Goal: Task Accomplishment & Management: Manage account settings

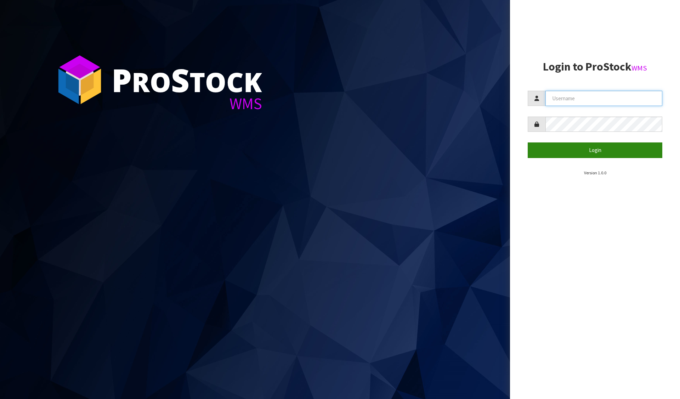
type input "[PERSON_NAME][EMAIL_ADDRESS][DOMAIN_NAME]"
click at [603, 150] on button "Login" at bounding box center [594, 149] width 134 height 15
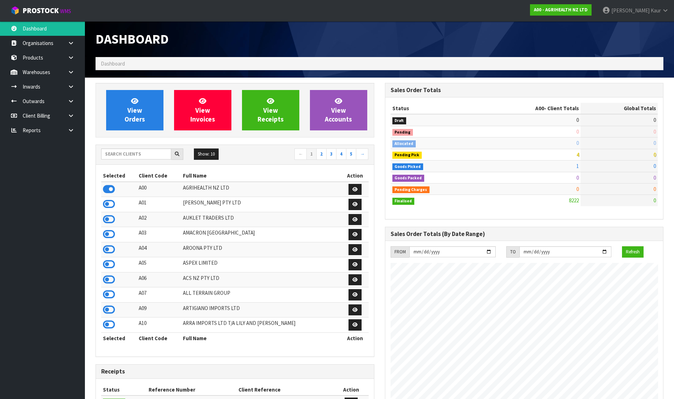
scroll to position [536, 289]
click at [126, 153] on input "text" at bounding box center [136, 153] width 70 height 11
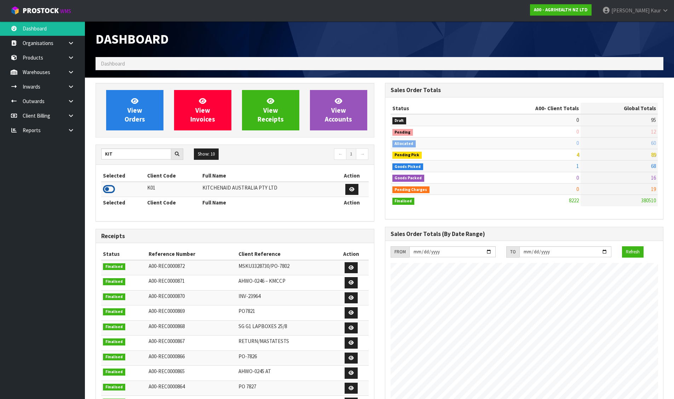
click at [112, 191] on icon at bounding box center [109, 189] width 12 height 11
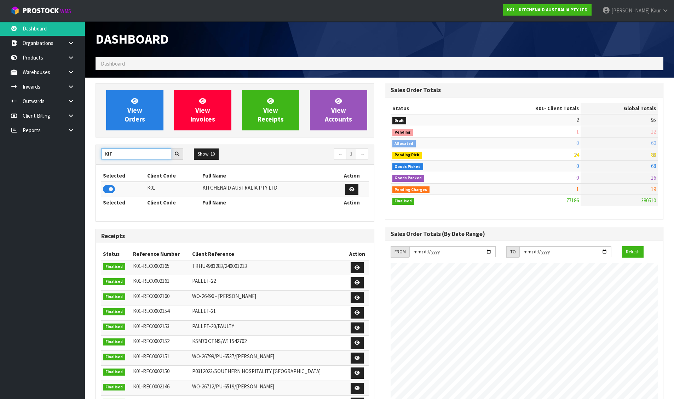
drag, startPoint x: 127, startPoint y: 153, endPoint x: 97, endPoint y: 156, distance: 30.6
click at [97, 156] on div "KIT" at bounding box center [142, 153] width 93 height 11
type input "NERO"
click at [114, 185] on icon at bounding box center [109, 189] width 12 height 11
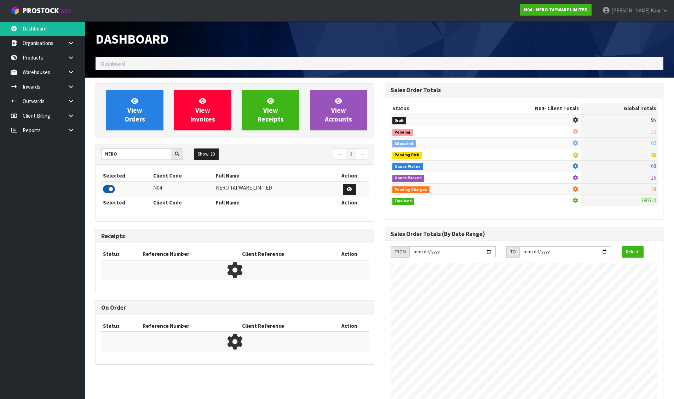
scroll to position [551, 289]
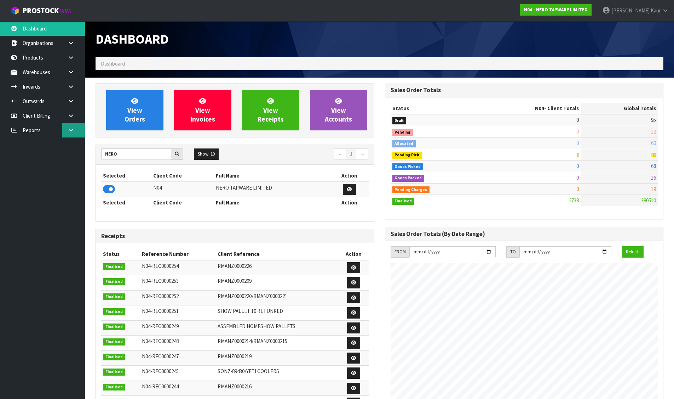
click at [74, 129] on icon at bounding box center [71, 129] width 7 height 5
click at [29, 162] on link "CWL" at bounding box center [42, 159] width 85 height 15
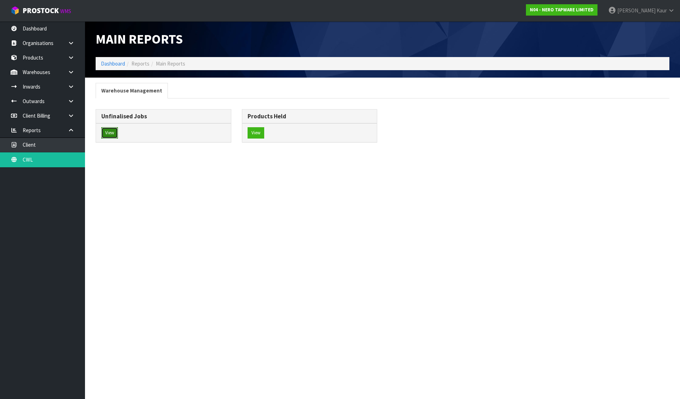
click at [112, 128] on button "View" at bounding box center [109, 132] width 17 height 11
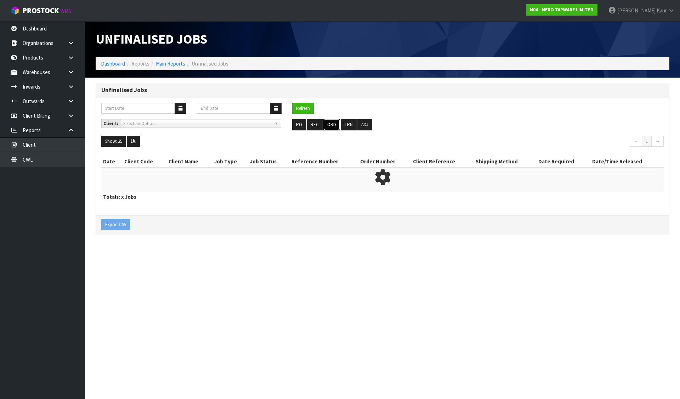
click at [332, 128] on button "ORD" at bounding box center [331, 124] width 17 height 11
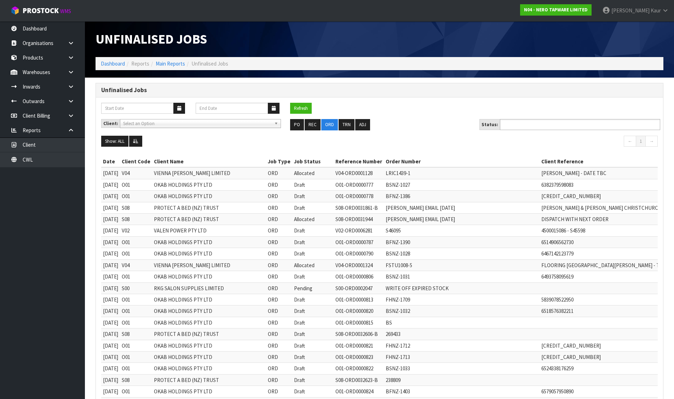
click at [507, 121] on input "text" at bounding box center [528, 124] width 52 height 9
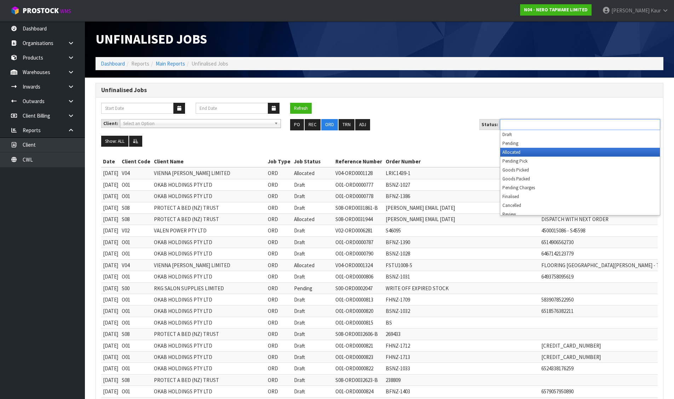
click at [516, 151] on li "Allocated" at bounding box center [580, 152] width 160 height 9
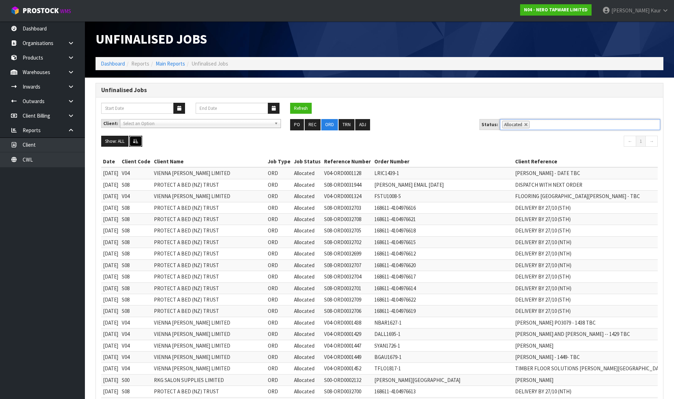
click at [137, 142] on icon at bounding box center [135, 141] width 5 height 5
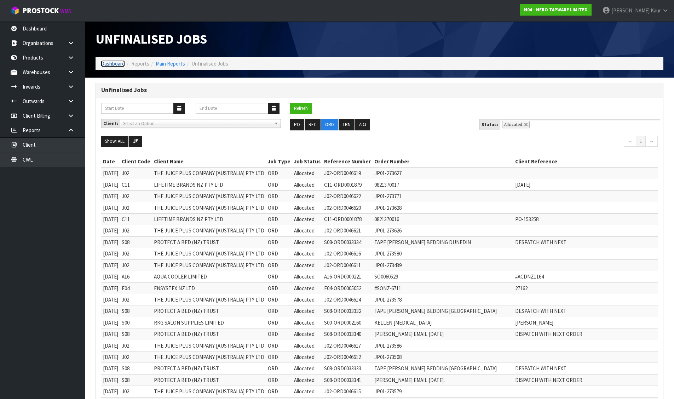
click at [115, 62] on link "Dashboard" at bounding box center [113, 63] width 24 height 7
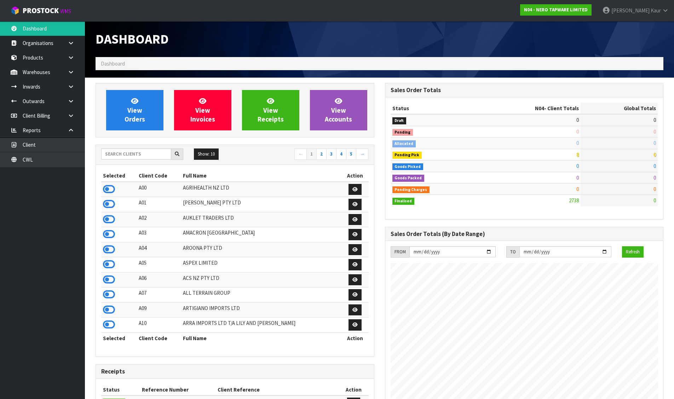
scroll to position [551, 289]
click at [138, 150] on input "text" at bounding box center [136, 153] width 70 height 11
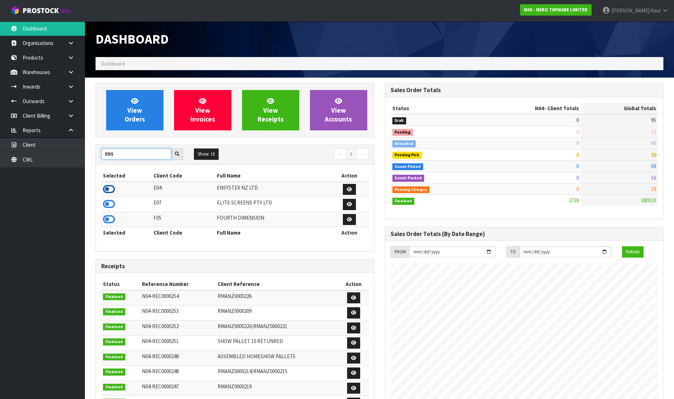
type input "ENS"
click at [111, 191] on icon at bounding box center [109, 189] width 12 height 11
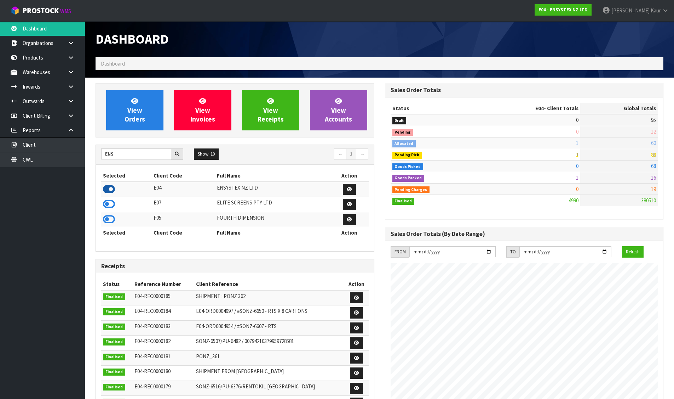
scroll to position [536, 289]
click at [134, 117] on span "View Orders" at bounding box center [135, 110] width 21 height 27
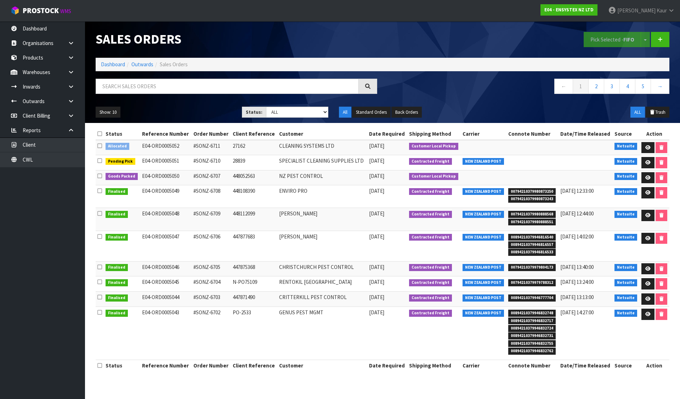
click at [98, 147] on icon at bounding box center [99, 145] width 5 height 5
click at [0, 0] on input "checkbox" at bounding box center [0, 0] width 0 height 0
click at [613, 37] on button "Pick Selected - FIFO" at bounding box center [611, 39] width 57 height 15
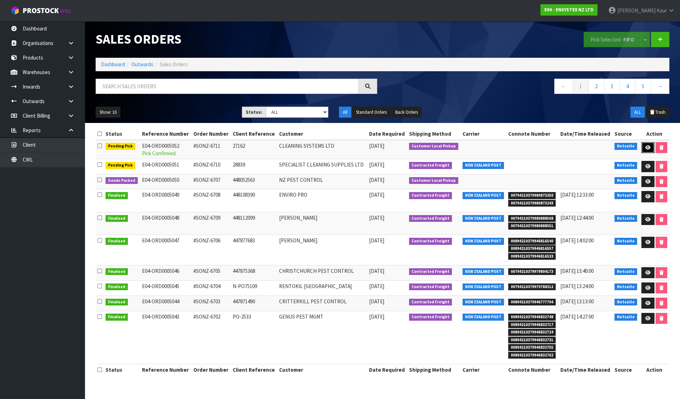
click at [645, 148] on icon at bounding box center [647, 147] width 5 height 5
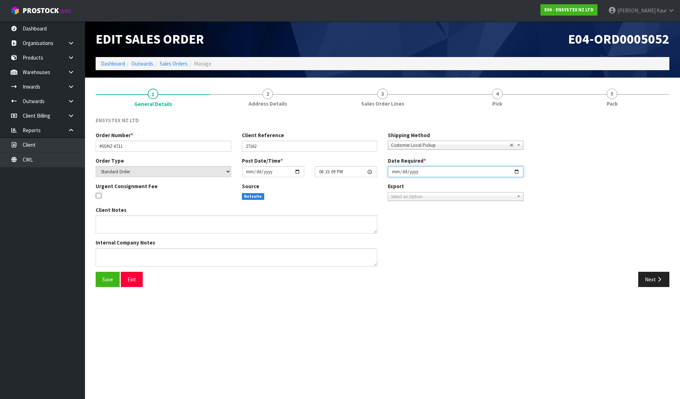
click at [390, 171] on input "[DATE]" at bounding box center [456, 171] width 136 height 11
type input "[DATE]"
click at [101, 277] on button "Save" at bounding box center [108, 278] width 24 height 15
click at [408, 111] on link "3 Sales Order Lines" at bounding box center [382, 97] width 115 height 28
click at [501, 107] on span "Pick" at bounding box center [497, 103] width 10 height 7
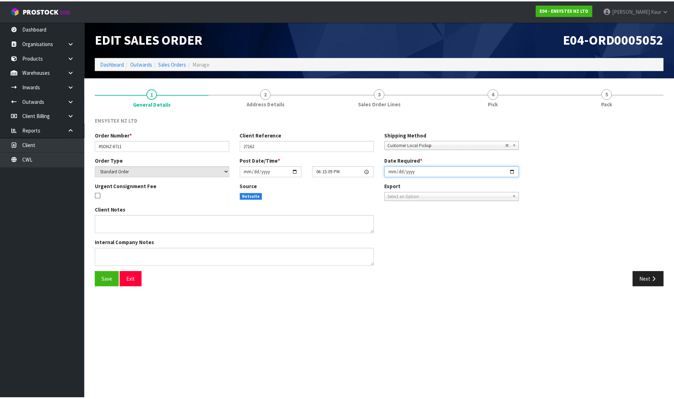
scroll to position [115, 0]
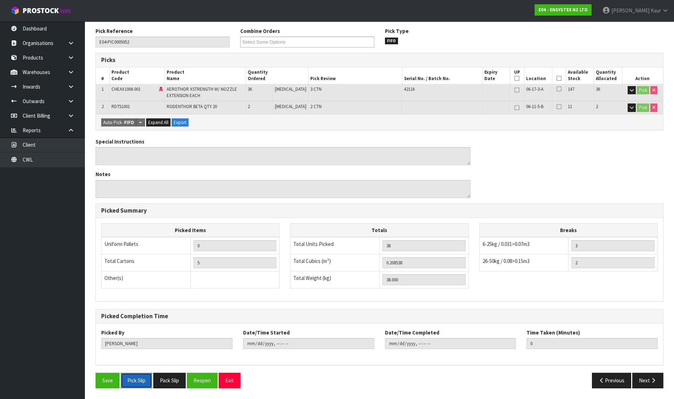
click at [138, 377] on button "Pick Slip" at bounding box center [136, 379] width 31 height 15
click at [174, 380] on button "Pack Slip" at bounding box center [169, 379] width 33 height 15
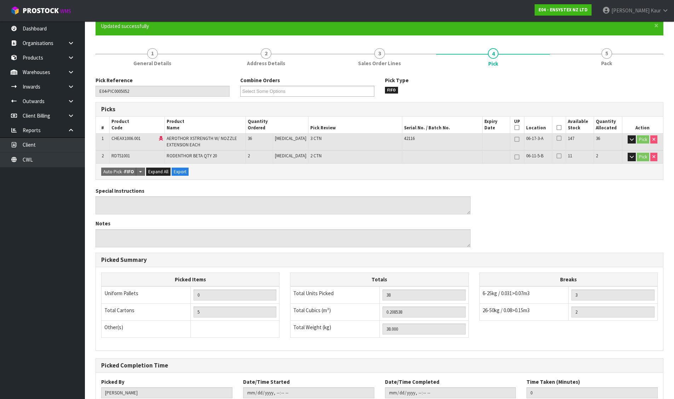
scroll to position [0, 0]
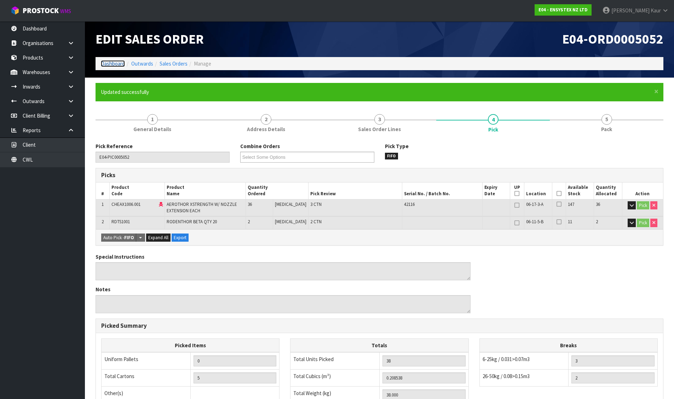
click at [116, 63] on link "Dashboard" at bounding box center [113, 63] width 24 height 7
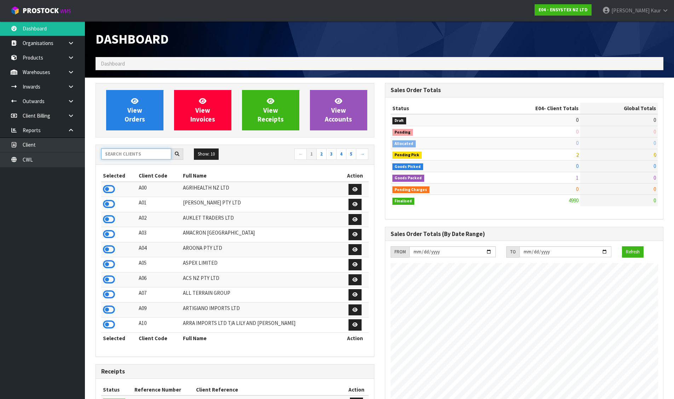
scroll to position [536, 289]
click at [148, 155] on input "text" at bounding box center [136, 153] width 70 height 11
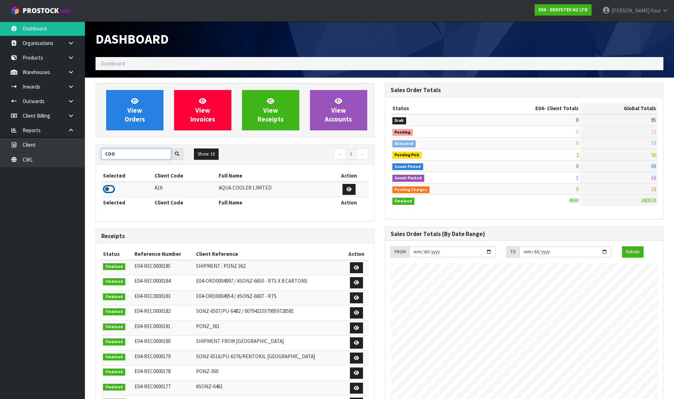
type input "COO"
click at [108, 185] on icon at bounding box center [109, 189] width 12 height 11
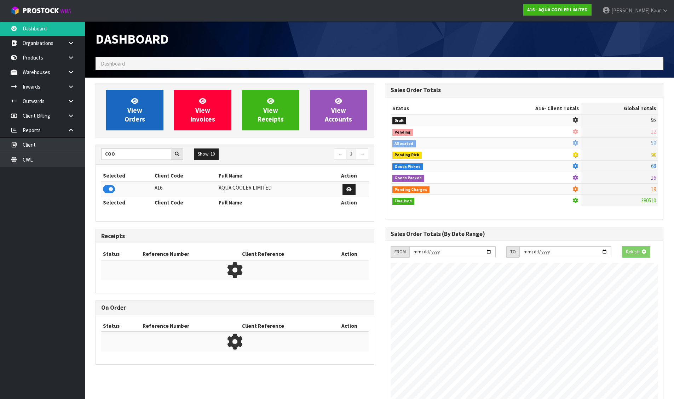
scroll to position [502, 289]
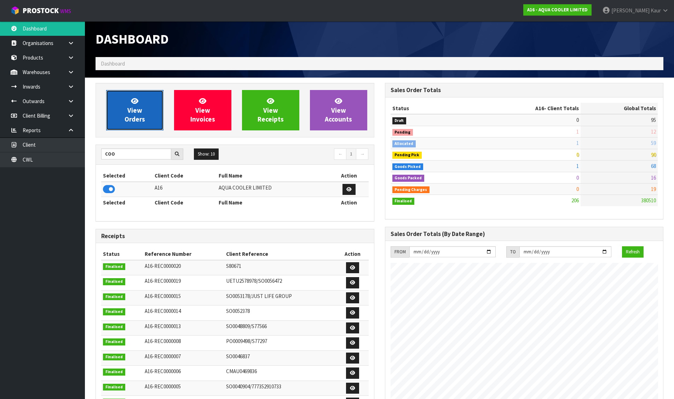
click at [124, 102] on link "View Orders" at bounding box center [134, 110] width 57 height 40
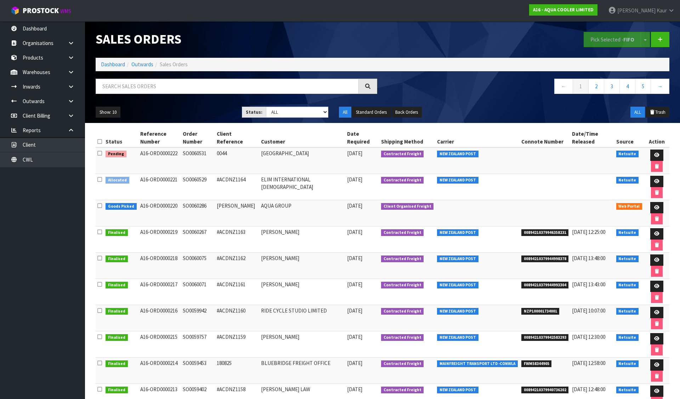
click at [100, 177] on icon at bounding box center [99, 179] width 5 height 5
click at [0, 0] on input "checkbox" at bounding box center [0, 0] width 0 height 0
click at [610, 37] on button "Pick Selected - FIFO" at bounding box center [611, 39] width 57 height 15
click at [654, 179] on icon at bounding box center [656, 181] width 5 height 5
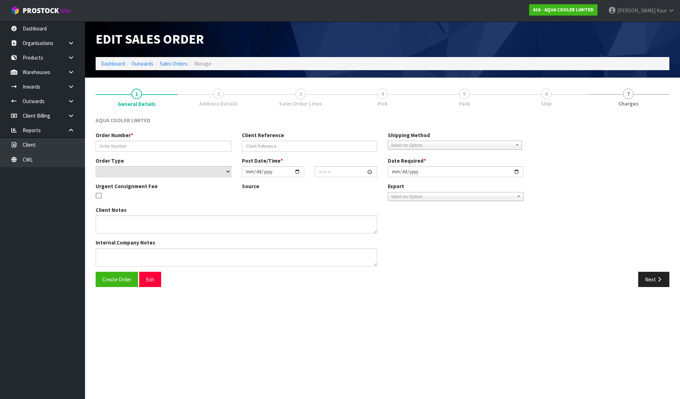
type input "SO0060529"
type input "#ACDNZ1164"
select select "number:0"
type input "[DATE]"
type input "17:00:09.000"
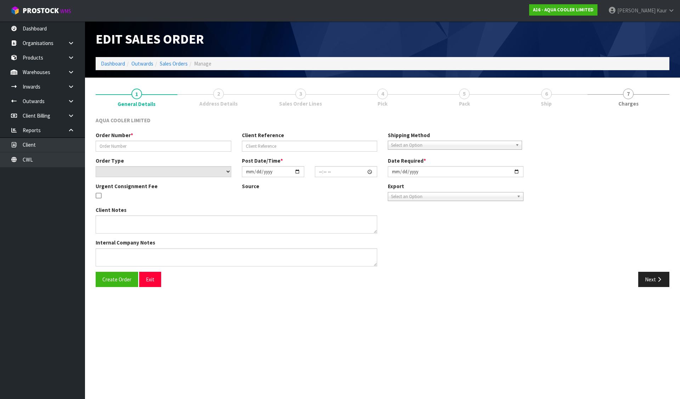
type input "[DATE]"
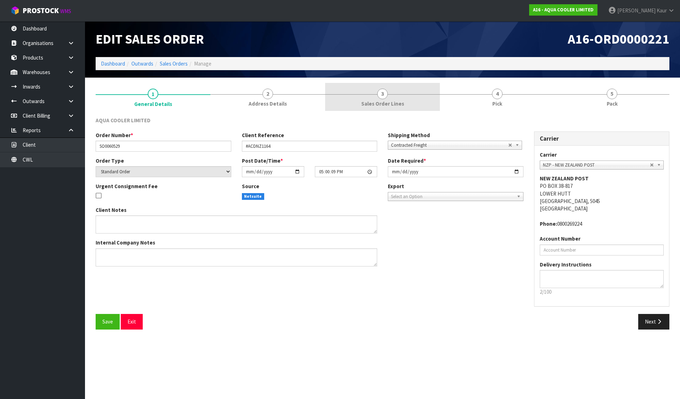
click at [379, 94] on span "3" at bounding box center [382, 93] width 11 height 11
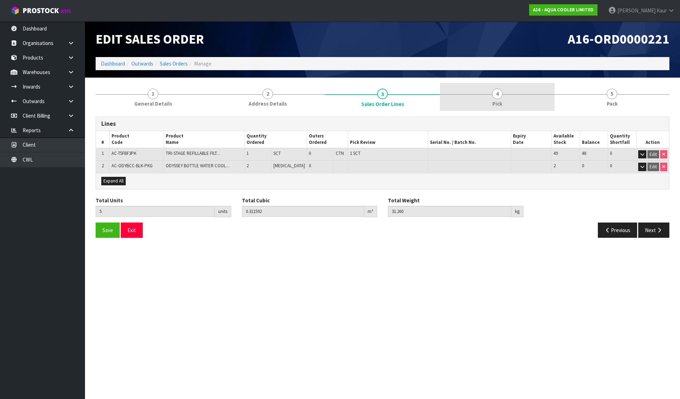
click at [509, 101] on link "4 Pick" at bounding box center [497, 97] width 115 height 28
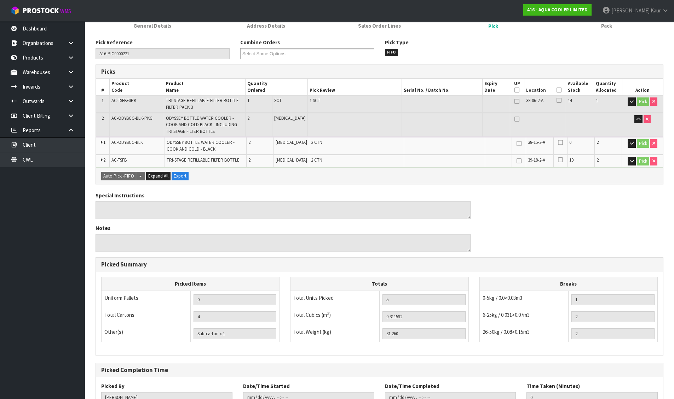
scroll to position [131, 0]
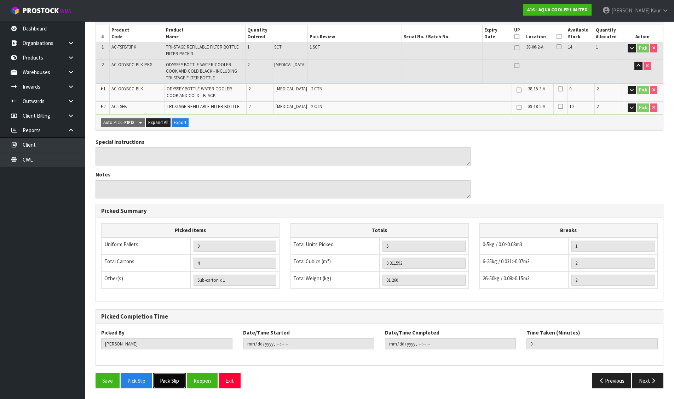
click at [174, 377] on button "Pack Slip" at bounding box center [169, 380] width 33 height 15
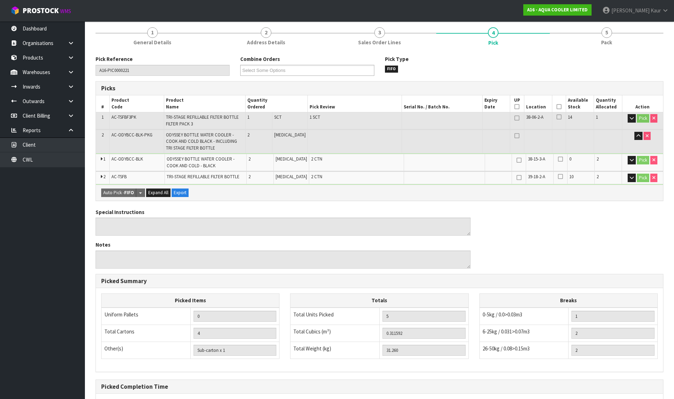
scroll to position [0, 0]
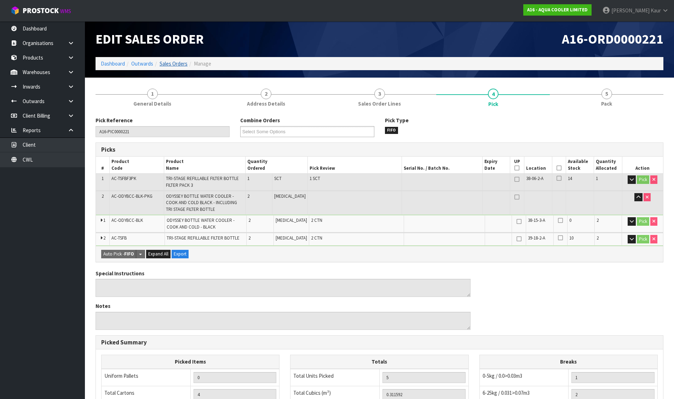
drag, startPoint x: 173, startPoint y: 58, endPoint x: 172, endPoint y: 62, distance: 4.7
click at [172, 59] on ol "Dashboard Outwards Sales Orders Manage" at bounding box center [380, 63] width 568 height 13
click at [172, 63] on link "Sales Orders" at bounding box center [174, 63] width 28 height 7
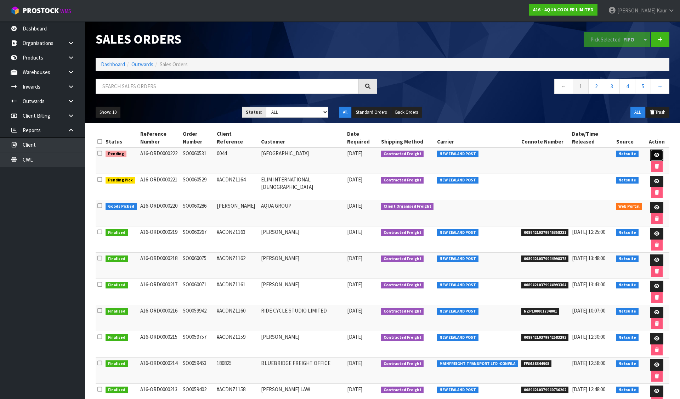
click at [654, 153] on icon at bounding box center [656, 155] width 5 height 5
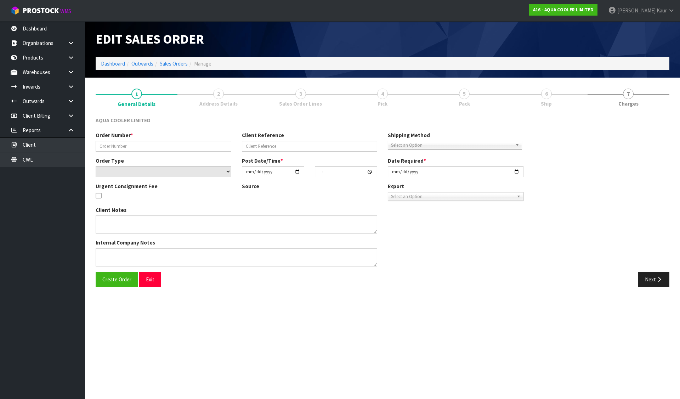
type input "SO0060531"
type input "0044"
select select "number:0"
type input "[DATE]"
type input "17:30:08.000"
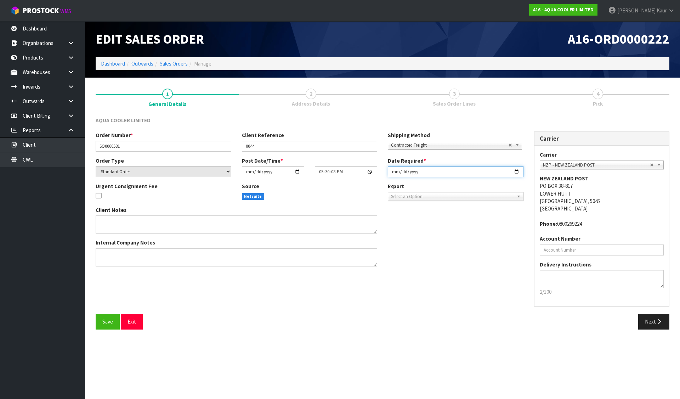
click at [394, 172] on input "[DATE]" at bounding box center [456, 171] width 136 height 11
type input "[DATE]"
click at [109, 328] on button "Save" at bounding box center [108, 321] width 24 height 15
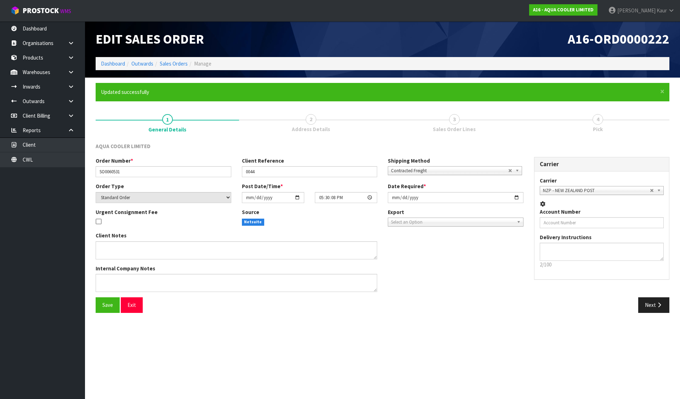
click at [656, 351] on section "Edit Sales Order A16-ORD0000222 Dashboard Outwards Sales Orders Manage × Close …" at bounding box center [340, 199] width 680 height 399
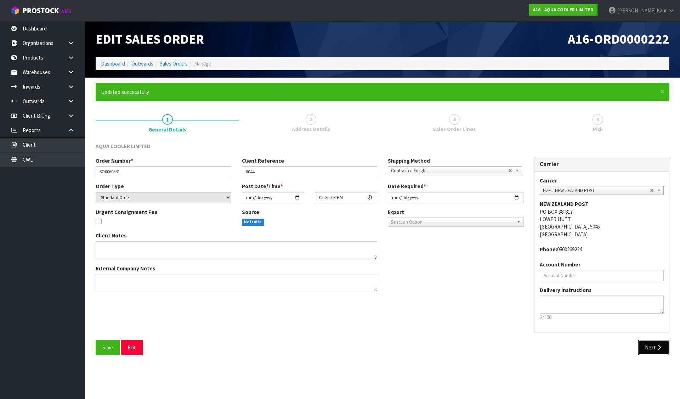
click at [657, 349] on icon "button" at bounding box center [658, 346] width 7 height 5
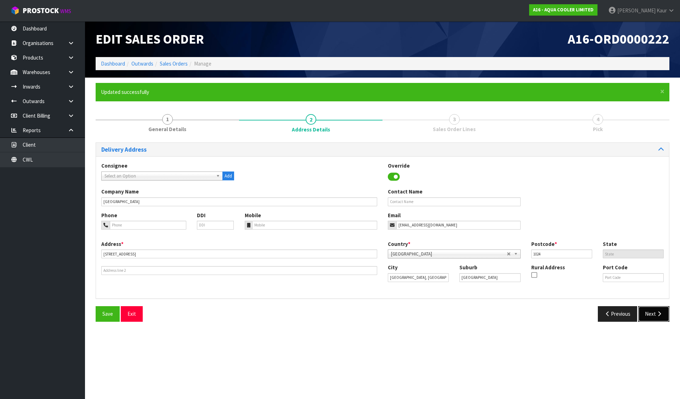
click at [652, 308] on button "Next" at bounding box center [653, 313] width 31 height 15
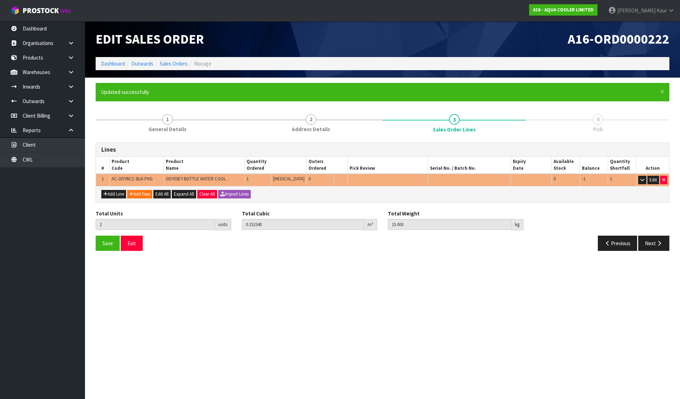
click at [120, 179] on span "AC-ODYBCC-BLK-PKG" at bounding box center [131, 179] width 41 height 6
copy span "ODYBCC"
click at [117, 193] on button "Add Line" at bounding box center [113, 194] width 25 height 8
type input "0"
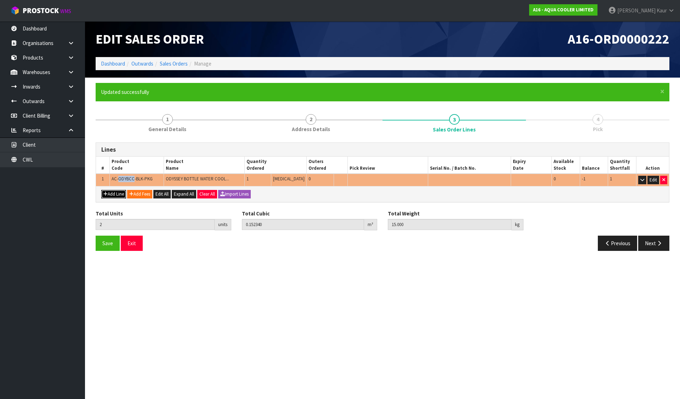
type input "0"
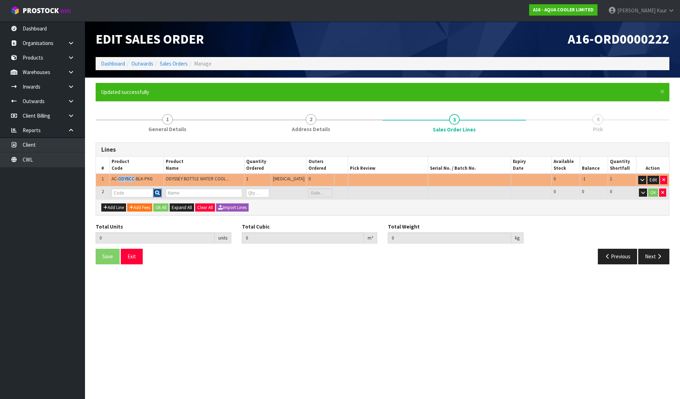
click at [160, 193] on icon "button" at bounding box center [157, 192] width 5 height 5
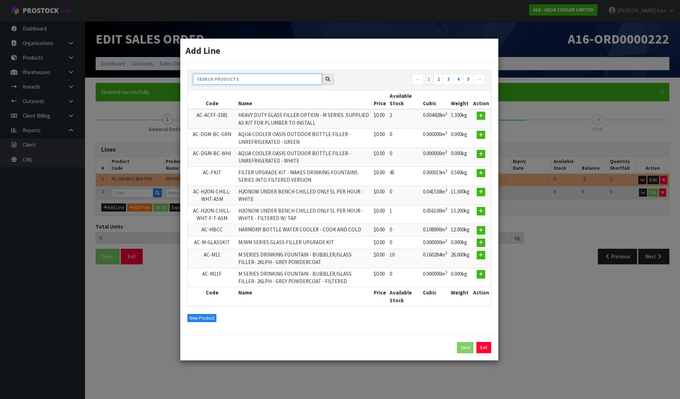
click at [236, 81] on input "text" at bounding box center [257, 79] width 129 height 11
paste input "ODYBCC"
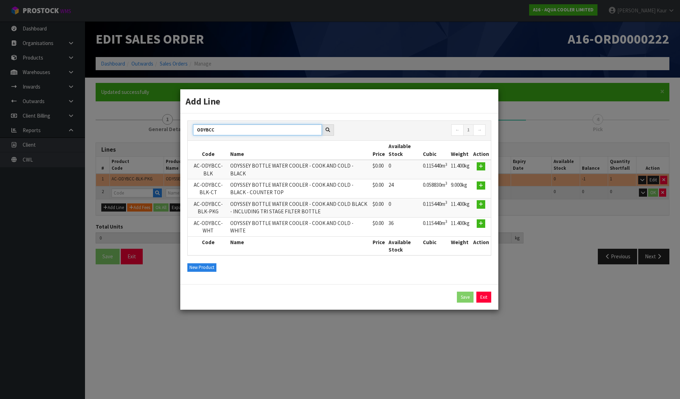
type input "ODYBCC"
click at [663, 194] on div "Add Line ODYBCC ← 1 → Code Name Price Available Stock Cubic Weight Action AC-OD…" at bounding box center [340, 199] width 680 height 399
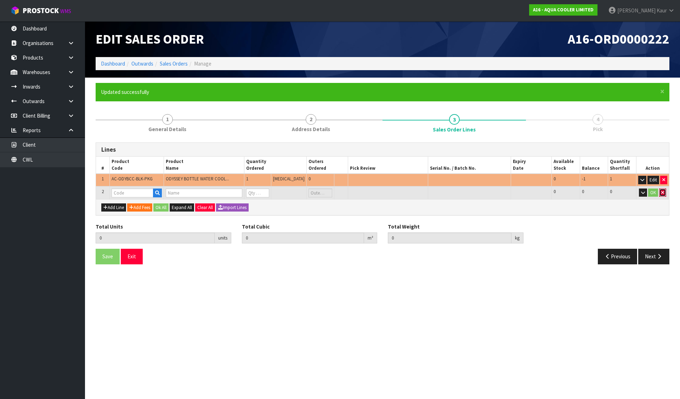
click at [663, 194] on icon "button" at bounding box center [662, 192] width 3 height 5
type input "2"
type input "0.15234"
type input "15"
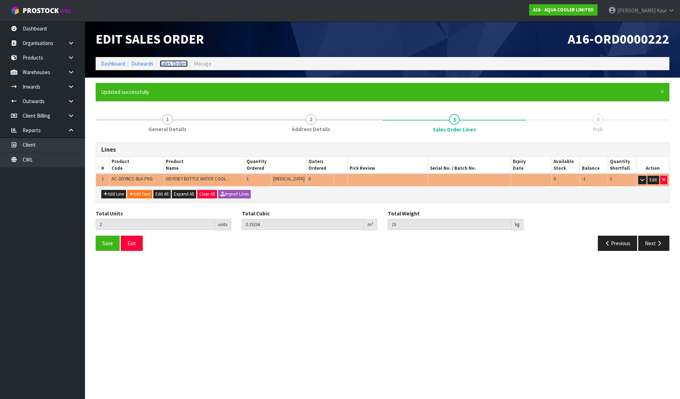
click at [167, 67] on link "Sales Orders" at bounding box center [174, 63] width 28 height 7
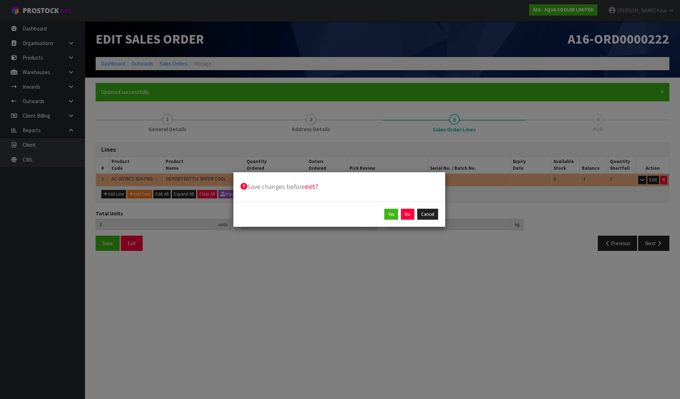
click at [159, 91] on div "Save changes before exit? Yes No Cancel" at bounding box center [340, 199] width 680 height 399
click at [402, 216] on button "No" at bounding box center [407, 213] width 13 height 11
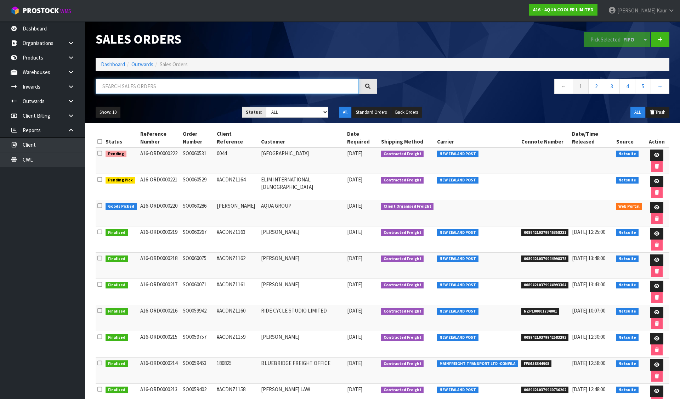
click at [144, 82] on input "text" at bounding box center [227, 86] width 263 height 15
click at [112, 65] on link "Dashboard" at bounding box center [113, 64] width 24 height 7
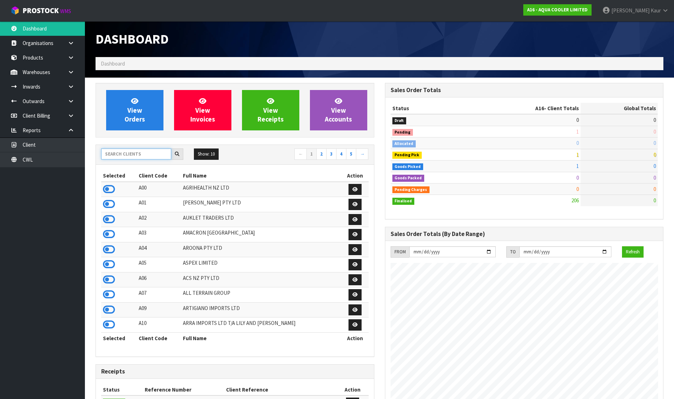
scroll to position [502, 289]
click at [139, 151] on input "text" at bounding box center [136, 153] width 70 height 11
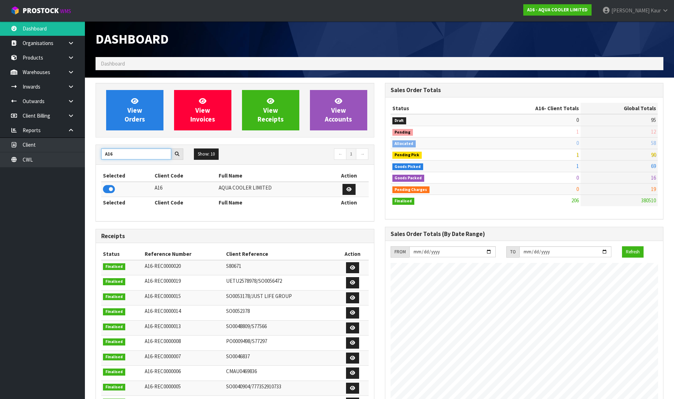
type input "A16"
drag, startPoint x: 216, startPoint y: 187, endPoint x: 271, endPoint y: 188, distance: 55.6
click at [271, 188] on td "AQUA COOLER LIMITED" at bounding box center [273, 189] width 113 height 15
copy td "AQUA COOLER LIMITED"
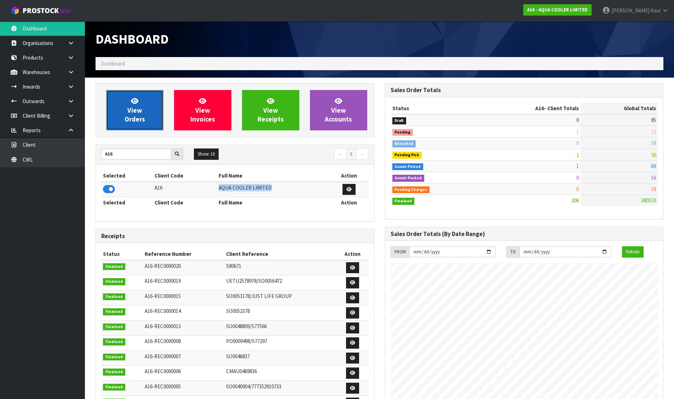
click at [136, 112] on span "View Orders" at bounding box center [135, 110] width 21 height 27
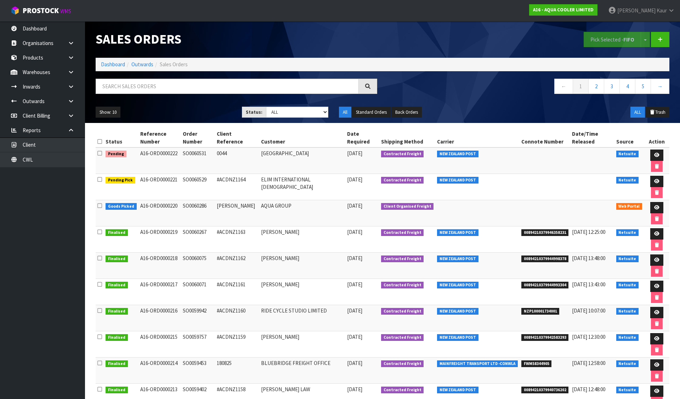
drag, startPoint x: 184, startPoint y: 146, endPoint x: 337, endPoint y: 142, distance: 152.6
click at [337, 147] on tr "Pending A16-ORD0000222 SO0060531 0044 [GEOGRAPHIC_DATA] [DATE] Contracted Freig…" at bounding box center [382, 160] width 573 height 27
copy tr "SO0060531 0044 [GEOGRAPHIC_DATA]"
click at [102, 63] on link "Dashboard" at bounding box center [113, 64] width 24 height 7
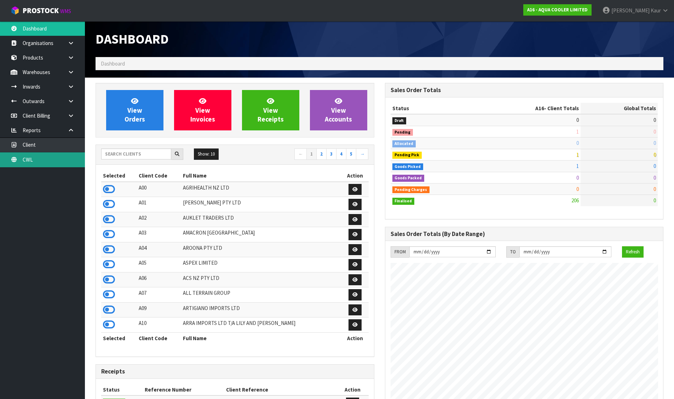
scroll to position [502, 289]
click at [136, 156] on input "text" at bounding box center [136, 153] width 70 height 11
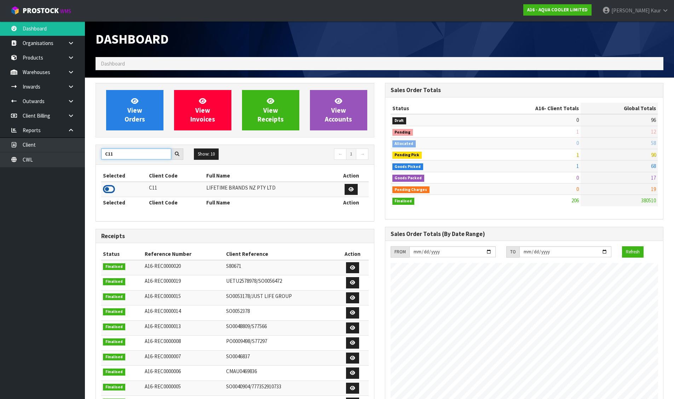
type input "C11"
click at [111, 187] on icon at bounding box center [109, 189] width 12 height 11
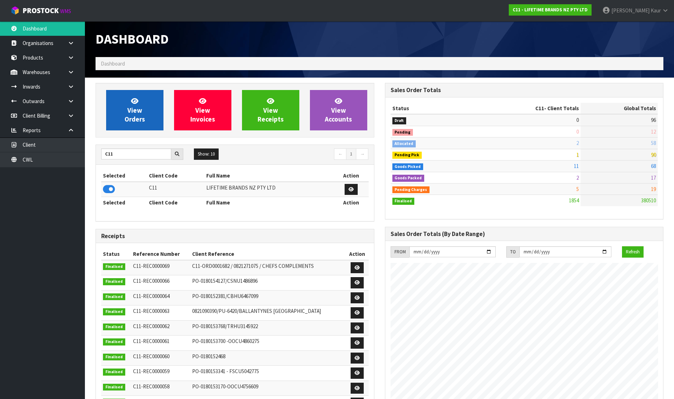
scroll to position [536, 289]
click at [126, 113] on link "View Orders" at bounding box center [134, 110] width 57 height 40
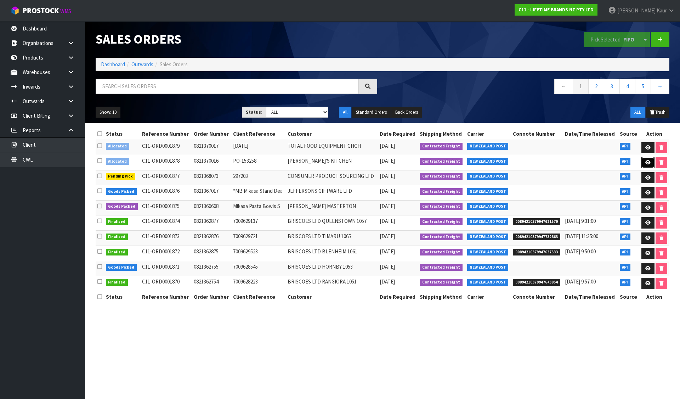
click at [644, 159] on link at bounding box center [647, 162] width 13 height 11
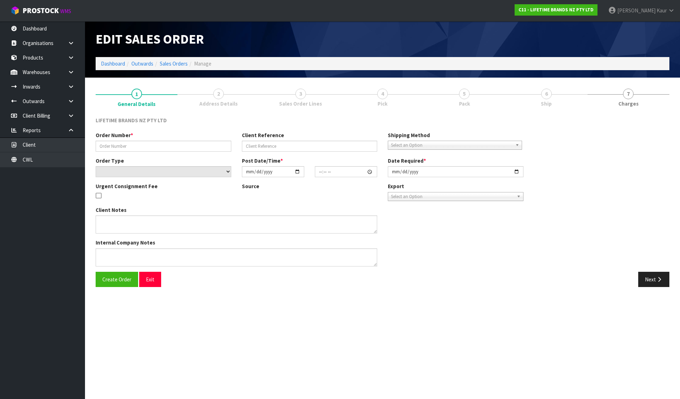
type input "0821370016"
type input "PO-153258"
select select "number:0"
type input "[DATE]"
type input "08:04:03.000"
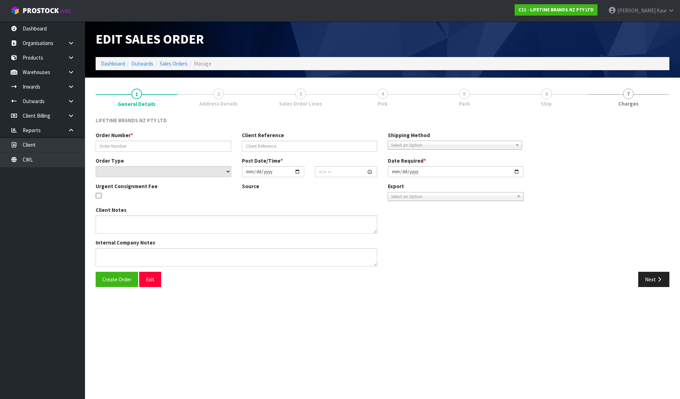
type input "[DATE]"
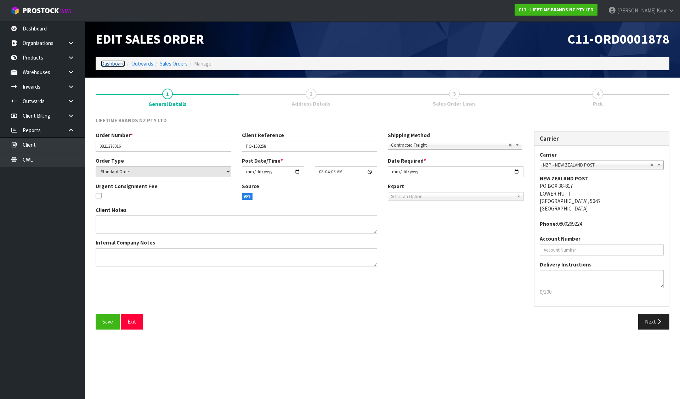
click at [109, 61] on link "Dashboard" at bounding box center [113, 63] width 24 height 7
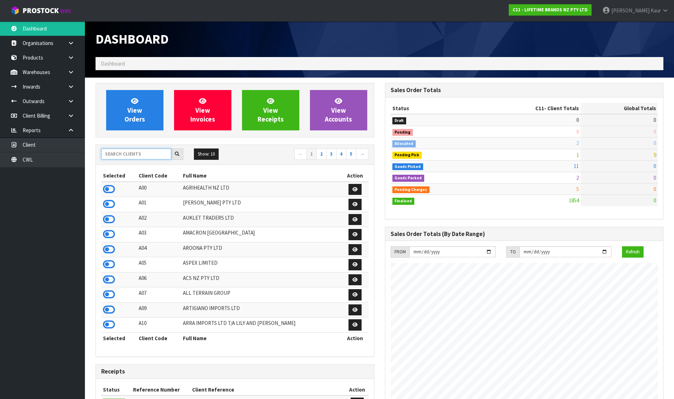
scroll to position [536, 289]
click at [149, 155] on input "text" at bounding box center [136, 153] width 70 height 11
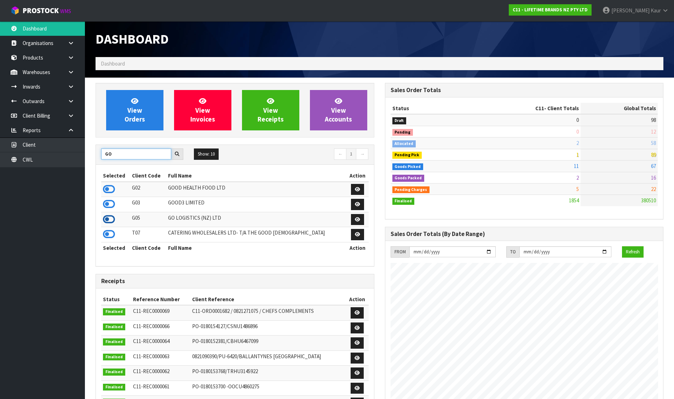
type input "GO"
click at [106, 220] on icon at bounding box center [109, 219] width 12 height 11
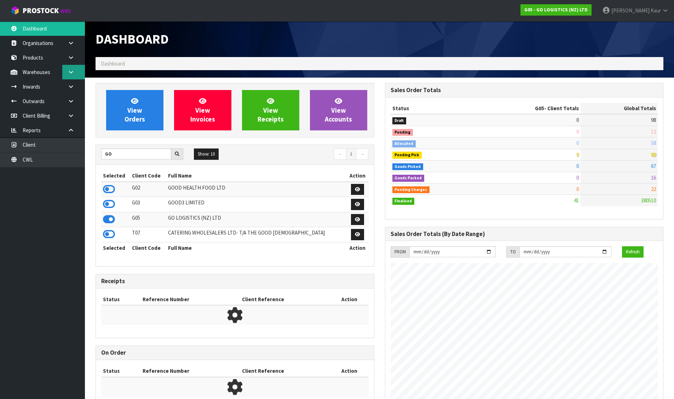
scroll to position [433, 289]
click at [76, 71] on link at bounding box center [73, 72] width 23 height 15
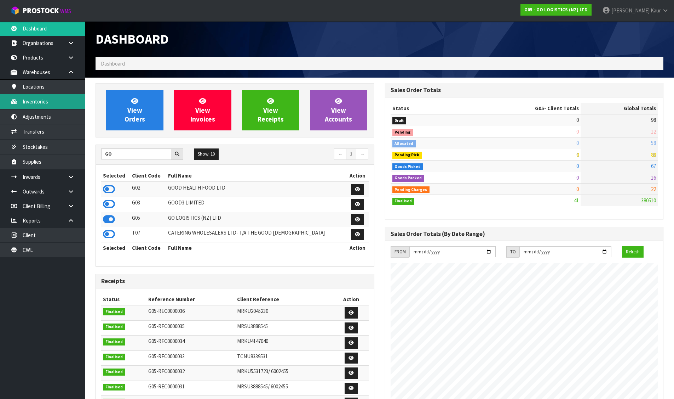
click at [58, 103] on link "Inventories" at bounding box center [42, 101] width 85 height 15
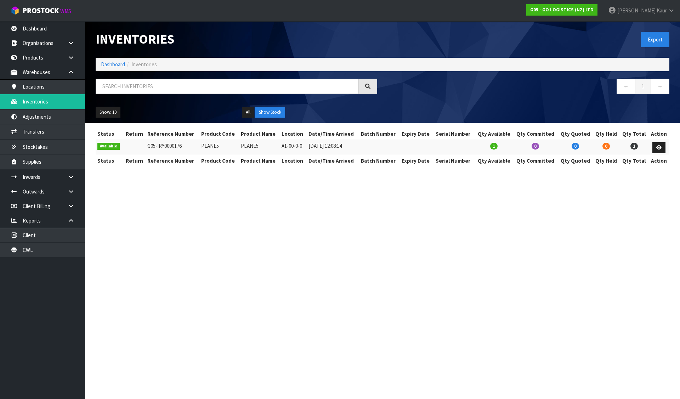
click at [105, 60] on ol "Dashboard Inventories" at bounding box center [382, 64] width 573 height 13
click at [107, 64] on link "Dashboard" at bounding box center [113, 64] width 24 height 7
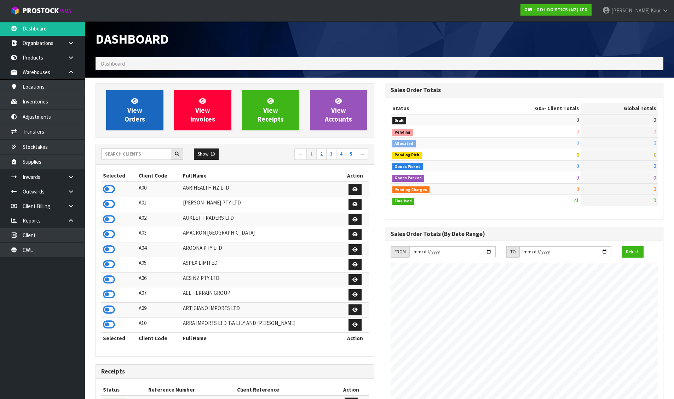
scroll to position [433, 289]
click at [116, 149] on input "text" at bounding box center [136, 153] width 70 height 11
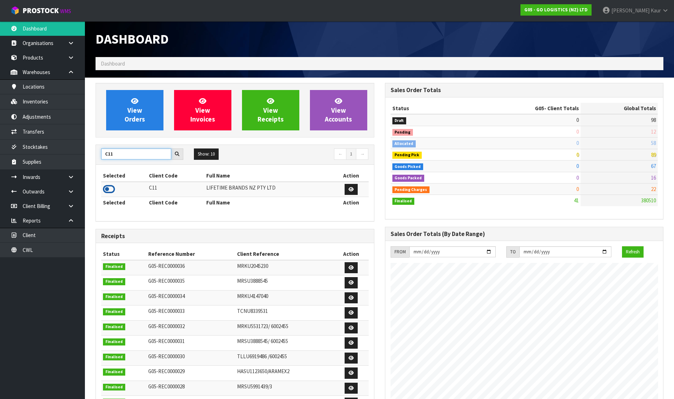
type input "C11"
click at [104, 190] on icon at bounding box center [109, 189] width 12 height 11
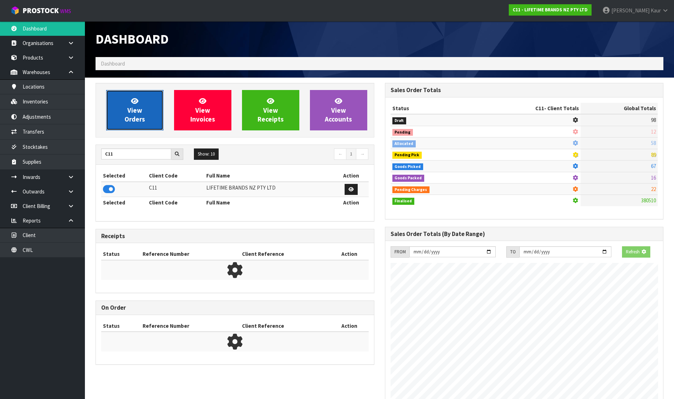
click at [127, 101] on link "View Orders" at bounding box center [134, 110] width 57 height 40
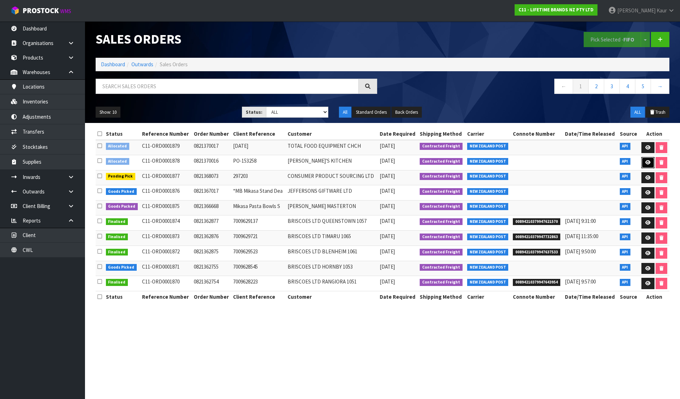
click at [641, 160] on link at bounding box center [647, 162] width 13 height 11
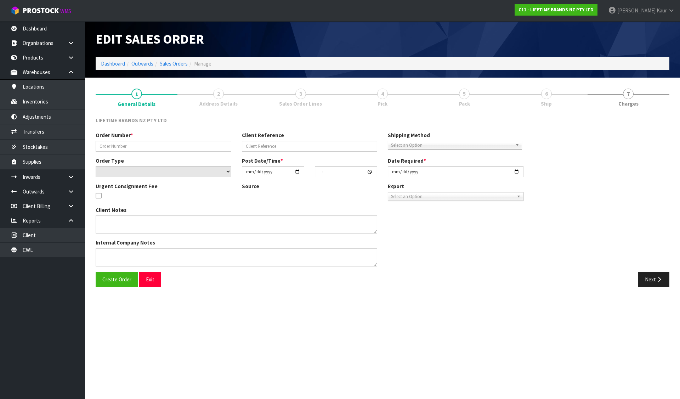
type input "0821370016"
type input "PO-153258"
select select "number:0"
type input "[DATE]"
type input "08:04:03.000"
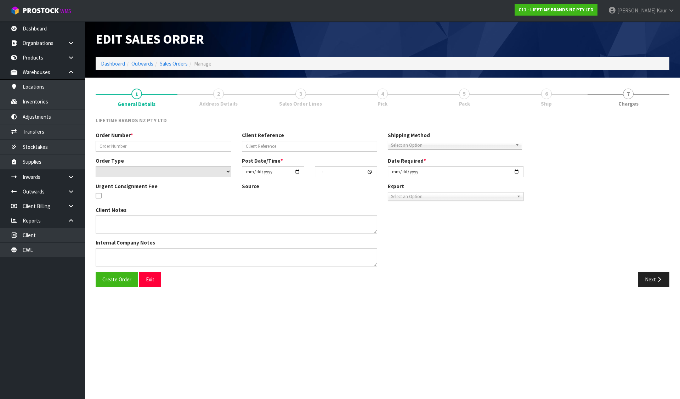
type input "[DATE]"
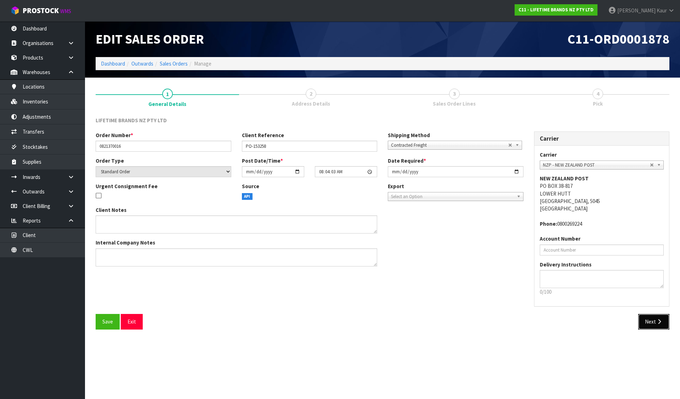
click at [659, 319] on icon "button" at bounding box center [658, 321] width 7 height 5
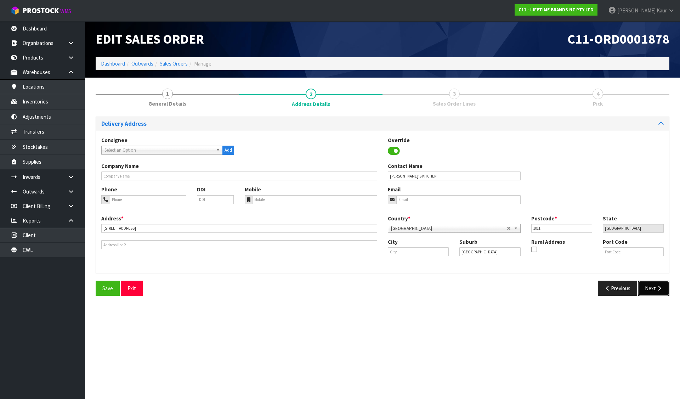
click at [646, 281] on button "Next" at bounding box center [653, 287] width 31 height 15
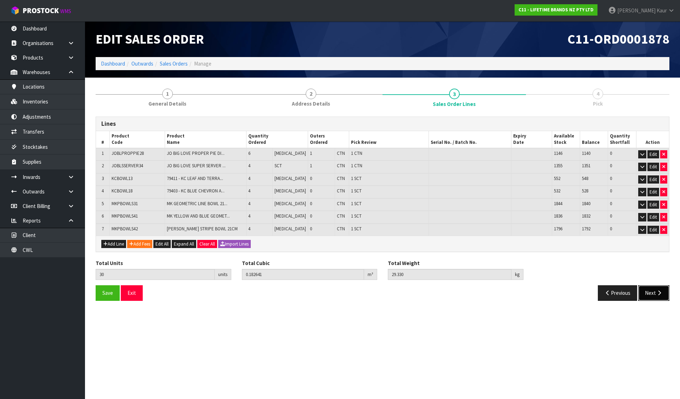
click at [651, 291] on button "Next" at bounding box center [653, 292] width 31 height 15
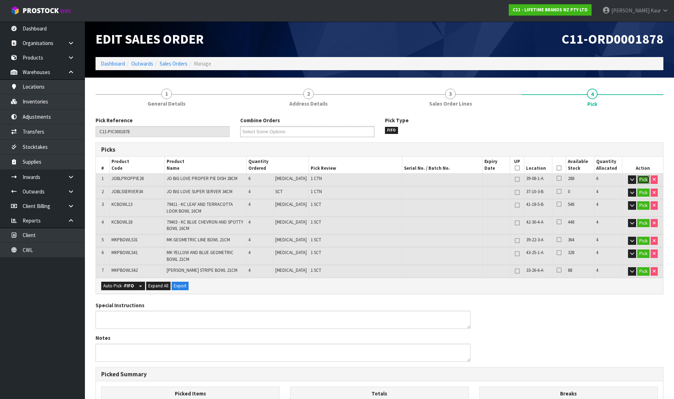
click at [642, 178] on button "Pick" at bounding box center [643, 179] width 12 height 8
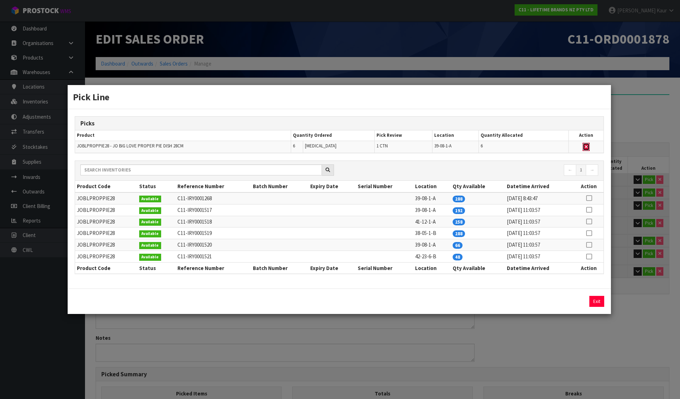
click at [586, 143] on button "button" at bounding box center [585, 147] width 7 height 8
type input "1"
type input "24"
type input "0.105361"
type input "18.11"
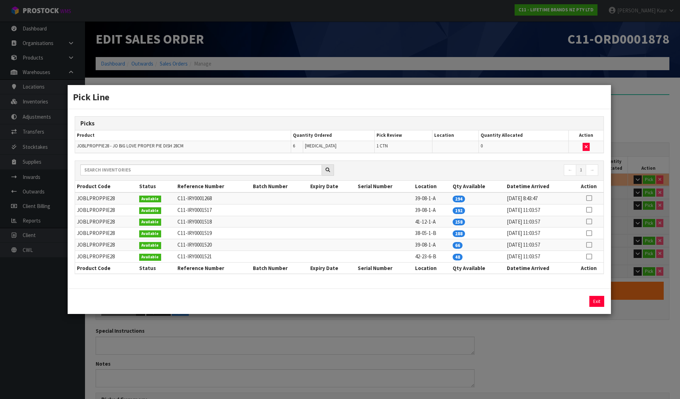
click at [590, 256] on icon at bounding box center [589, 256] width 6 height 0
click at [578, 301] on button "Assign Pick" at bounding box center [572, 301] width 29 height 11
type input "2"
type input "30"
type input "0.182641"
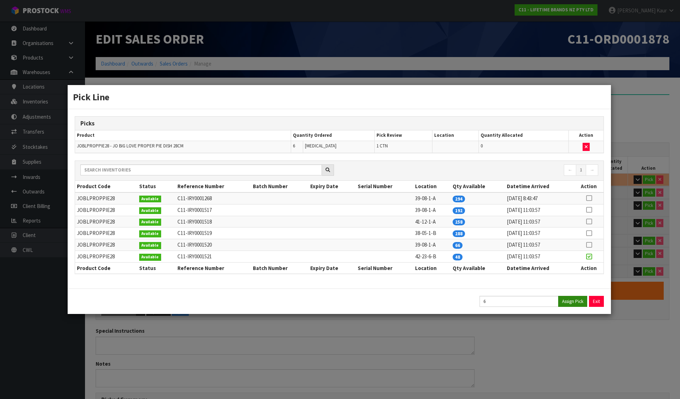
type input "29.33"
click at [594, 299] on button "Exit" at bounding box center [596, 301] width 15 height 11
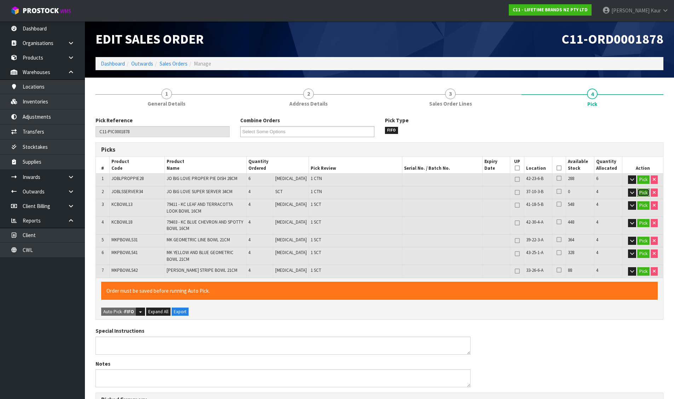
click at [642, 194] on button "Pick" at bounding box center [643, 192] width 12 height 8
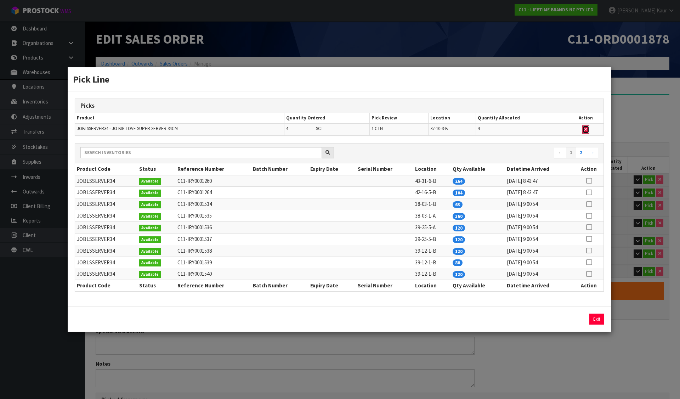
click at [589, 128] on button "button" at bounding box center [585, 129] width 7 height 8
type input "1"
type input "26"
type input "0.105421"
type input "20.69"
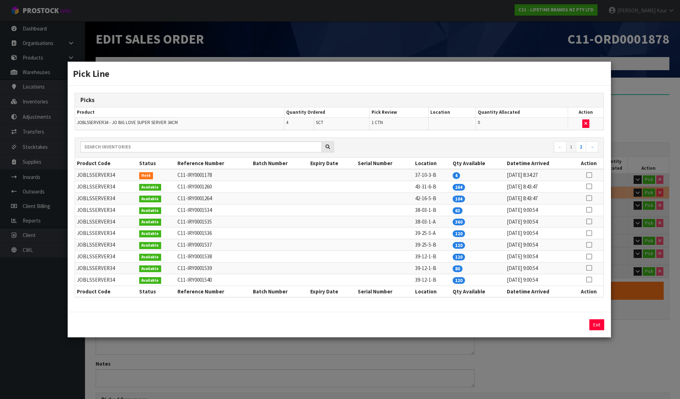
click at [104, 174] on td "JOBLSSERVER34" at bounding box center [106, 175] width 62 height 12
copy td "JOBLSSERVER34"
click at [595, 322] on button "Exit" at bounding box center [596, 324] width 15 height 11
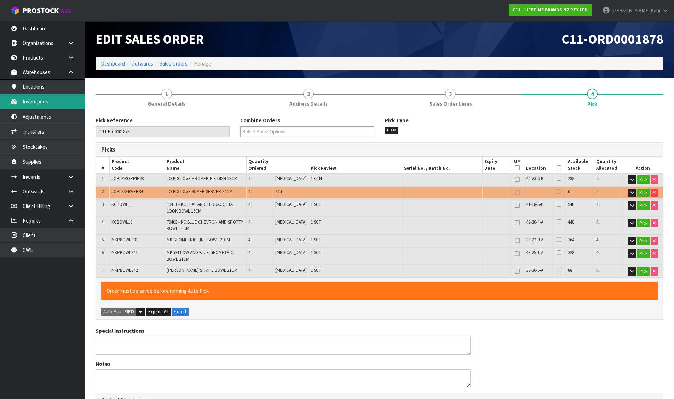
click at [48, 103] on link "Inventories" at bounding box center [42, 101] width 85 height 15
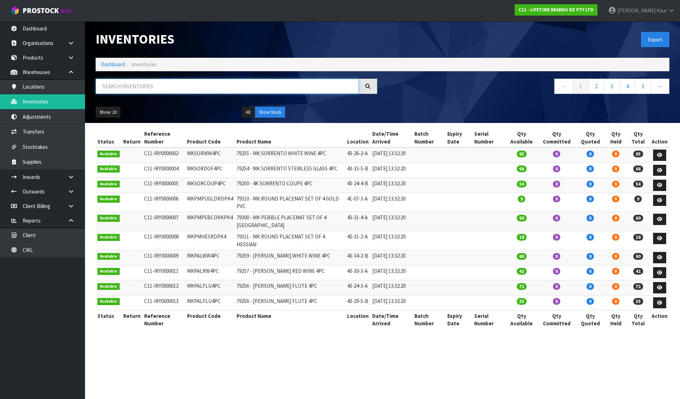
click at [113, 87] on input "text" at bounding box center [227, 86] width 263 height 15
paste input "JOBLSSERVER34"
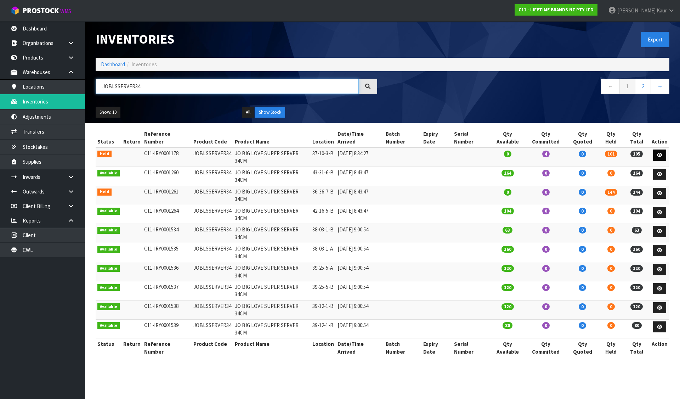
type input "JOBLSSERVER34"
click at [660, 153] on icon at bounding box center [659, 155] width 5 height 5
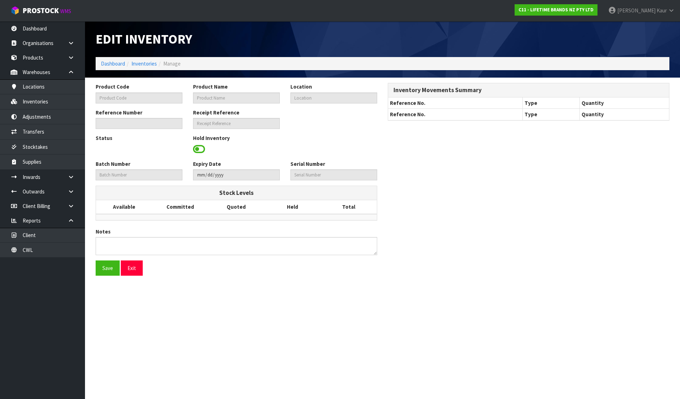
type input "JOBLSSERVER34"
type input "JO BIG LOVE SUPER SERVER 34CM"
type input "37-10-3-B"
type input "C11-IRY0001178"
type input "C11-REC0000035"
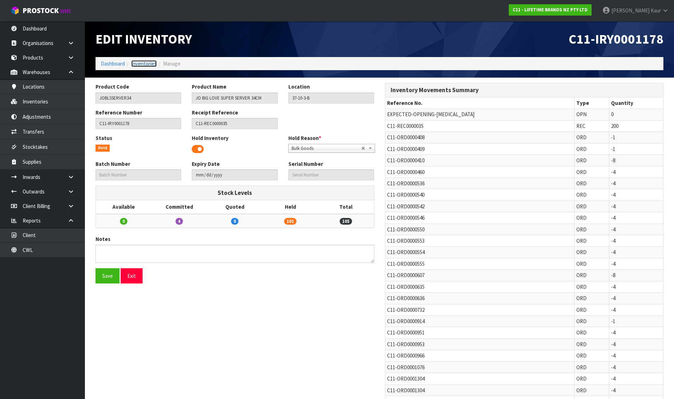
click at [148, 64] on link "Inventories" at bounding box center [143, 63] width 25 height 7
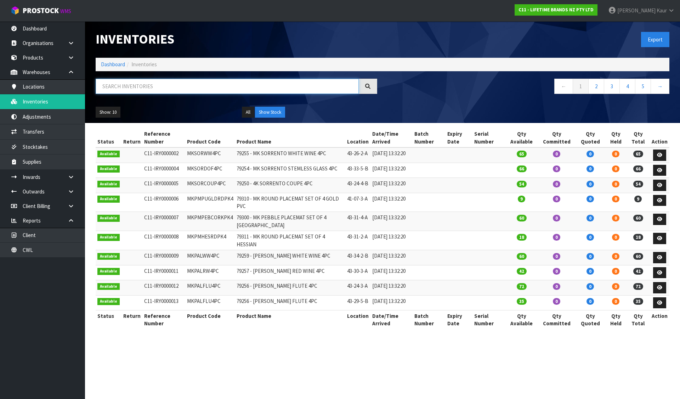
click at [155, 88] on input "text" at bounding box center [227, 86] width 263 height 15
click at [115, 64] on link "Dashboard" at bounding box center [113, 64] width 24 height 7
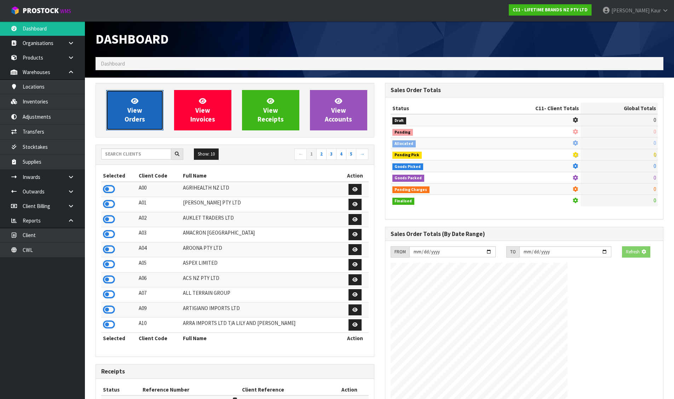
click at [133, 106] on span "View Orders" at bounding box center [135, 110] width 21 height 27
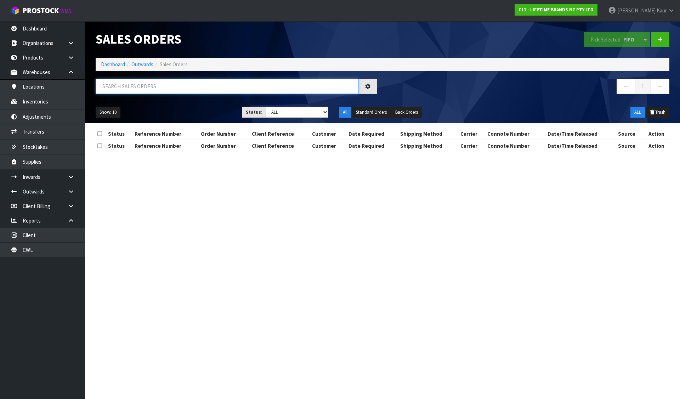
click at [138, 85] on input "text" at bounding box center [227, 86] width 263 height 15
paste input "JOBLSSERVER34"
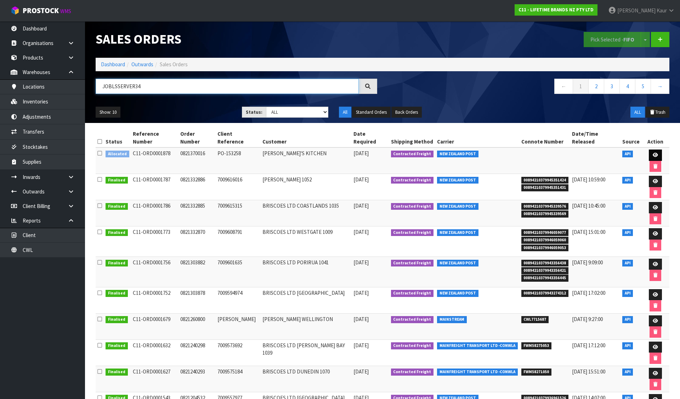
type input "JOBLSSERVER34"
click at [652, 153] on icon at bounding box center [654, 155] width 5 height 5
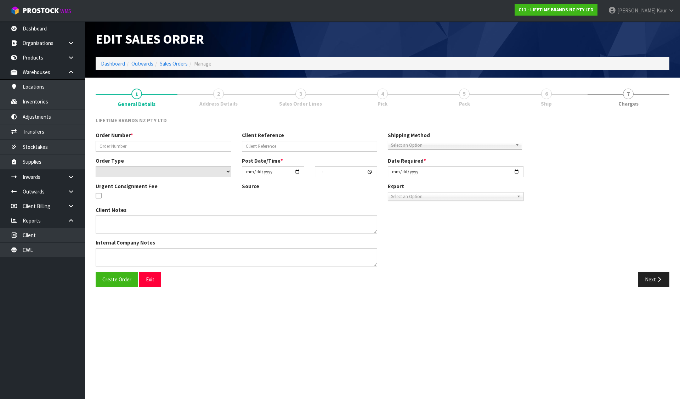
type input "0821370016"
type input "PO-153258"
select select "number:0"
type input "[DATE]"
type input "08:04:03.000"
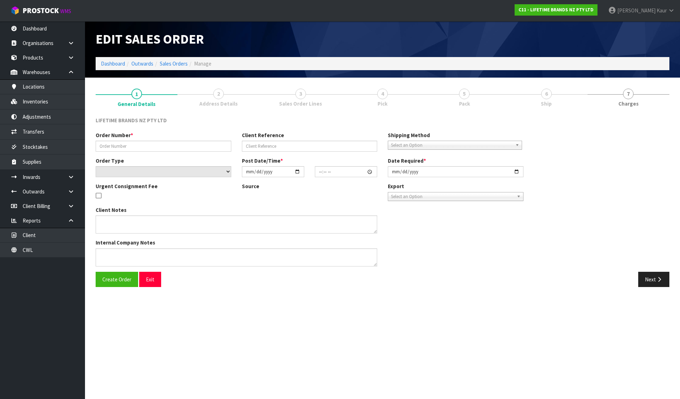
type input "[DATE]"
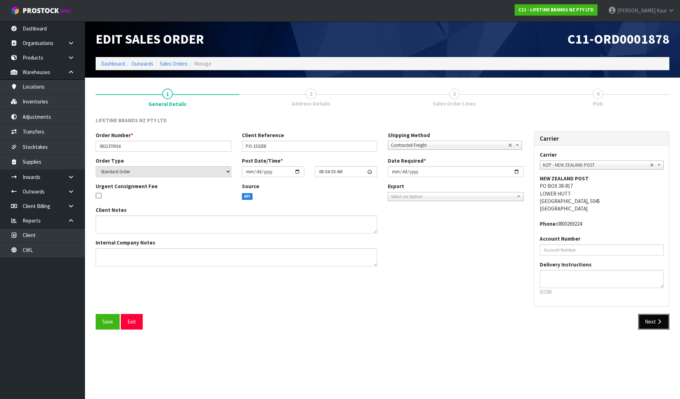
click at [644, 320] on button "Next" at bounding box center [653, 321] width 31 height 15
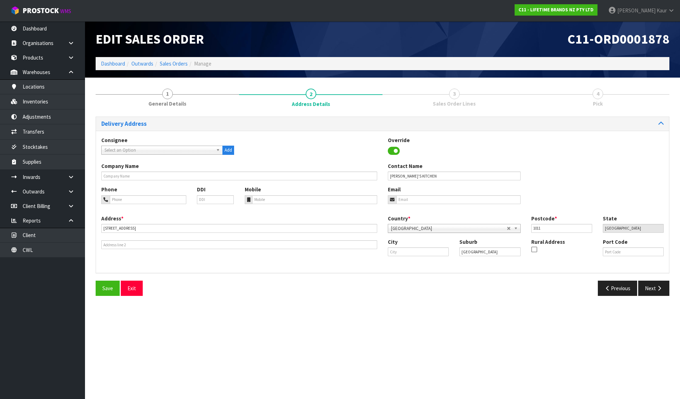
click at [655, 270] on div "Consignee 000001.BAY MECHANICS - BAY MECHANICS 000001A - BRAKE & TRANSMISSION N…" at bounding box center [382, 202] width 573 height 142
click at [661, 285] on button "Next" at bounding box center [653, 287] width 31 height 15
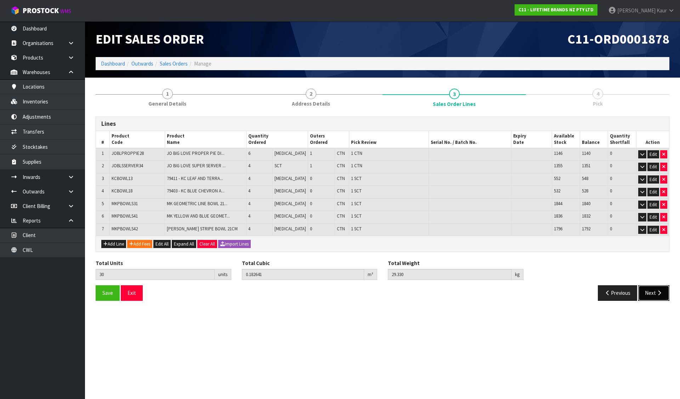
click at [654, 286] on button "Next" at bounding box center [653, 292] width 31 height 15
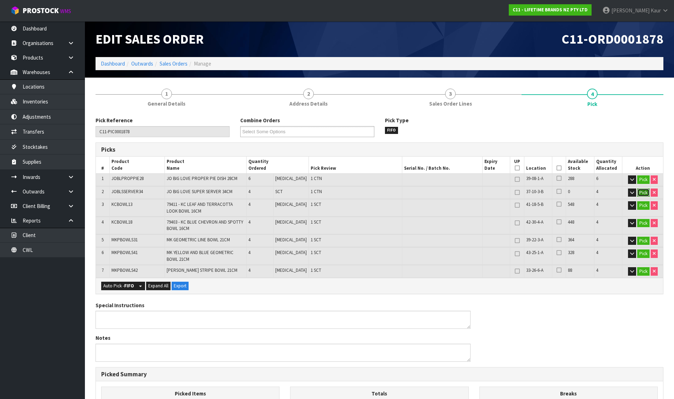
click at [648, 194] on button "Pick" at bounding box center [643, 192] width 12 height 8
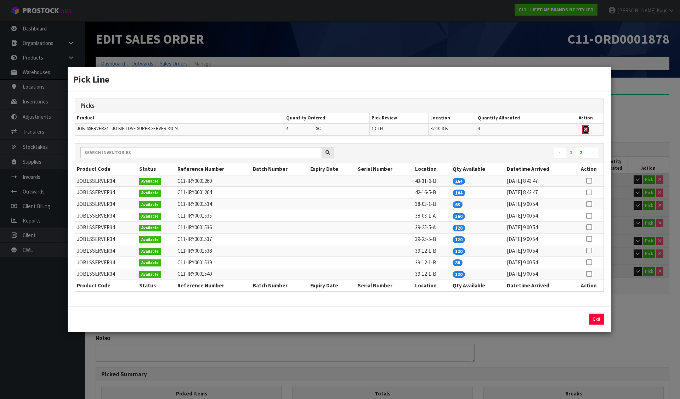
click at [588, 126] on button "button" at bounding box center [585, 129] width 7 height 8
type input "1"
type input "26"
type input "0.105421"
type input "20.69"
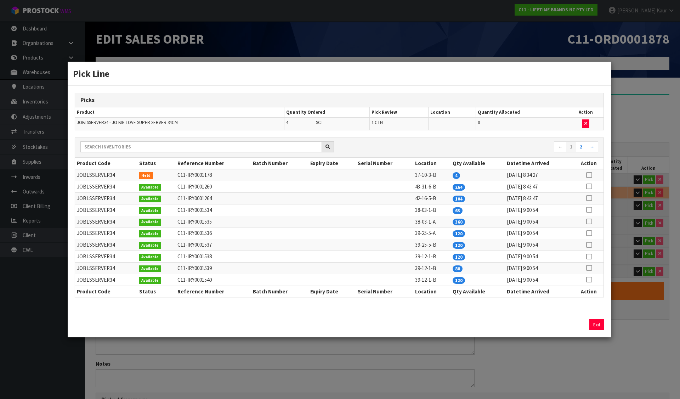
click at [588, 210] on icon at bounding box center [589, 210] width 6 height 0
click at [572, 326] on button "Assign Pick" at bounding box center [572, 324] width 29 height 11
type input "2"
type input "30"
type input "0.182641"
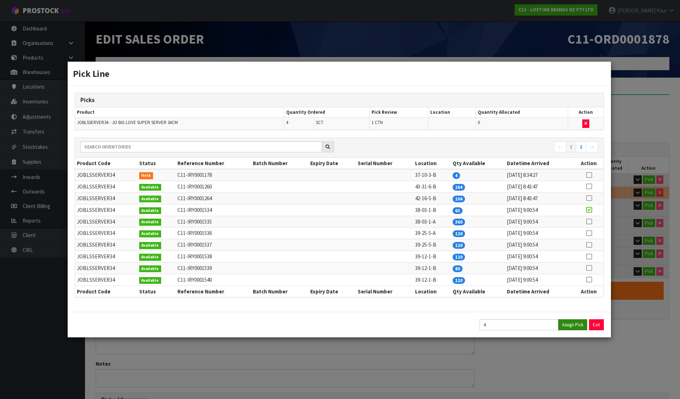
type input "29.33"
click at [597, 323] on button "Exit" at bounding box center [596, 324] width 15 height 11
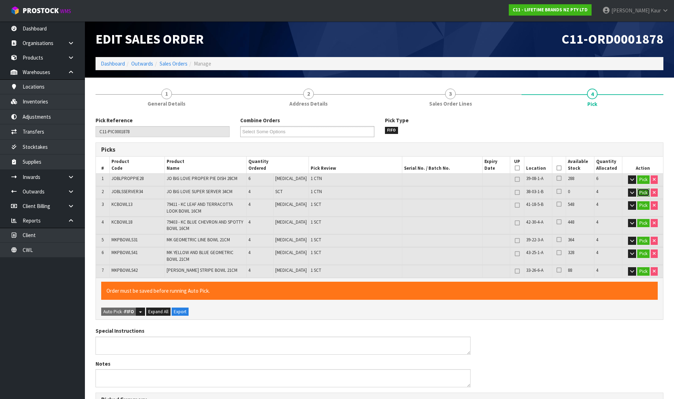
click at [642, 190] on button "Pick" at bounding box center [643, 192] width 12 height 8
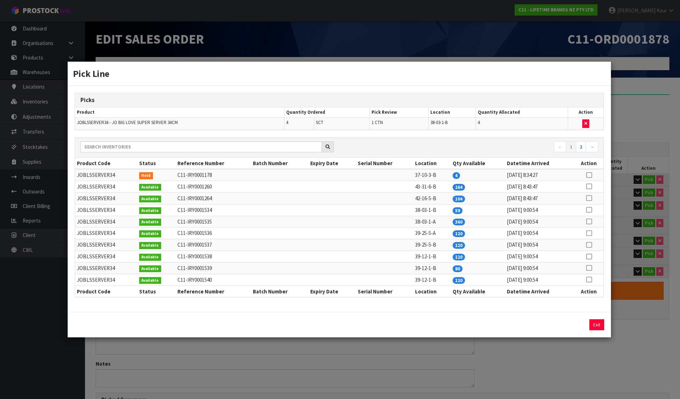
click at [94, 177] on td "JOBLSSERVER34" at bounding box center [106, 175] width 62 height 12
copy td "JOBLSSERVER34"
click at [574, 358] on div "Pick Line Picks Product Quantity Ordered Pick Review Location Quantity Allocate…" at bounding box center [340, 199] width 680 height 399
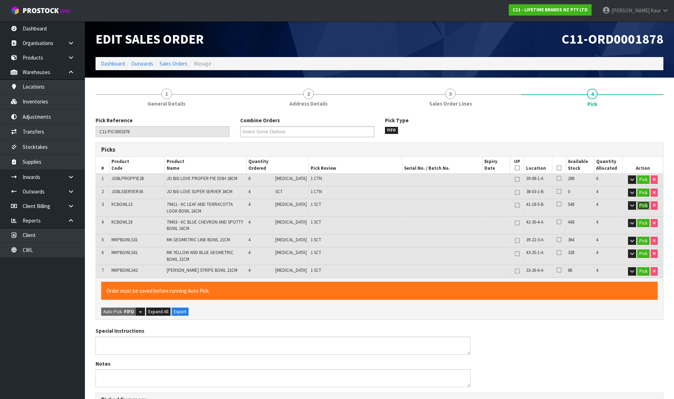
click at [643, 206] on button "Pick" at bounding box center [643, 205] width 12 height 8
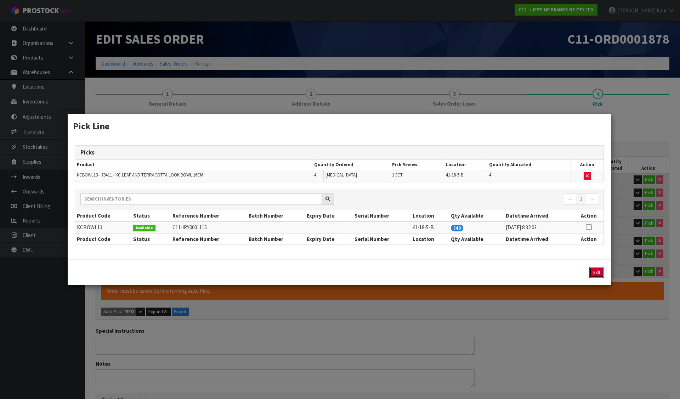
click at [594, 269] on button "Exit" at bounding box center [596, 272] width 15 height 11
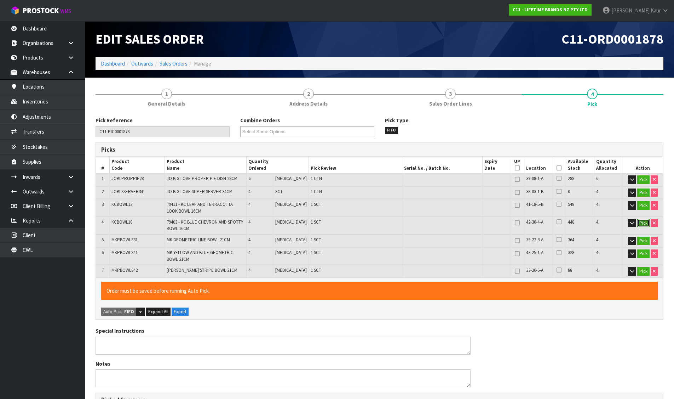
click at [643, 220] on button "Pick" at bounding box center [643, 223] width 12 height 8
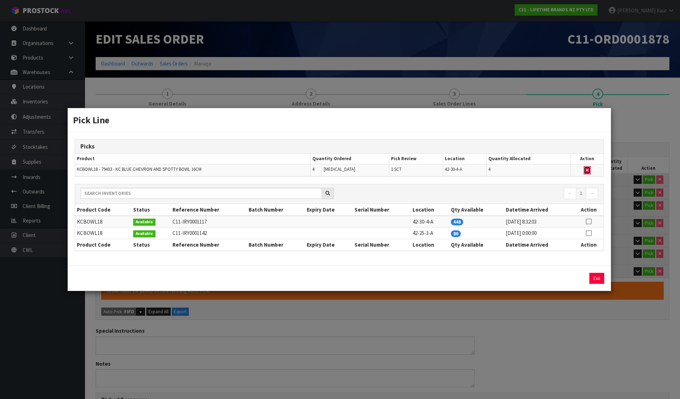
click at [586, 169] on icon "button" at bounding box center [586, 170] width 3 height 5
type input "Sub-carton x 4"
type input "26"
type input "0.178595"
type input "27.89"
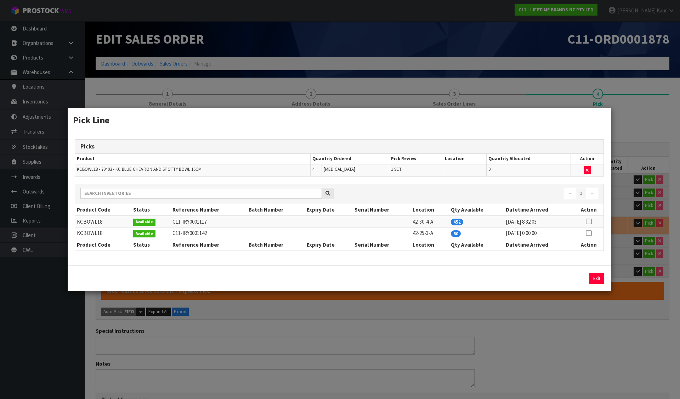
click at [590, 233] on icon at bounding box center [588, 233] width 6 height 0
click at [575, 280] on button "Assign Pick" at bounding box center [572, 278] width 29 height 11
type input "Sub-carton x 5"
type input "30"
type input "0.182641"
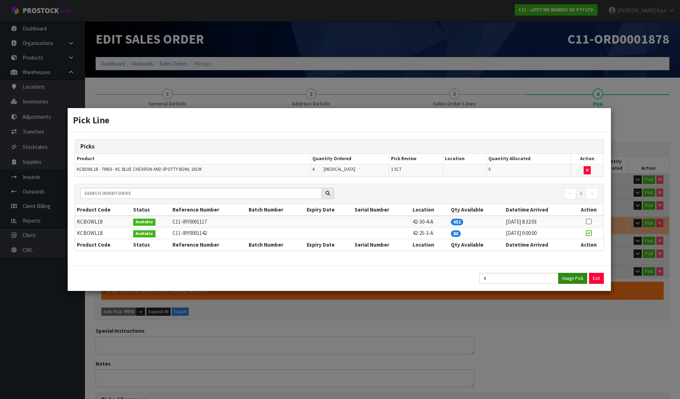
type input "29.33"
click at [595, 276] on button "Exit" at bounding box center [596, 278] width 15 height 11
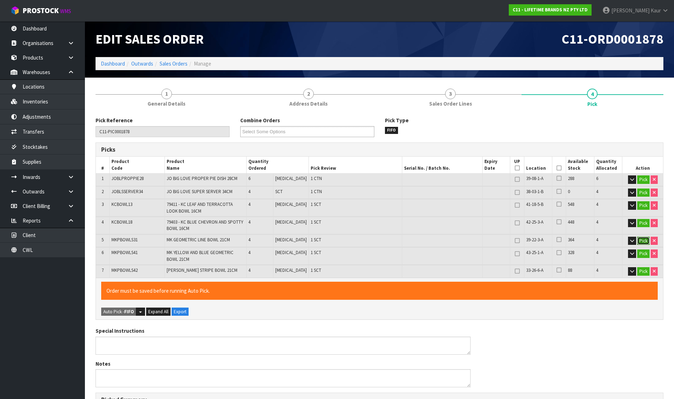
click at [643, 241] on button "Pick" at bounding box center [643, 240] width 12 height 8
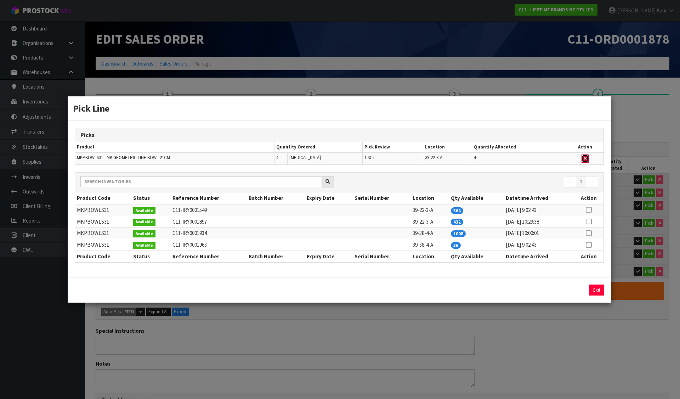
click at [584, 159] on icon "button" at bounding box center [584, 158] width 3 height 5
type input "Sub-carton x 4"
type input "26"
type input "0.176349"
type input "27.13"
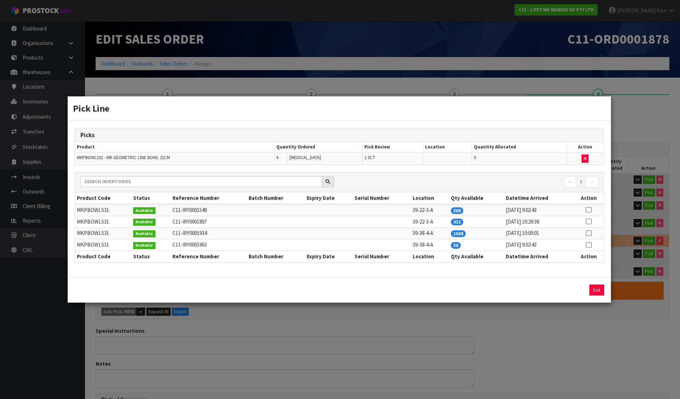
click at [586, 245] on icon at bounding box center [588, 245] width 6 height 0
click at [575, 291] on button "Assign Pick" at bounding box center [572, 289] width 29 height 11
type input "Sub-carton x 5"
type input "30"
type input "0.182641"
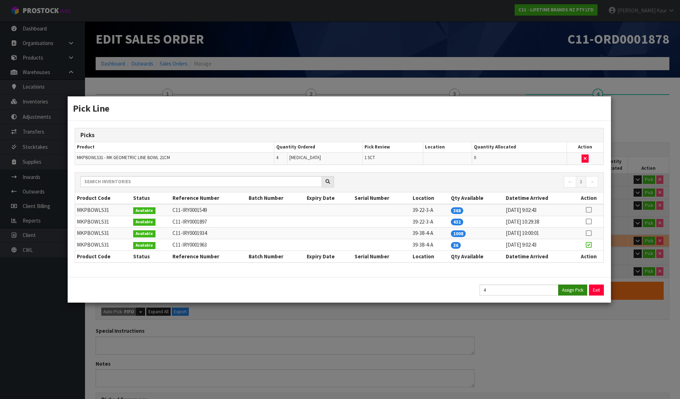
type input "29.33"
click at [597, 290] on button "Exit" at bounding box center [596, 289] width 15 height 11
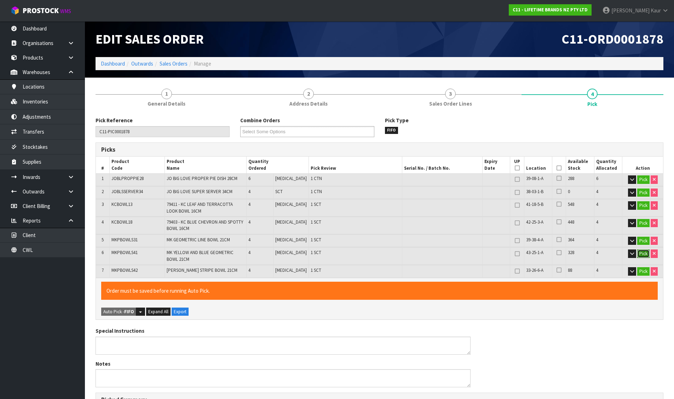
click at [644, 251] on button "Pick" at bounding box center [643, 253] width 12 height 8
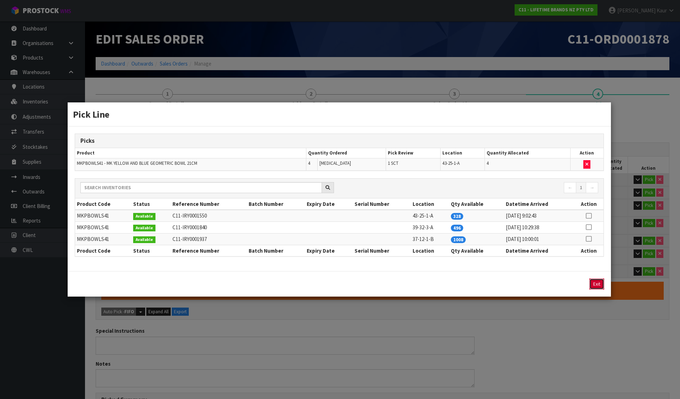
click at [594, 284] on button "Exit" at bounding box center [596, 283] width 15 height 11
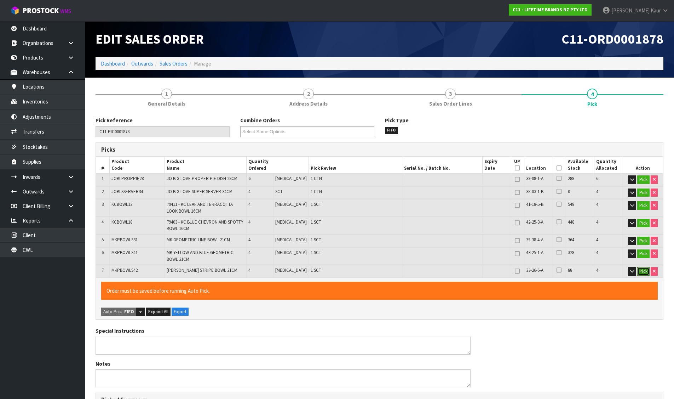
click at [640, 270] on button "Pick" at bounding box center [643, 271] width 12 height 8
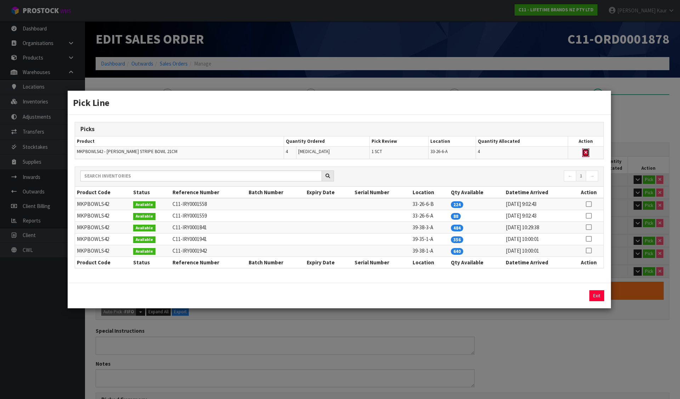
click at [587, 151] on button "button" at bounding box center [585, 152] width 7 height 8
type input "Sub-carton x 4"
type input "26"
type input "0.176349"
type input "27.23"
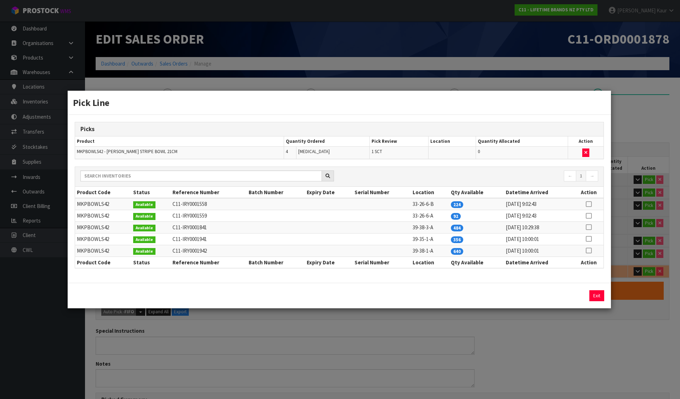
click at [589, 216] on icon at bounding box center [588, 216] width 6 height 0
click at [568, 296] on button "Assign Pick" at bounding box center [572, 295] width 29 height 11
type input "Sub-carton x 5"
type input "30"
type input "0.182641"
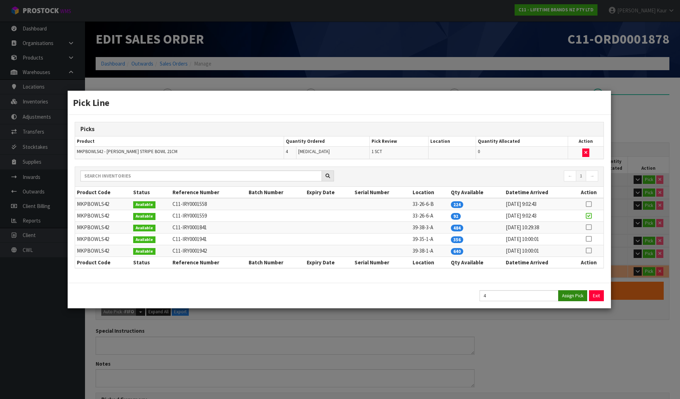
type input "29.33"
click at [590, 295] on button "Exit" at bounding box center [596, 295] width 15 height 11
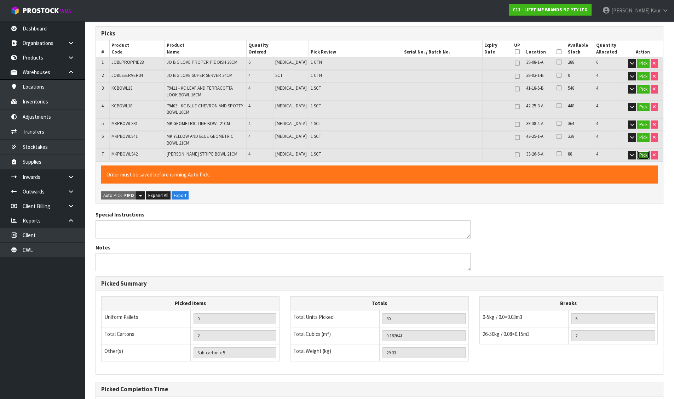
scroll to position [189, 0]
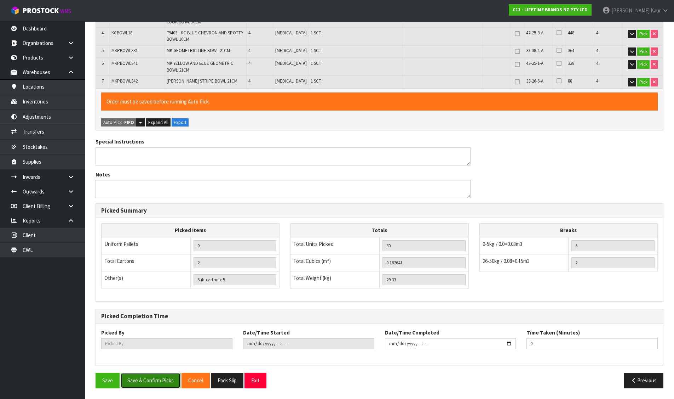
click at [148, 378] on button "Save & Confirm Picks" at bounding box center [151, 379] width 60 height 15
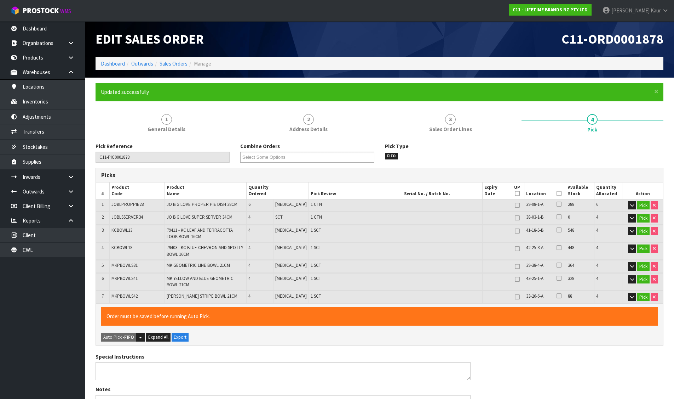
type input "[PERSON_NAME]"
type input "[DATE]T08:25:22"
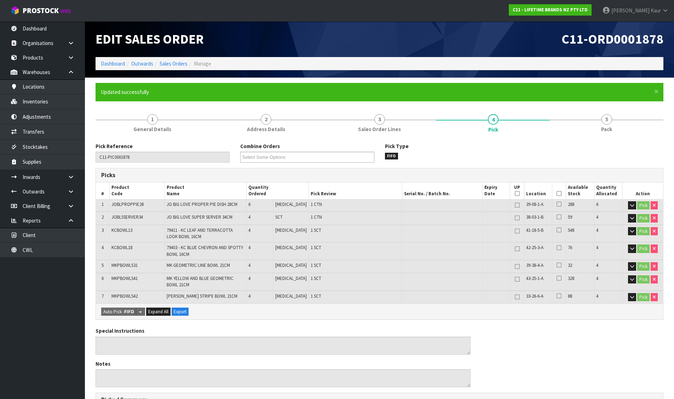
scroll to position [189, 0]
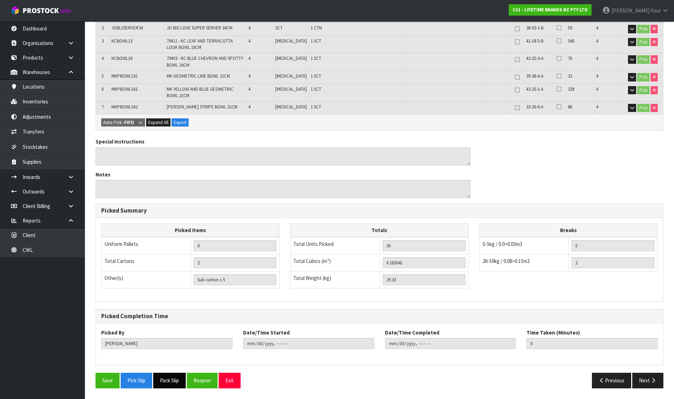
click at [169, 377] on button "Pack Slip" at bounding box center [169, 379] width 33 height 15
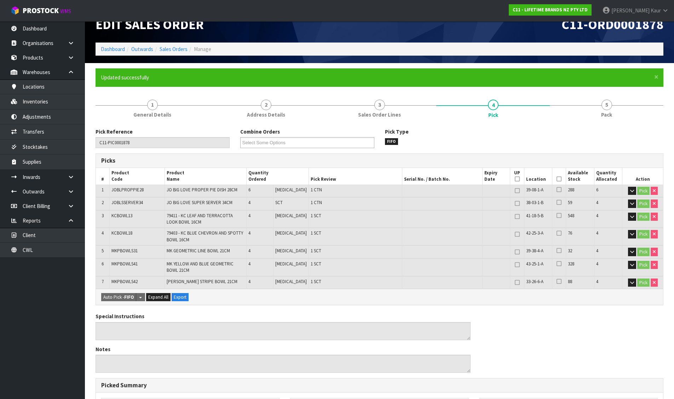
scroll to position [0, 0]
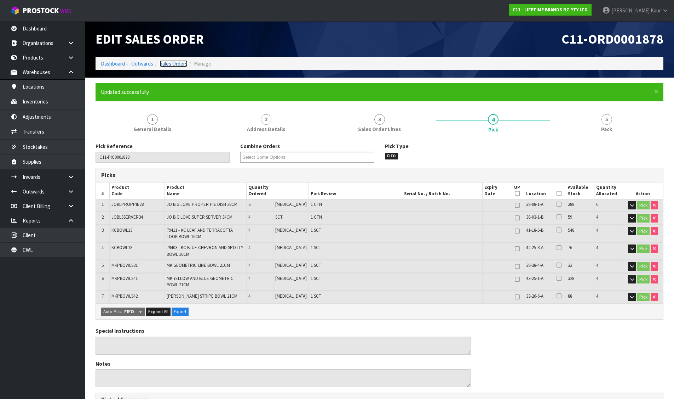
click at [171, 65] on link "Sales Orders" at bounding box center [174, 63] width 28 height 7
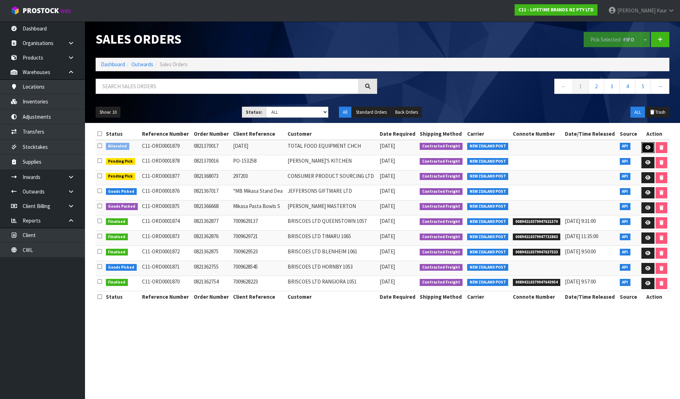
click at [643, 148] on link at bounding box center [647, 147] width 13 height 11
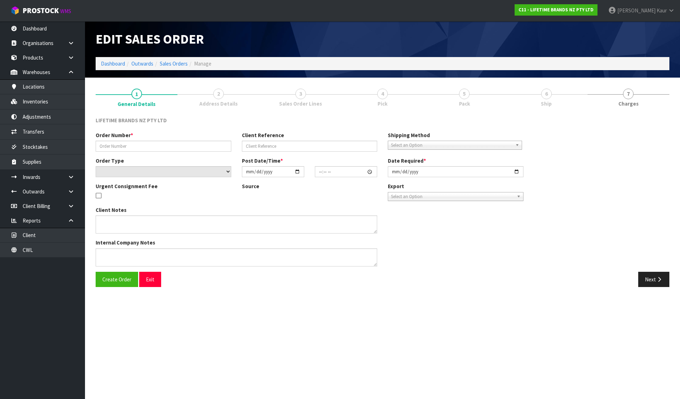
type input "0821370017"
type input "[DATE]"
select select "number:0"
type input "[DATE]"
type input "08:04:04.000"
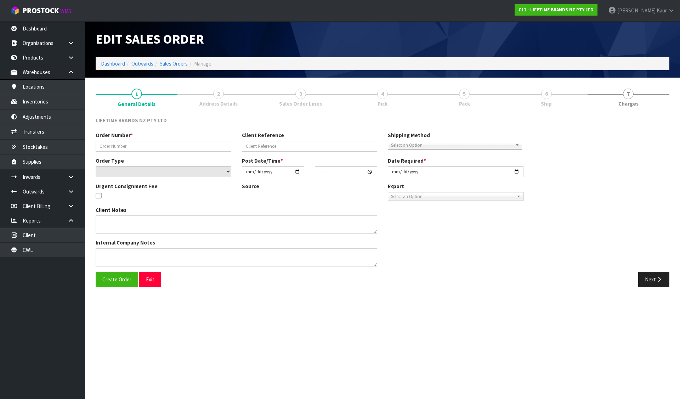
type input "[DATE]"
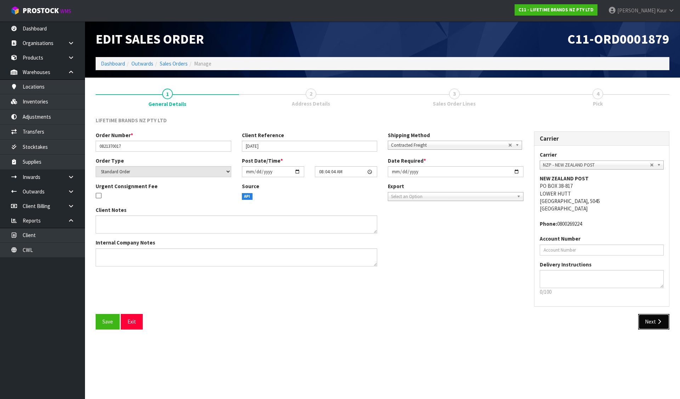
click at [658, 317] on button "Next" at bounding box center [653, 321] width 31 height 15
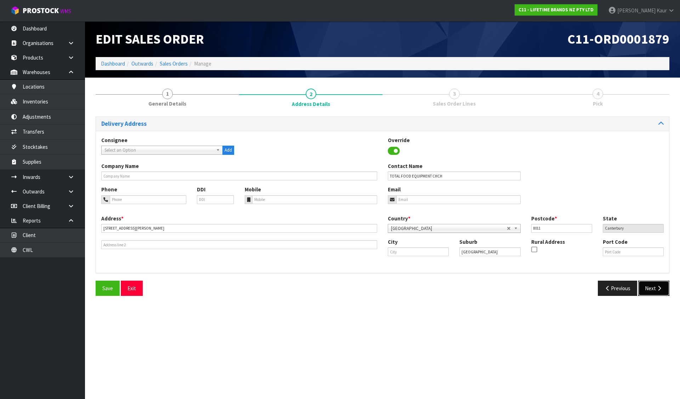
click at [665, 287] on button "Next" at bounding box center [653, 287] width 31 height 15
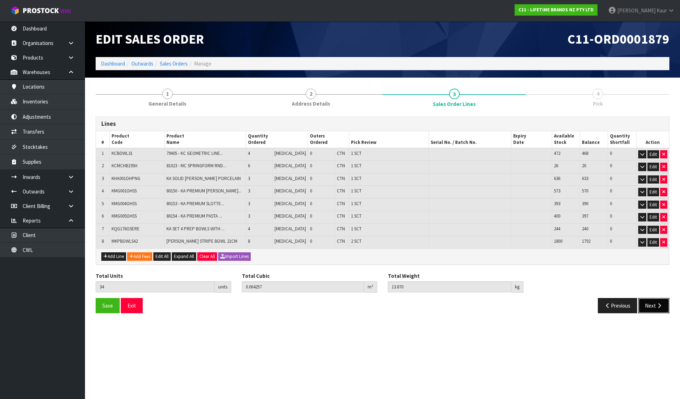
click at [659, 298] on button "Next" at bounding box center [653, 305] width 31 height 15
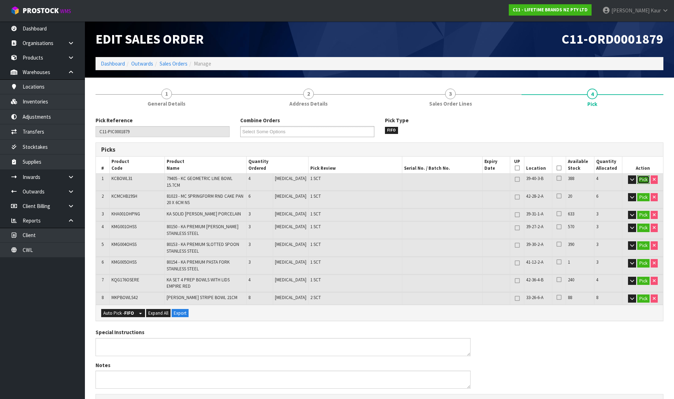
click at [641, 178] on button "Pick" at bounding box center [643, 179] width 12 height 8
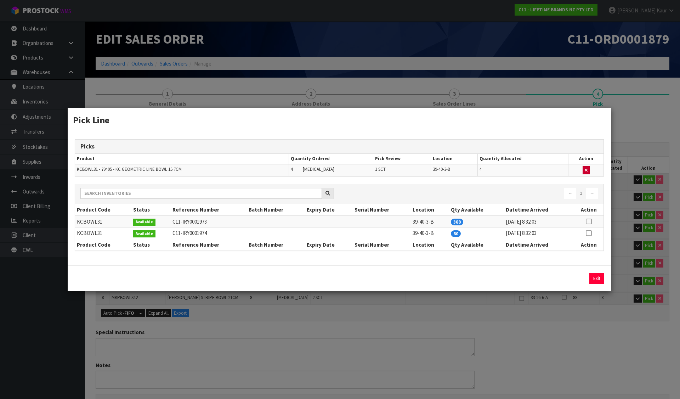
drag, startPoint x: 590, startPoint y: 169, endPoint x: 586, endPoint y: 171, distance: 4.3
click at [589, 170] on td at bounding box center [585, 170] width 35 height 12
click at [586, 171] on icon "button" at bounding box center [585, 170] width 3 height 5
type input "Sub-carton x 8"
type input "30"
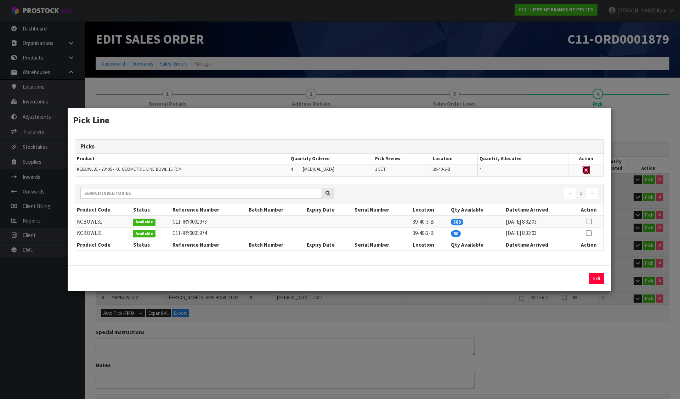
type input "0.060211"
type input "12.35"
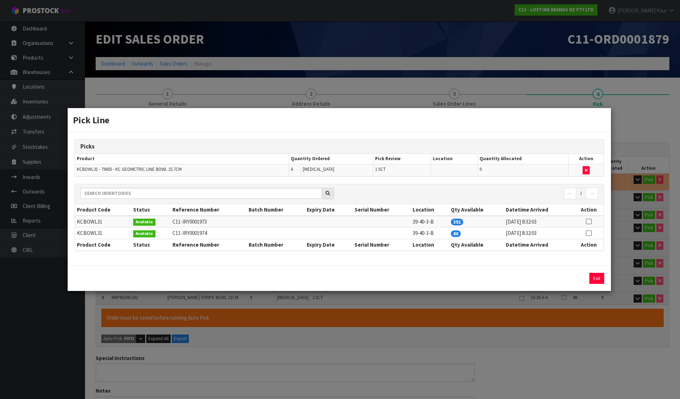
click at [586, 233] on icon at bounding box center [588, 233] width 6 height 0
click at [579, 276] on button "Assign Pick" at bounding box center [572, 278] width 29 height 11
type input "Sub-carton x 9"
type input "34"
type input "0.064257"
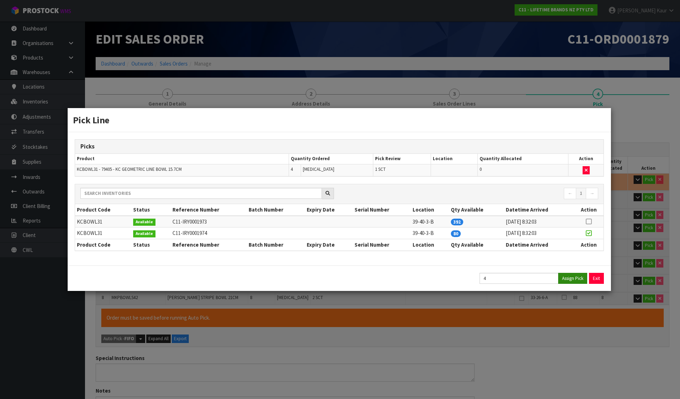
type input "13.87"
click at [599, 275] on button "Exit" at bounding box center [596, 278] width 15 height 11
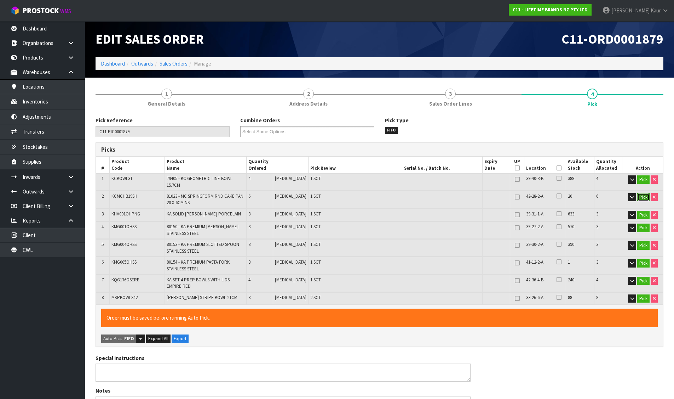
click at [647, 194] on button "Pick" at bounding box center [643, 197] width 12 height 8
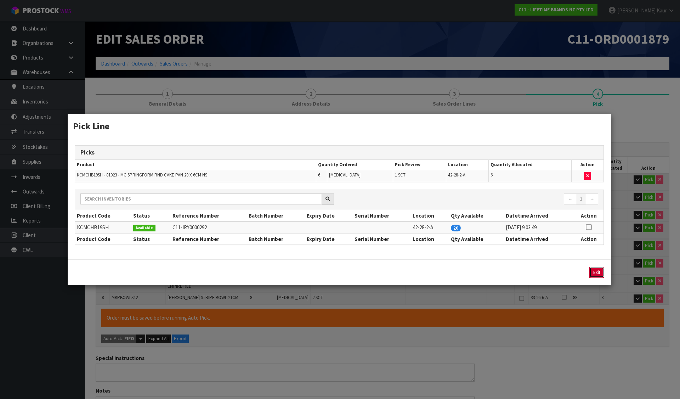
click at [596, 271] on button "Exit" at bounding box center [596, 272] width 15 height 11
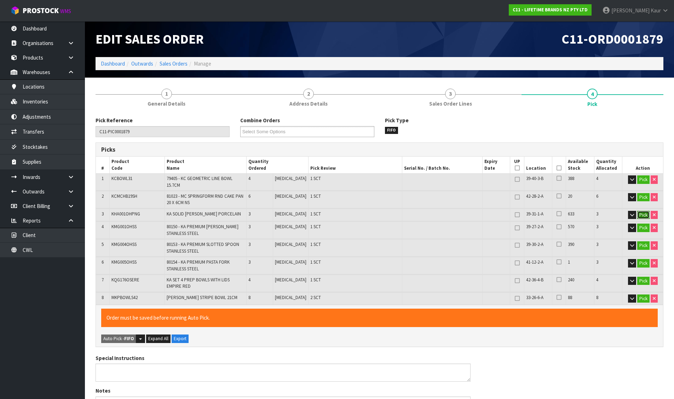
click at [647, 211] on button "Pick" at bounding box center [643, 215] width 12 height 8
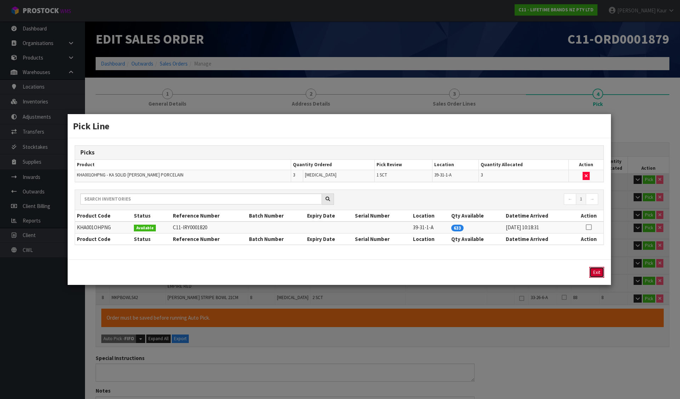
click at [596, 271] on button "Exit" at bounding box center [596, 272] width 15 height 11
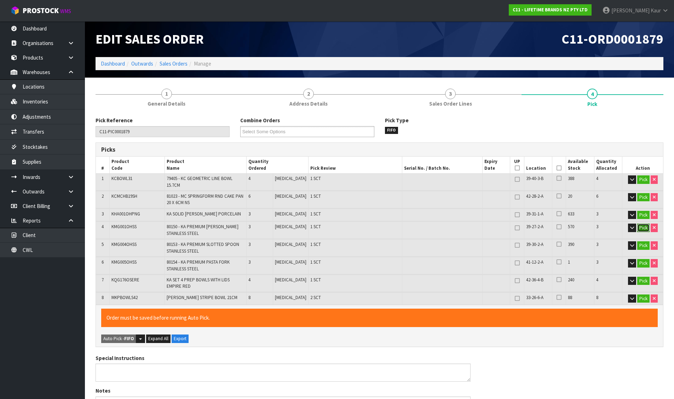
click at [647, 226] on button "Pick" at bounding box center [643, 227] width 12 height 8
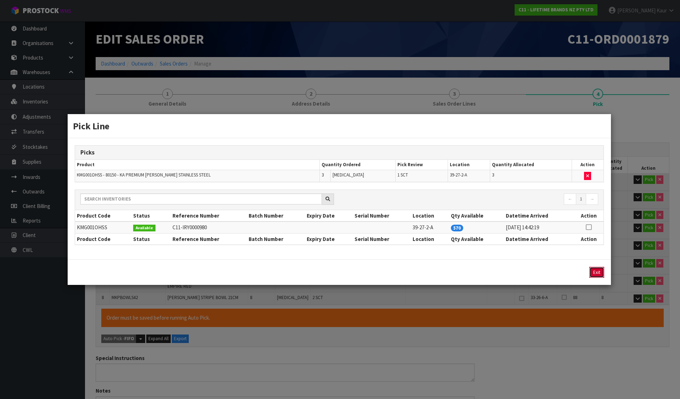
click at [596, 270] on button "Exit" at bounding box center [596, 272] width 15 height 11
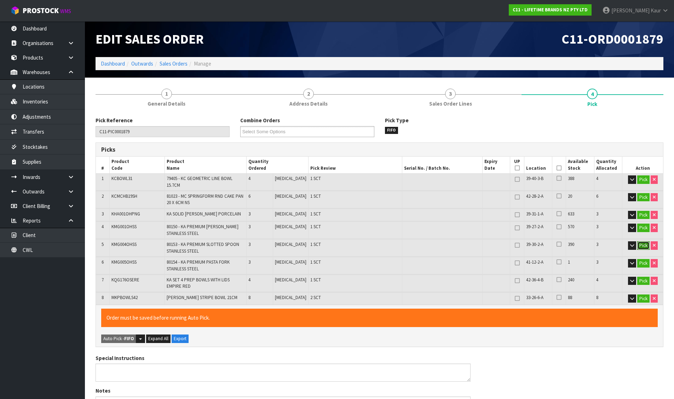
click at [645, 241] on button "Pick" at bounding box center [643, 245] width 12 height 8
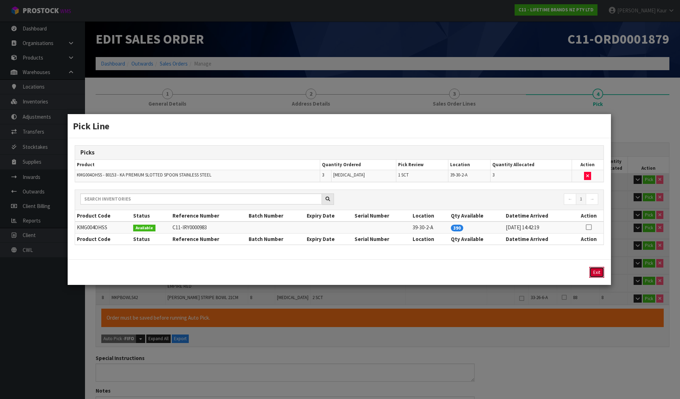
click at [601, 272] on button "Exit" at bounding box center [596, 272] width 15 height 11
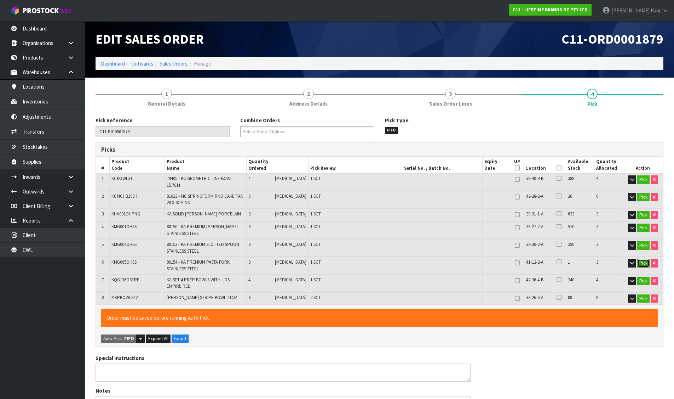
click at [644, 260] on button "Pick" at bounding box center [643, 263] width 12 height 8
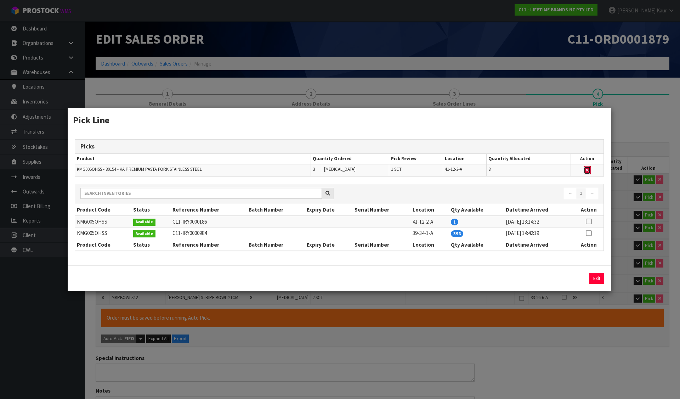
click at [588, 168] on icon "button" at bounding box center [586, 170] width 3 height 5
type input "Sub-carton x 8"
type input "31"
type input "0.061521"
type input "13.17"
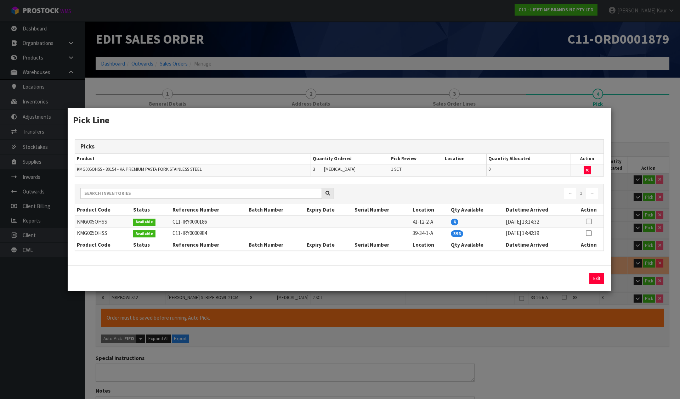
click at [586, 221] on icon at bounding box center [588, 221] width 6 height 0
click at [577, 279] on button "Assign Pick" at bounding box center [572, 278] width 29 height 11
type input "Sub-carton x 9"
type input "34"
type input "0.064257"
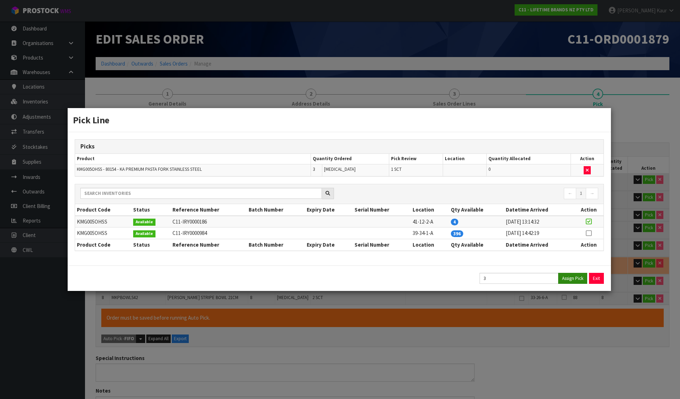
type input "13.87"
click at [601, 276] on button "Exit" at bounding box center [596, 278] width 15 height 11
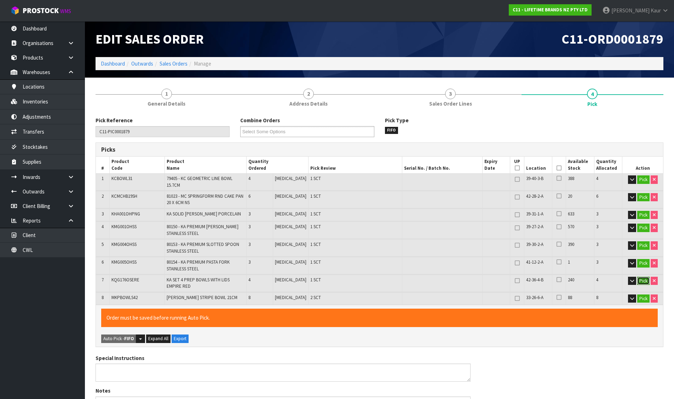
click at [639, 276] on button "Pick" at bounding box center [643, 280] width 12 height 8
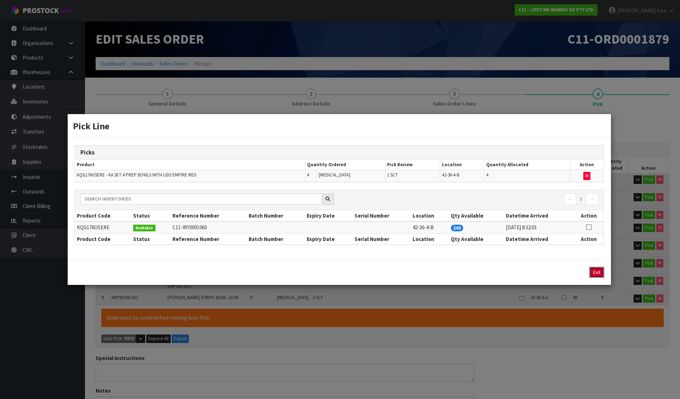
click at [599, 272] on button "Exit" at bounding box center [596, 272] width 15 height 11
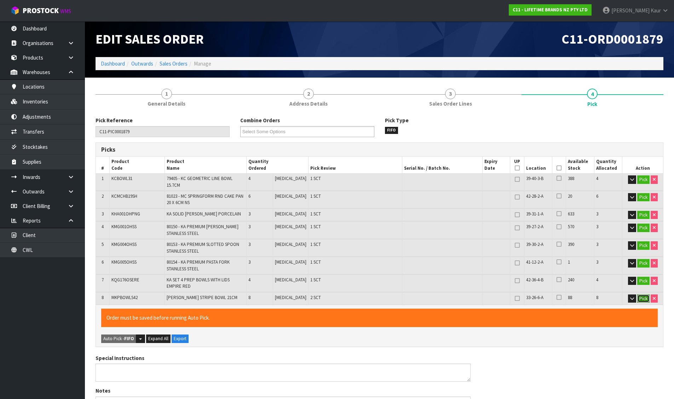
click at [640, 294] on button "Pick" at bounding box center [643, 298] width 12 height 8
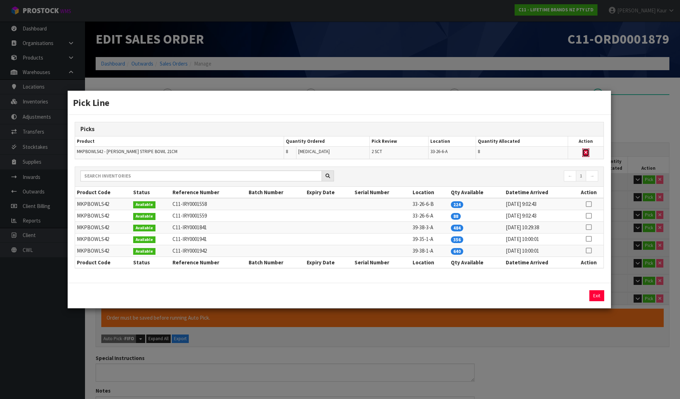
click at [586, 151] on icon "button" at bounding box center [585, 152] width 3 height 5
type input "Sub-carton x 7"
type input "26"
type input "0.051673"
type input "9.67"
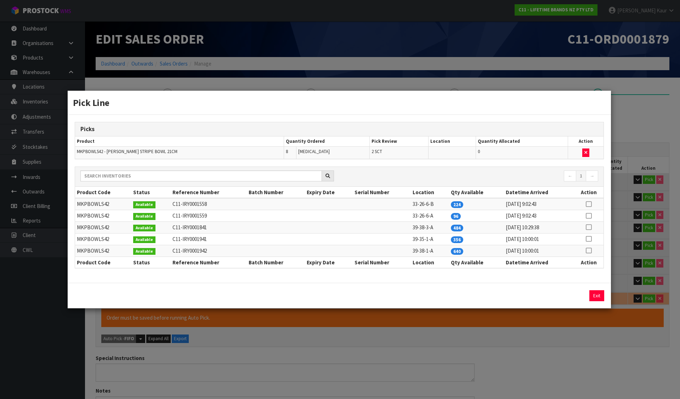
drag, startPoint x: 588, startPoint y: 215, endPoint x: 585, endPoint y: 241, distance: 26.0
click at [588, 216] on icon at bounding box center [588, 216] width 6 height 0
click at [565, 295] on button "Assign Pick" at bounding box center [572, 295] width 29 height 11
type input "Sub-carton x 9"
type input "34"
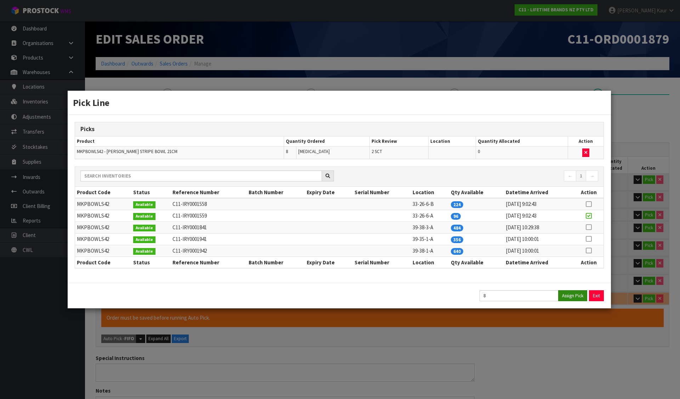
type input "0.064257"
type input "13.87"
click at [598, 293] on button "Exit" at bounding box center [596, 295] width 15 height 11
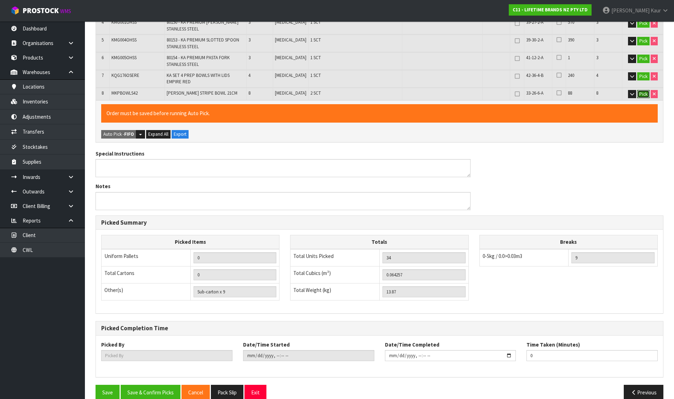
scroll to position [211, 0]
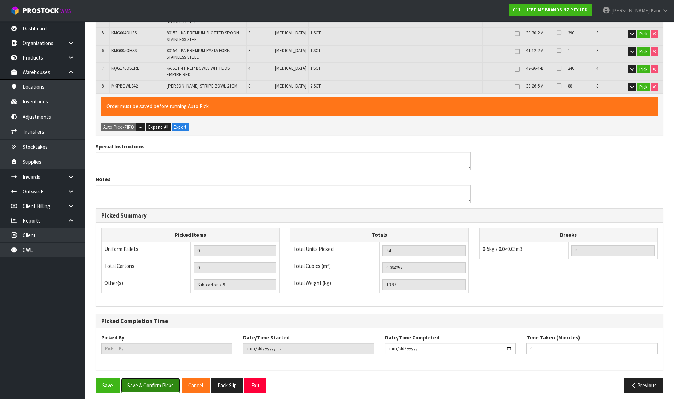
click at [160, 377] on button "Save & Confirm Picks" at bounding box center [151, 384] width 60 height 15
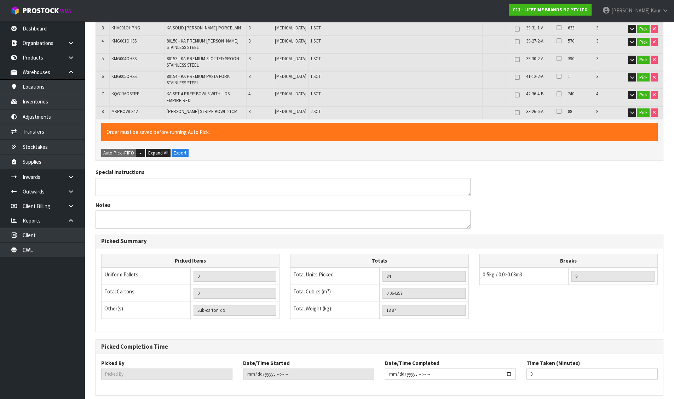
scroll to position [0, 0]
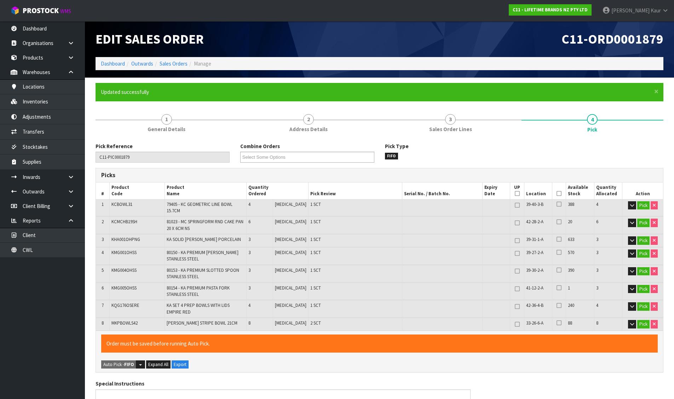
type input "[PERSON_NAME]"
type input "[DATE]T08:26:18"
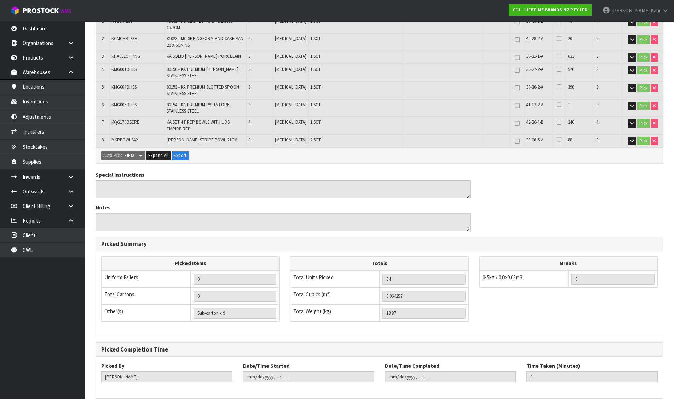
scroll to position [211, 0]
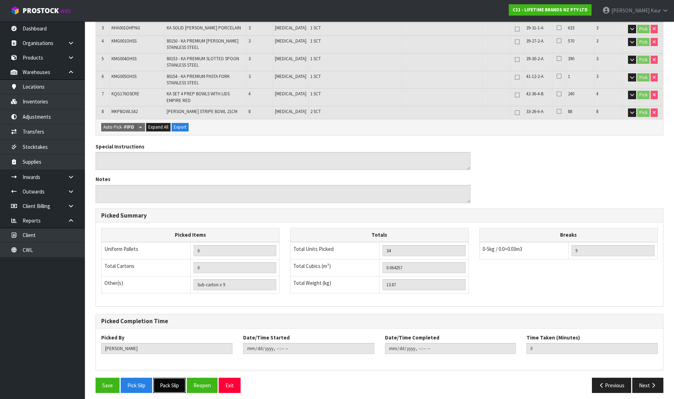
click at [160, 377] on button "Pack Slip" at bounding box center [169, 384] width 33 height 15
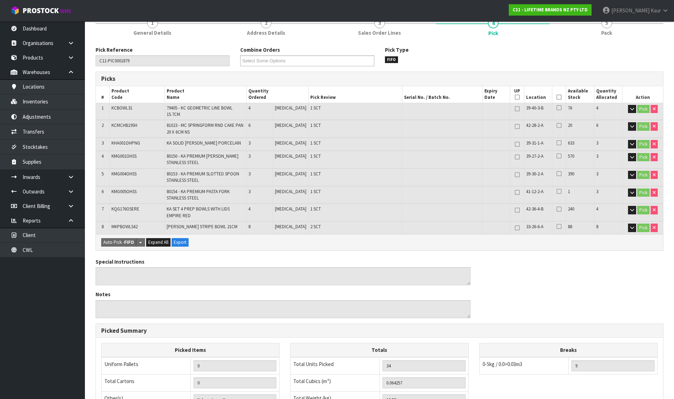
scroll to position [0, 0]
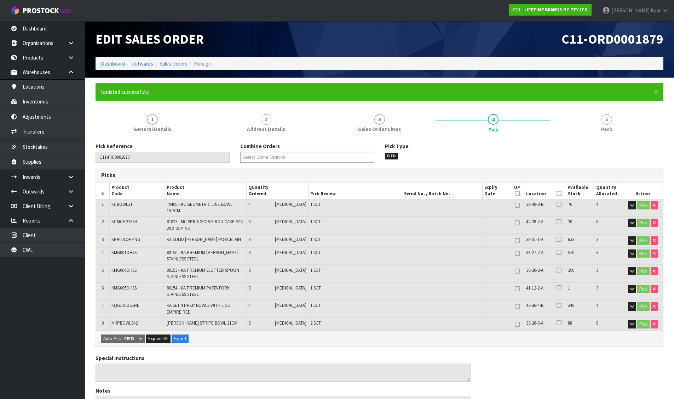
click at [119, 285] on span "KMG005OHSS" at bounding box center [123, 288] width 25 height 6
copy span "KMG005OHSS"
click at [46, 100] on link "Inventories" at bounding box center [42, 101] width 85 height 15
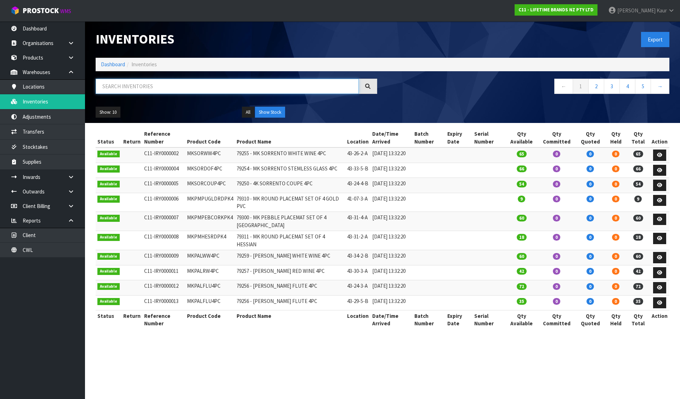
click at [114, 80] on input "text" at bounding box center [227, 86] width 263 height 15
paste input "KMG005OHSS"
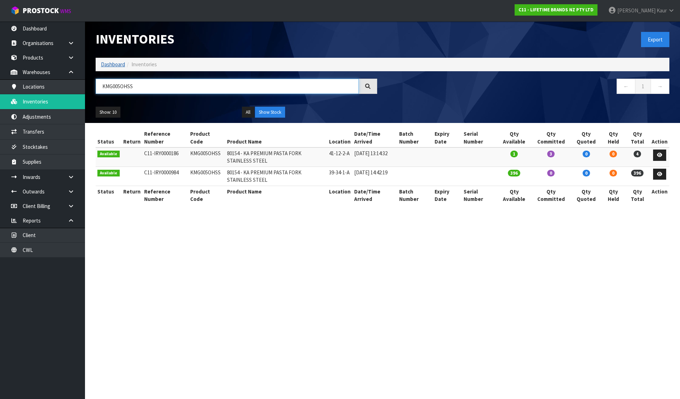
type input "KMG005OHSS"
click at [115, 63] on link "Dashboard" at bounding box center [113, 64] width 24 height 7
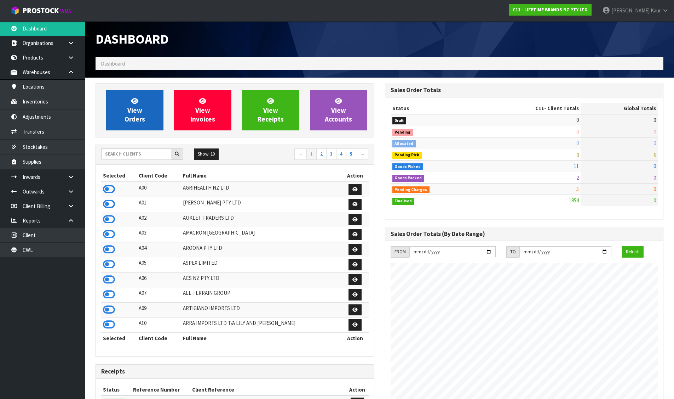
scroll to position [536, 289]
click at [149, 156] on input "text" at bounding box center [136, 153] width 70 height 11
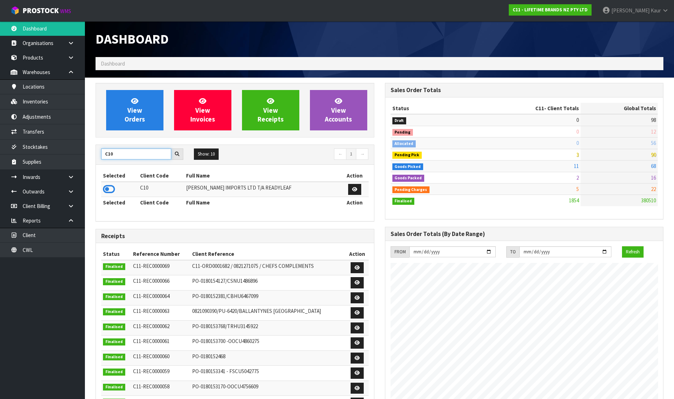
type input "C10"
click at [110, 186] on icon at bounding box center [109, 189] width 12 height 11
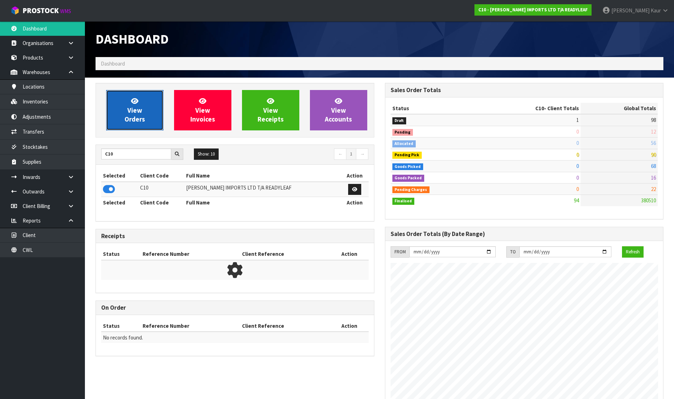
scroll to position [468, 289]
click at [112, 109] on link "View Orders" at bounding box center [134, 110] width 57 height 40
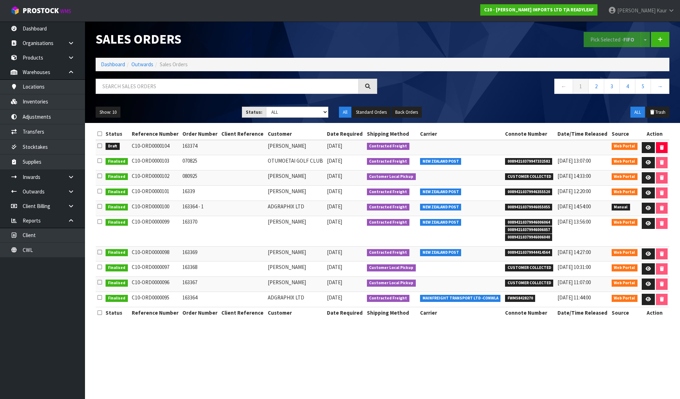
click at [99, 146] on icon at bounding box center [99, 145] width 5 height 5
click at [0, 0] on input "checkbox" at bounding box center [0, 0] width 0 height 0
click at [603, 39] on button "Pick Selected - FIFO" at bounding box center [611, 39] width 57 height 15
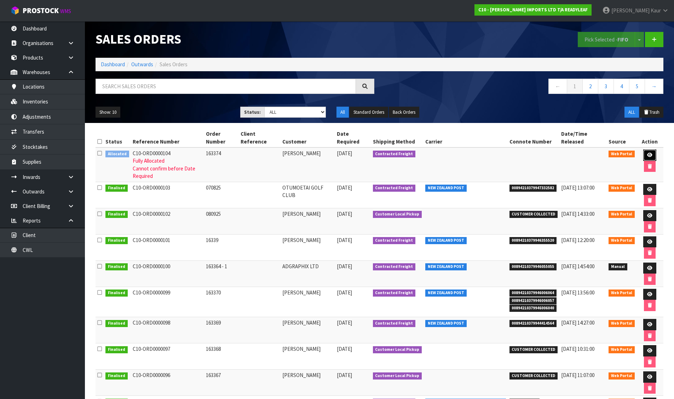
click at [648, 155] on icon at bounding box center [649, 155] width 5 height 5
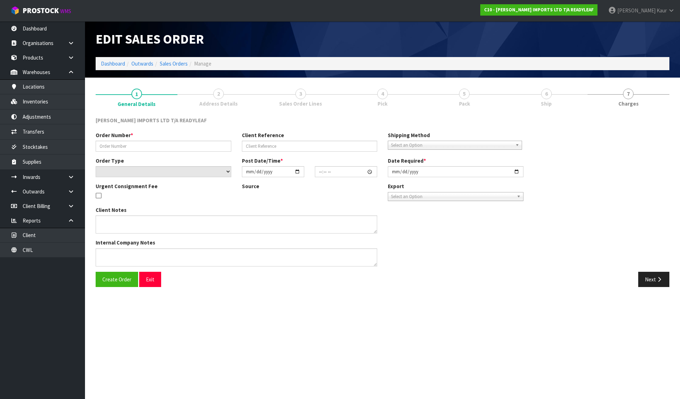
type input "163374"
select select "number:0"
type input "[DATE]"
type input "20:57:00.000"
type input "[DATE]"
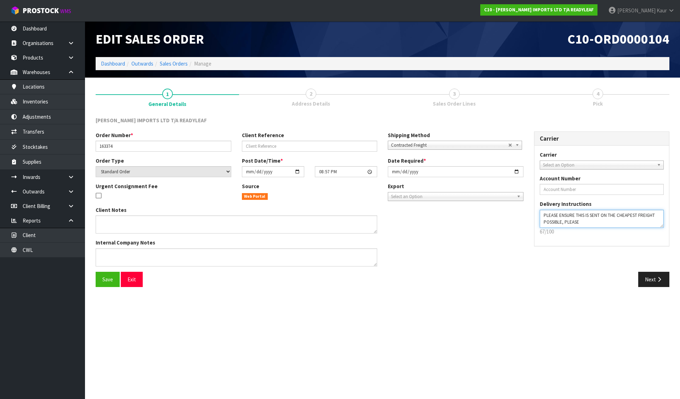
drag, startPoint x: 542, startPoint y: 216, endPoint x: 585, endPoint y: 223, distance: 43.7
click at [585, 223] on textarea at bounding box center [601, 219] width 124 height 18
click at [239, 257] on textarea at bounding box center [236, 257] width 281 height 18
paste textarea "PLEASE ENSURE THIS IS SENT ON THE CHEAPEST FREIGHT POSSIBLE, PLEASE"
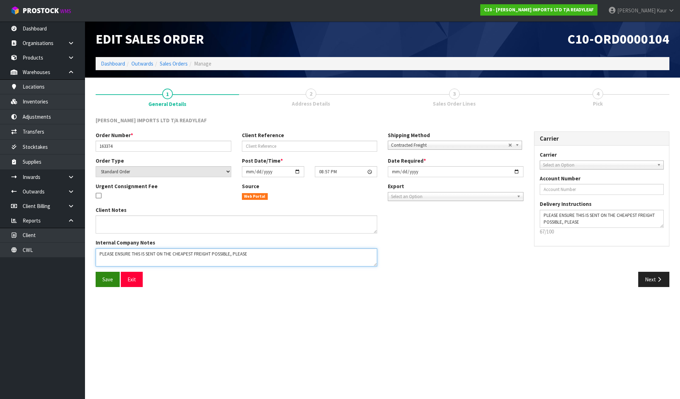
type textarea "PLEASE ENSURE THIS IS SENT ON THE CHEAPEST FREIGHT POSSIBLE, PLEASE"
click at [109, 277] on span "Save" at bounding box center [107, 279] width 11 height 7
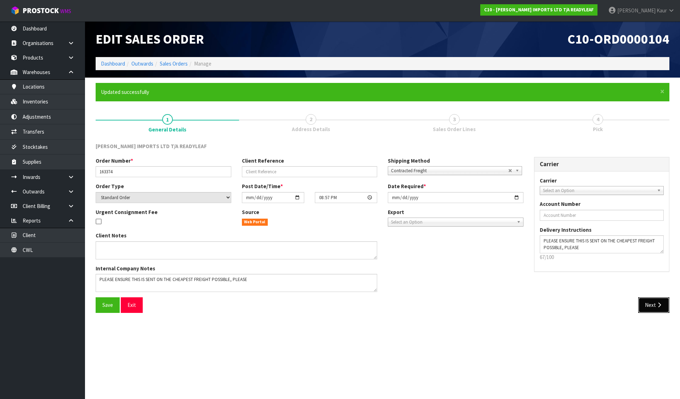
click at [656, 312] on button "Next" at bounding box center [653, 304] width 31 height 15
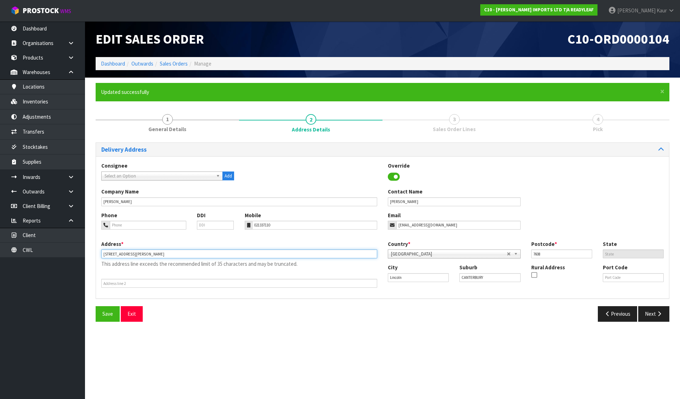
drag, startPoint x: 127, startPoint y: 254, endPoint x: 192, endPoint y: 254, distance: 64.4
click at [192, 254] on input "[STREET_ADDRESS][PERSON_NAME]" at bounding box center [239, 253] width 276 height 9
type input "[STREET_ADDRESS][PERSON_NAME],"
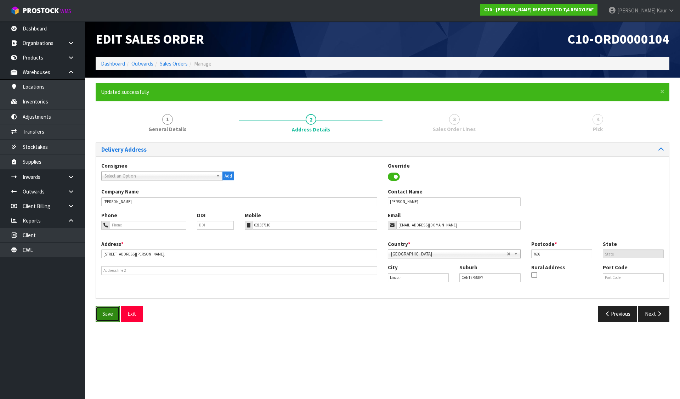
click at [103, 311] on span "Save" at bounding box center [107, 313] width 11 height 7
click at [643, 310] on button "Next" at bounding box center [653, 313] width 31 height 15
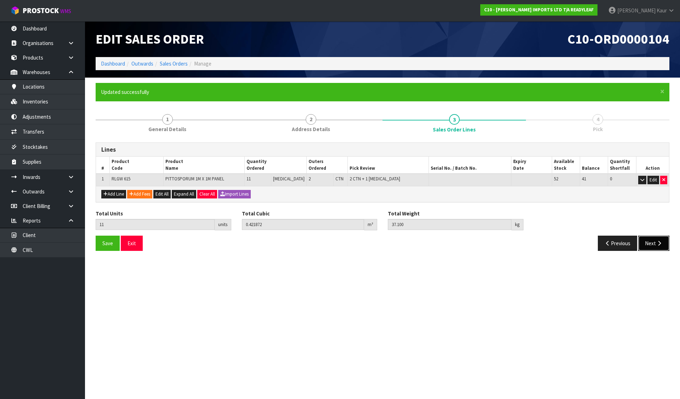
click at [656, 241] on icon "button" at bounding box center [658, 242] width 7 height 5
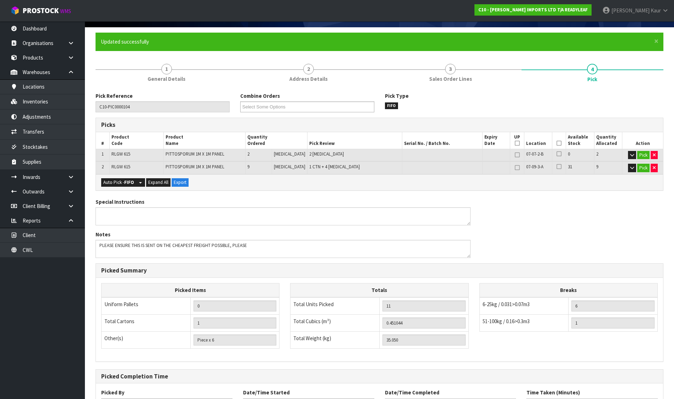
scroll to position [110, 0]
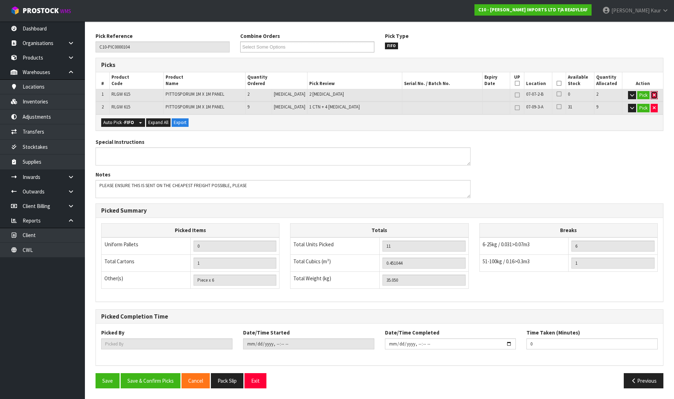
click at [653, 97] on icon "button" at bounding box center [654, 95] width 3 height 5
type input "9"
type input "0.363732"
type input "29.05"
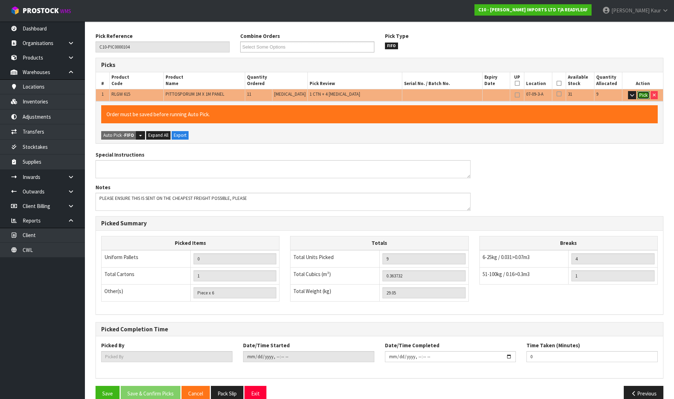
click at [639, 98] on button "Pick" at bounding box center [643, 95] width 12 height 8
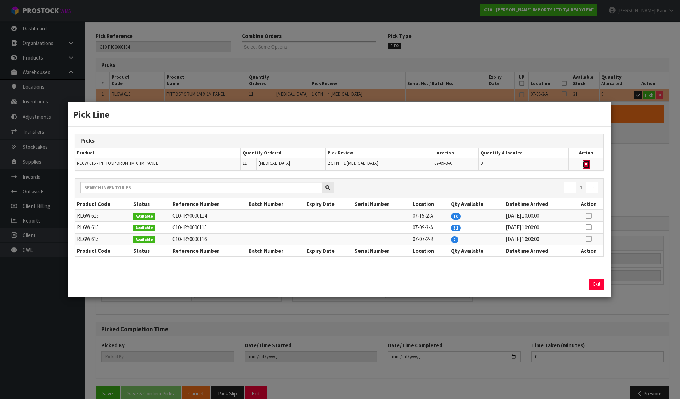
click at [582, 162] on button "button" at bounding box center [585, 164] width 7 height 8
type input "0"
type input "Piece x 2"
type input "0"
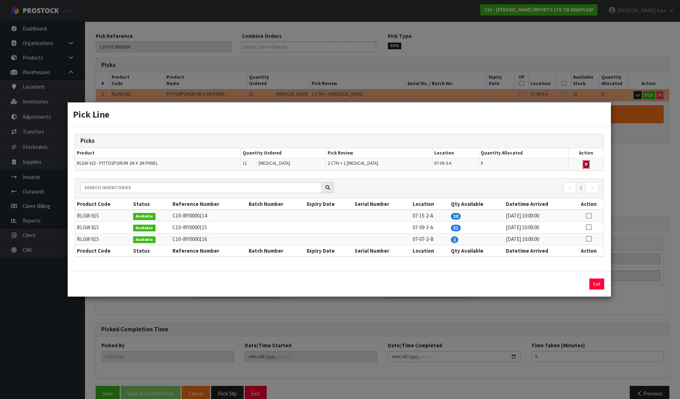
type input "0"
click at [588, 216] on icon at bounding box center [588, 216] width 6 height 0
click at [570, 282] on button "Assign Pick" at bounding box center [572, 283] width 29 height 11
type input "2"
type input "10"
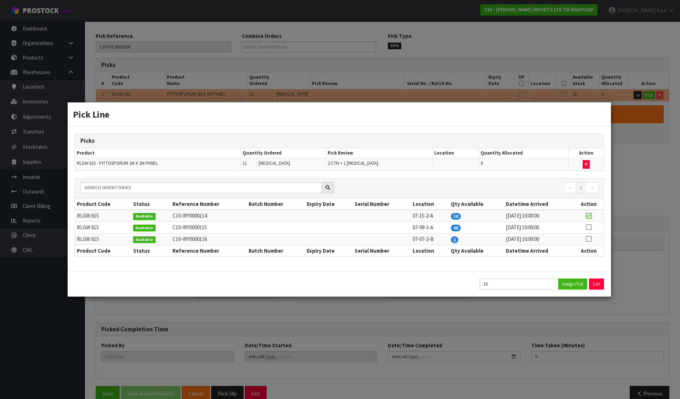
type input "0.378216"
type input "34.1"
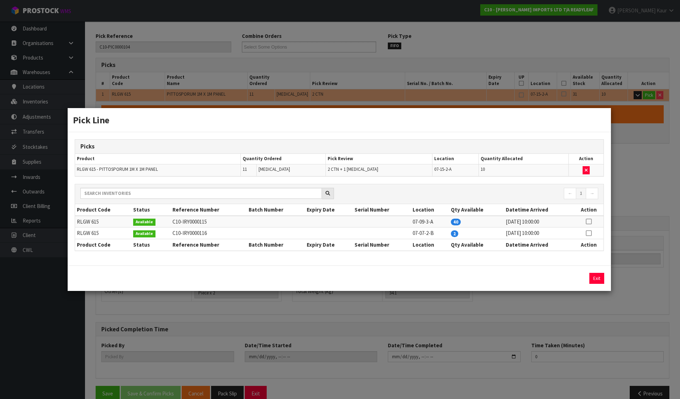
click at [590, 233] on icon at bounding box center [588, 233] width 6 height 0
click at [580, 279] on button "Assign Pick" at bounding box center [572, 278] width 29 height 11
type input "11"
type input "0.421872"
type input "37.1"
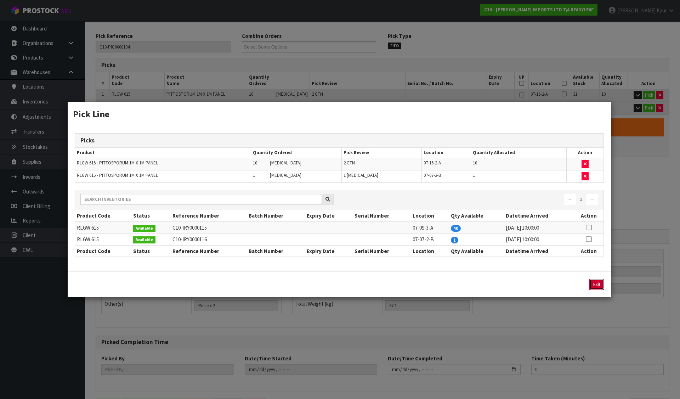
click at [600, 279] on button "Exit" at bounding box center [596, 284] width 15 height 11
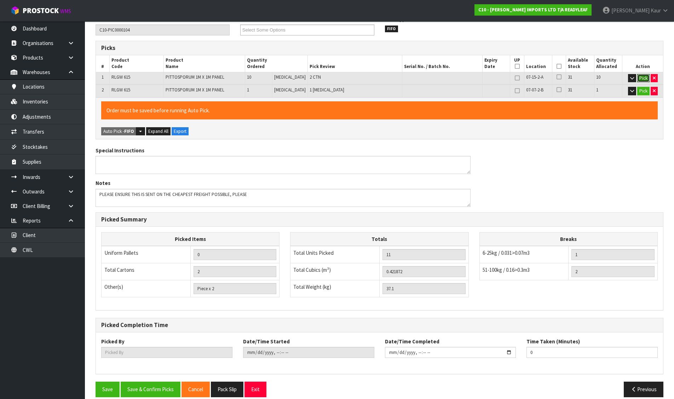
scroll to position [136, 0]
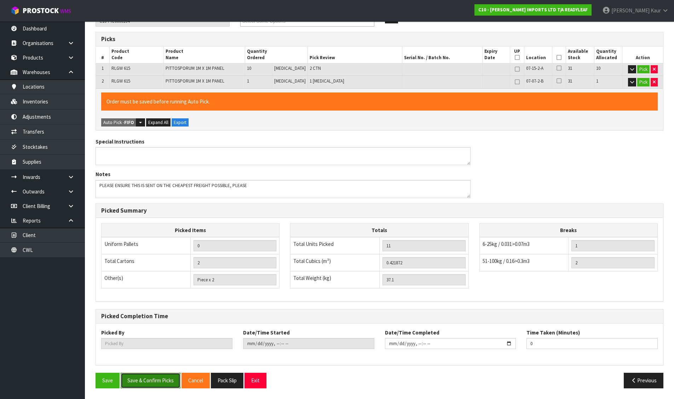
click at [144, 378] on button "Save & Confirm Picks" at bounding box center [151, 379] width 60 height 15
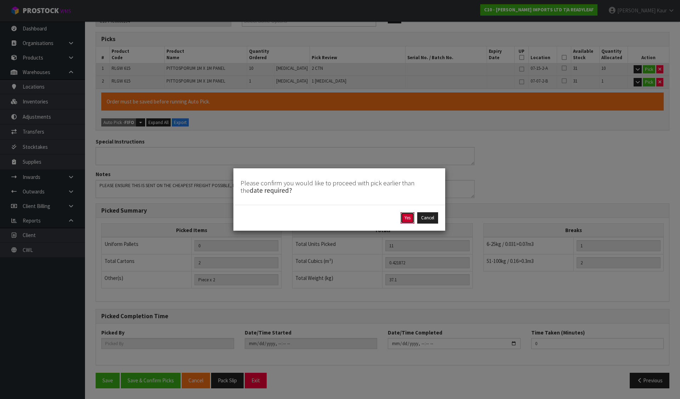
click at [406, 218] on button "Yes" at bounding box center [407, 217] width 14 height 11
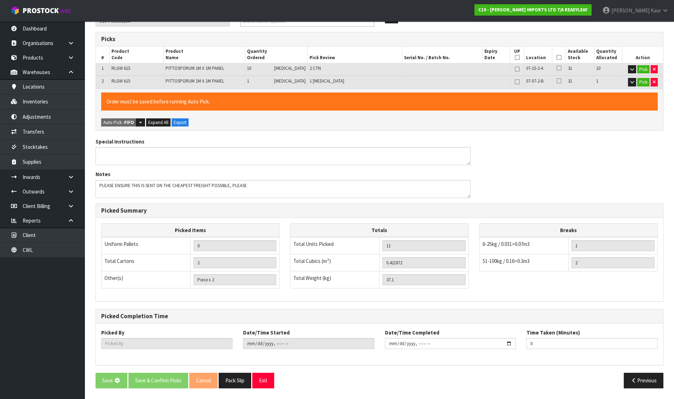
scroll to position [0, 0]
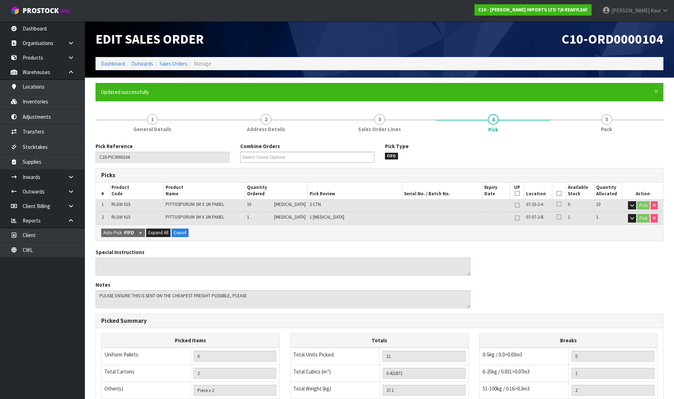
type input "Piece x 1"
type input "[PERSON_NAME]"
type input "[DATE]T08:27:27"
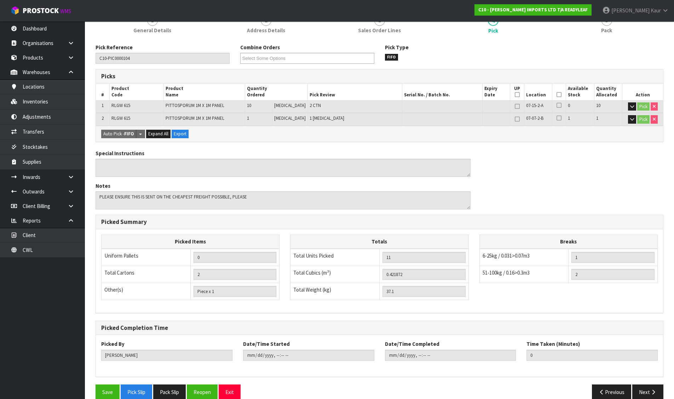
scroll to position [110, 0]
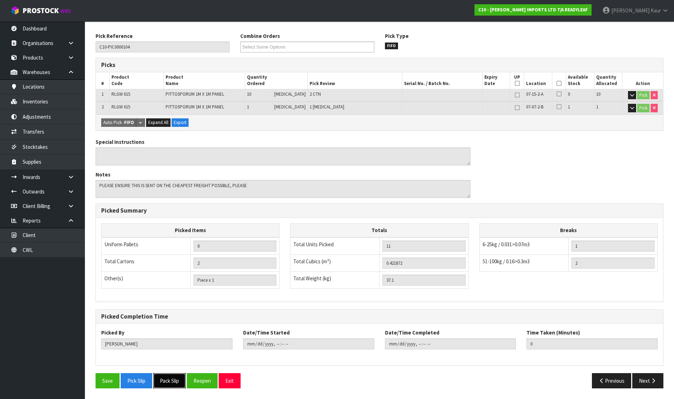
click at [175, 382] on button "Pack Slip" at bounding box center [169, 380] width 33 height 15
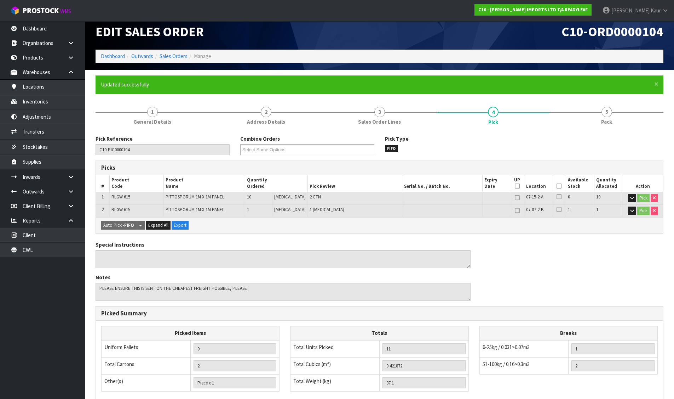
scroll to position [0, 0]
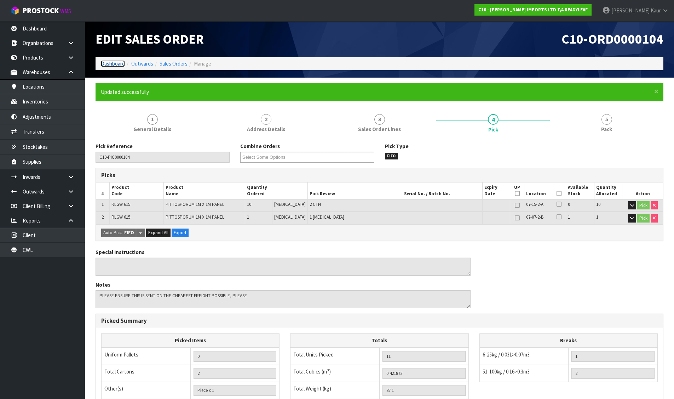
drag, startPoint x: 111, startPoint y: 62, endPoint x: 113, endPoint y: 67, distance: 4.7
click at [111, 62] on link "Dashboard" at bounding box center [113, 63] width 24 height 7
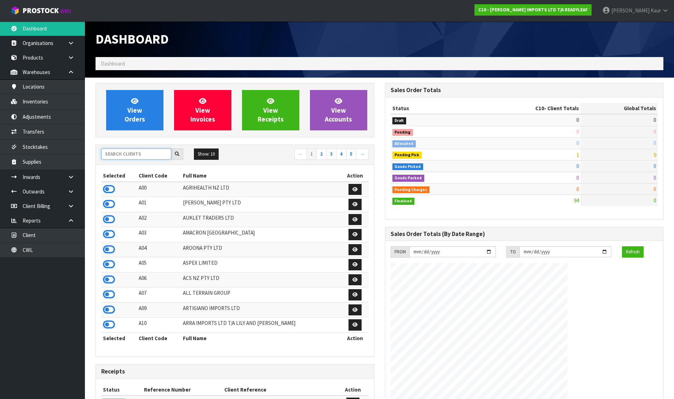
click at [127, 154] on input "text" at bounding box center [136, 153] width 70 height 11
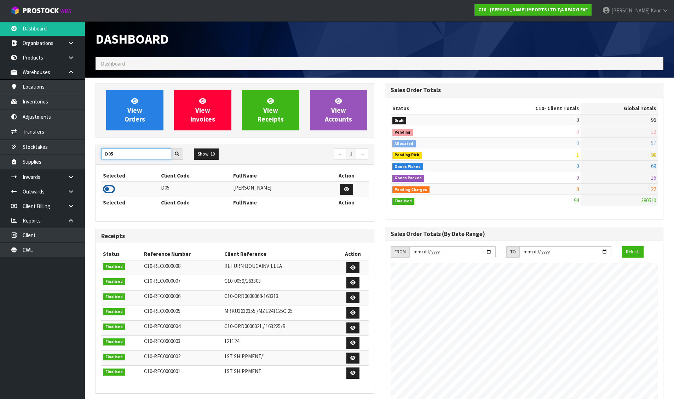
type input "D05"
click at [110, 188] on icon at bounding box center [109, 189] width 12 height 11
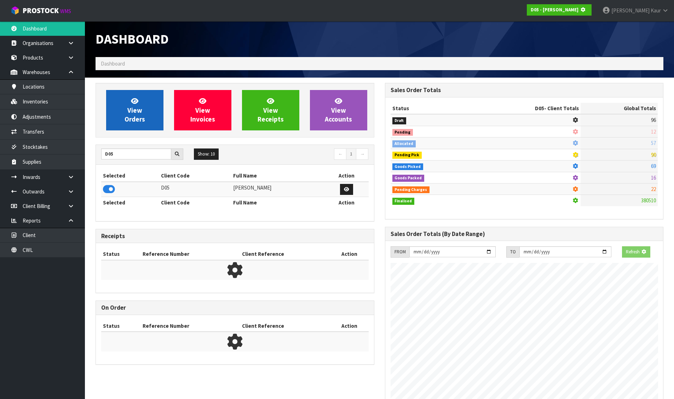
scroll to position [441, 289]
click at [130, 123] on span "View Orders" at bounding box center [135, 110] width 21 height 27
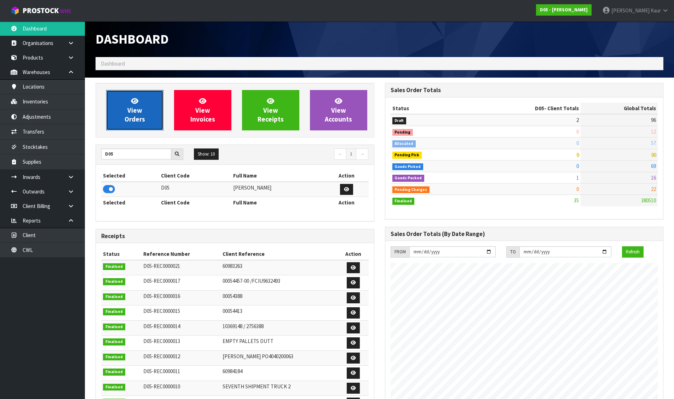
scroll to position [619, 289]
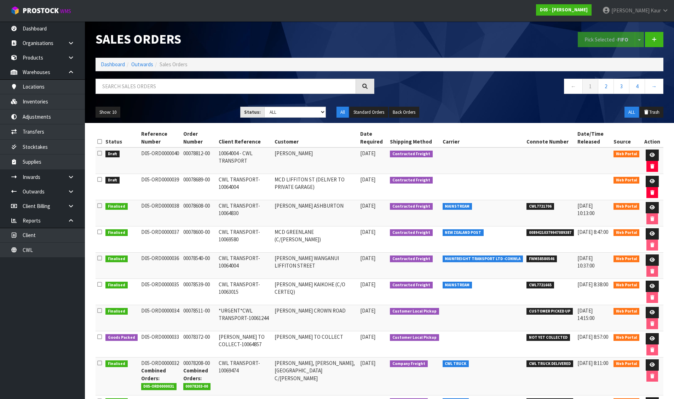
click at [98, 141] on icon at bounding box center [99, 141] width 5 height 5
click at [591, 38] on button "Pick Selected - FIFO" at bounding box center [606, 39] width 57 height 15
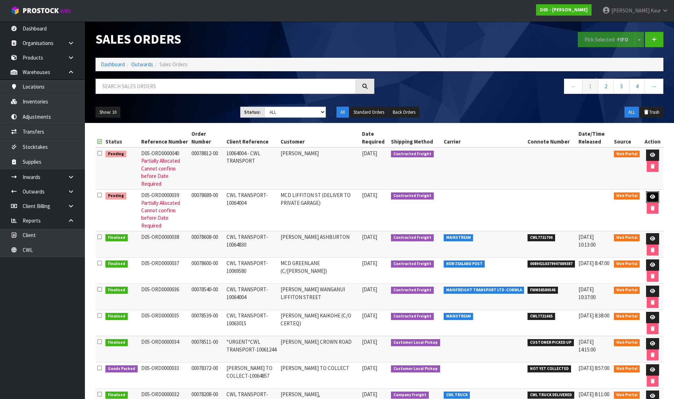
click at [652, 194] on icon at bounding box center [652, 196] width 5 height 5
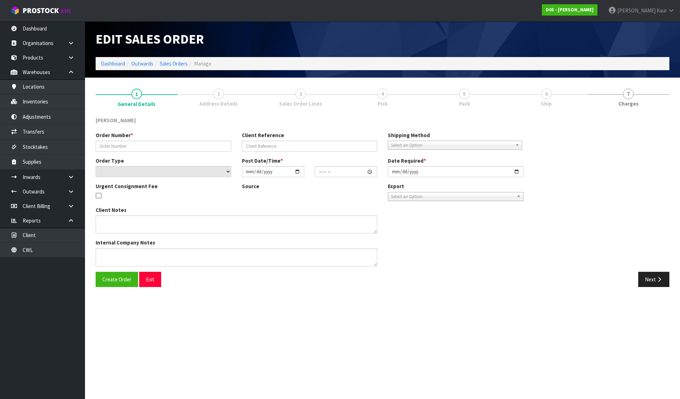
type input "00078689-00"
type input "CWL TRANSPORT-10064004"
select select "number:0"
type input "[DATE]"
type input "10:02:00.000"
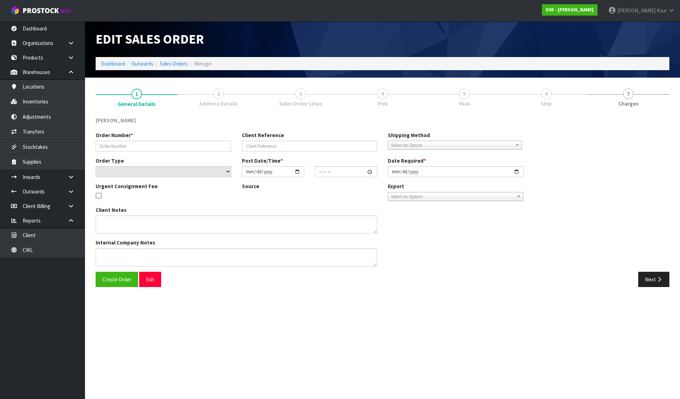
type input "[DATE]"
type textarea "DELIVERY TO PRIVATE GARAGE - CALL [PERSON_NAME] [PHONE_NUMBER] PRIOR SO HE CAN …"
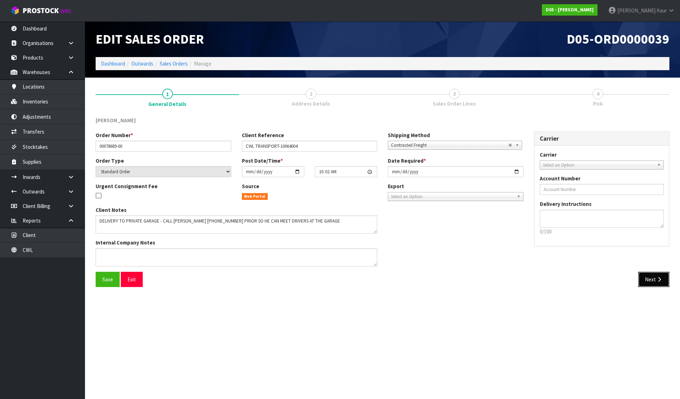
click at [662, 277] on icon "button" at bounding box center [658, 278] width 7 height 5
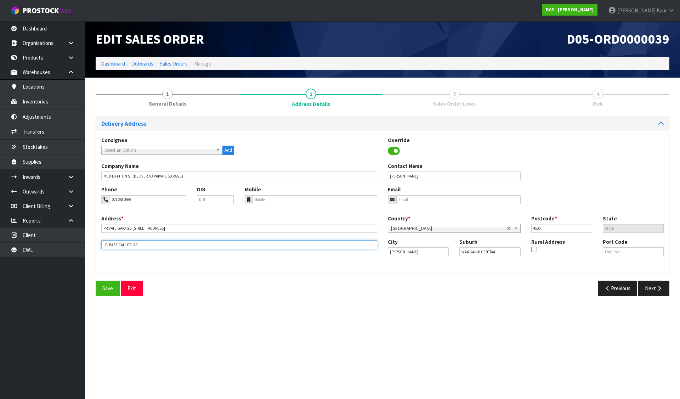
drag, startPoint x: 150, startPoint y: 247, endPoint x: 98, endPoint y: 252, distance: 52.6
click at [98, 252] on div "Address * PRIVATE GARAGE-[STREET_ADDRESS] This address line exceeds the recomme…" at bounding box center [382, 240] width 573 height 53
click at [109, 283] on button "Save" at bounding box center [108, 287] width 24 height 15
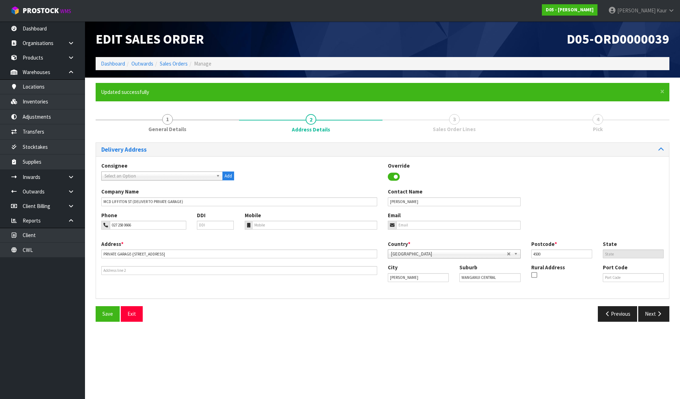
click at [168, 103] on form "× Close Updated successfully 1 General Details 2 Address Details 3 Sales Order …" at bounding box center [382, 205] width 573 height 244
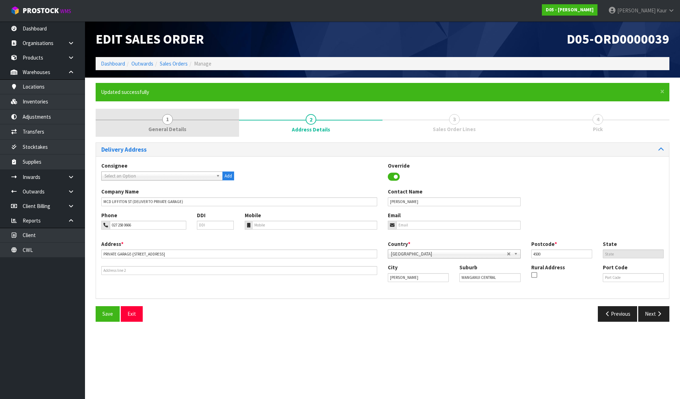
drag, startPoint x: 168, startPoint y: 116, endPoint x: 171, endPoint y: 123, distance: 7.0
click at [166, 117] on span "1" at bounding box center [167, 119] width 11 height 11
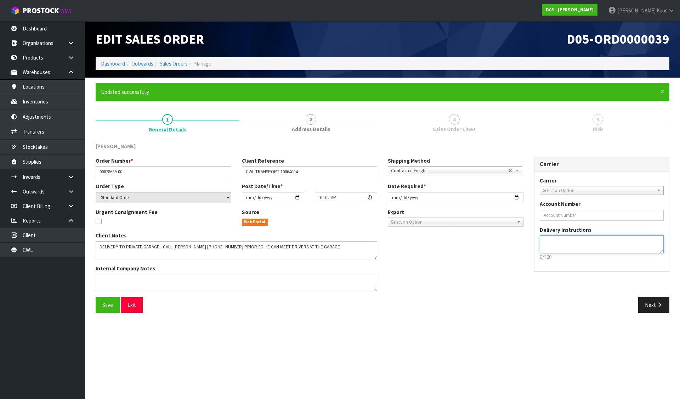
click at [568, 246] on textarea at bounding box center [601, 244] width 124 height 18
paste textarea "- PLEASE CALL PRIOR"
type textarea "- PLEASE CALL PRIOR"
click at [108, 307] on span "Save" at bounding box center [107, 304] width 11 height 7
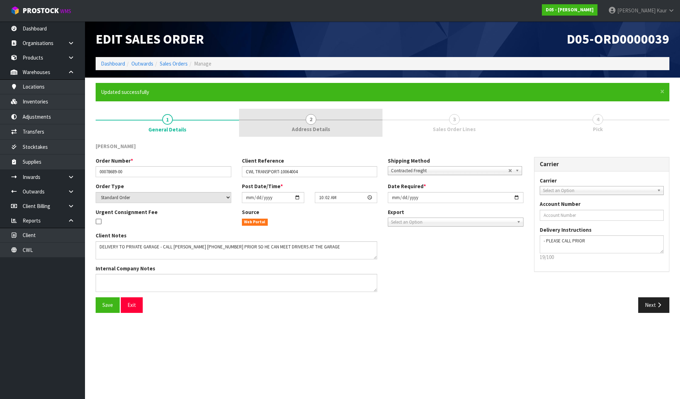
click at [305, 134] on link "2 Address Details" at bounding box center [310, 123] width 143 height 28
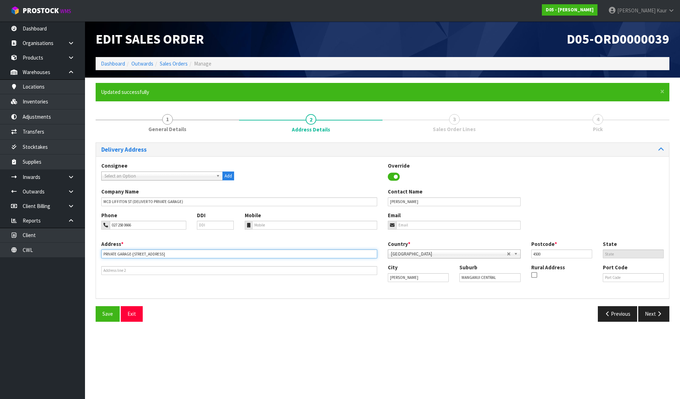
drag, startPoint x: 132, startPoint y: 253, endPoint x: 96, endPoint y: 249, distance: 36.3
click at [96, 249] on div "Address * PRIVATE GARAGE-[STREET_ADDRESS] This address line exceeds the recomme…" at bounding box center [239, 257] width 286 height 35
type input "[STREET_ADDRESS]"
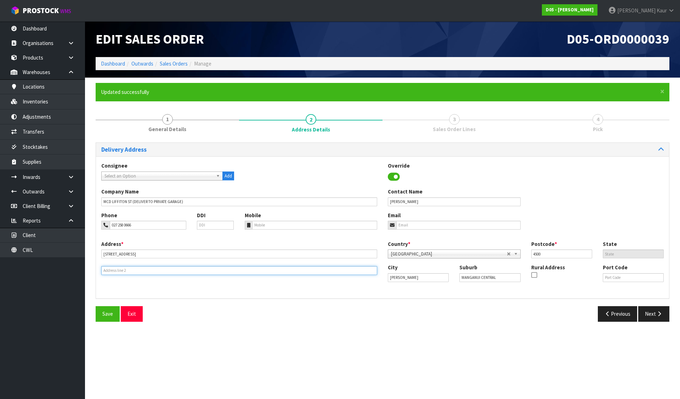
click at [108, 270] on input "text" at bounding box center [239, 270] width 276 height 9
paste input "PRIVATE GARAGE-"
type input "PRIVATE GARAGE"
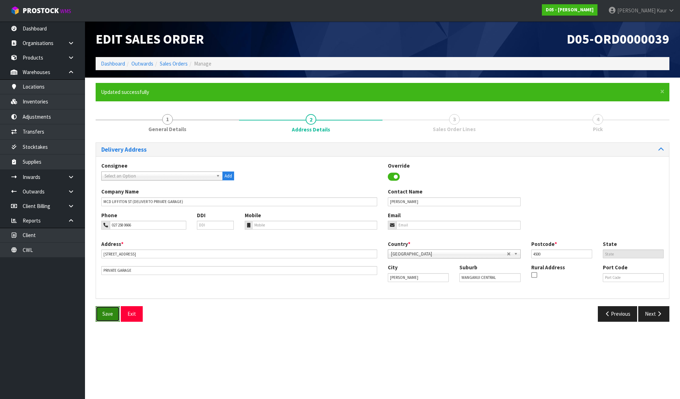
click at [109, 315] on span "Save" at bounding box center [107, 313] width 11 height 7
click at [650, 314] on button "Next" at bounding box center [653, 313] width 31 height 15
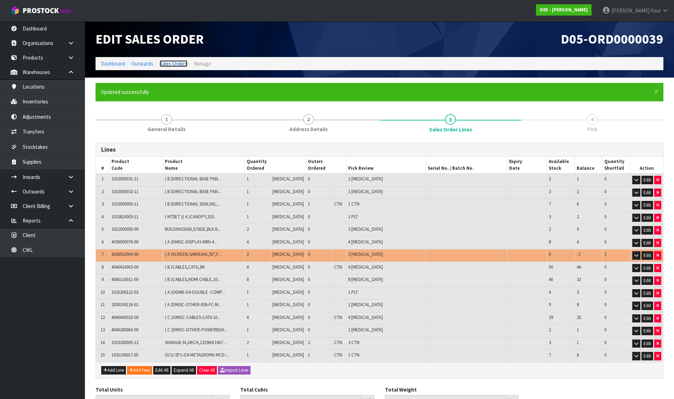
click at [170, 61] on link "Sales Orders" at bounding box center [174, 63] width 28 height 7
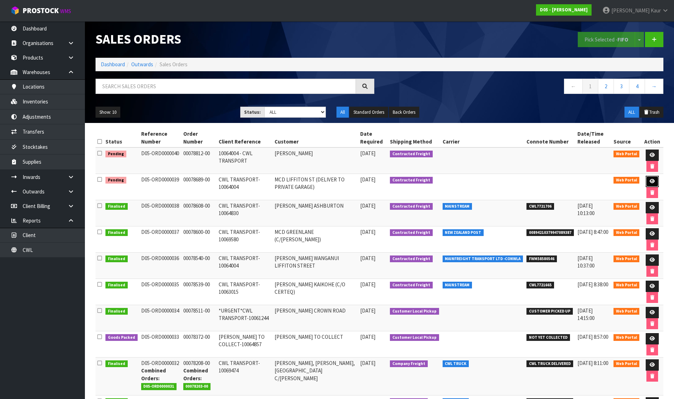
click at [652, 181] on icon at bounding box center [652, 181] width 5 height 5
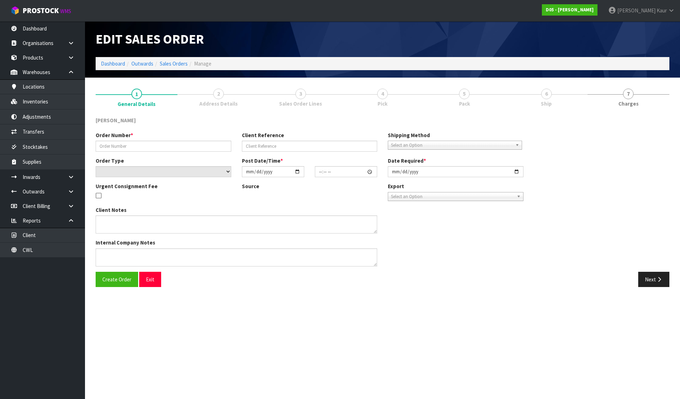
type input "00078689-00"
type input "CWL TRANSPORT-10064004"
select select "number:0"
type input "[DATE]"
type input "10:02:00.000"
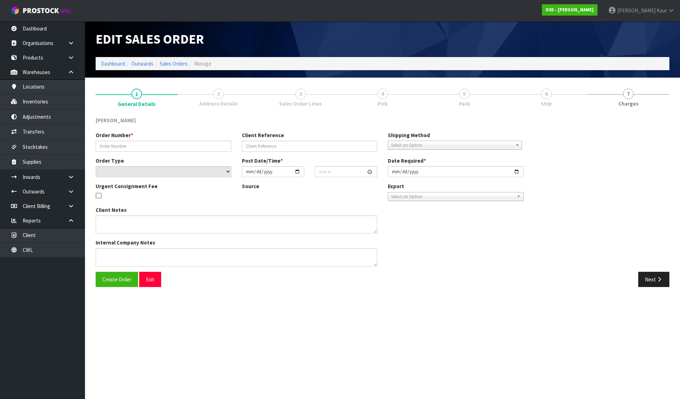
type input "[DATE]"
type textarea "DELIVERY TO PRIVATE GARAGE - CALL [PERSON_NAME] [PHONE_NUMBER] PRIOR SO HE CAN …"
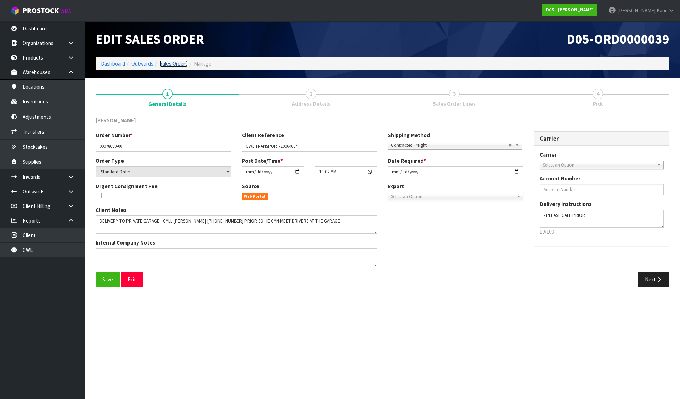
click at [171, 62] on link "Sales Orders" at bounding box center [174, 63] width 28 height 7
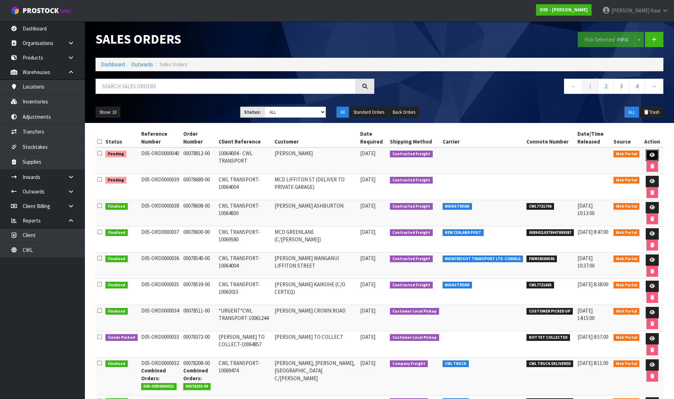
click at [648, 152] on link at bounding box center [652, 154] width 13 height 11
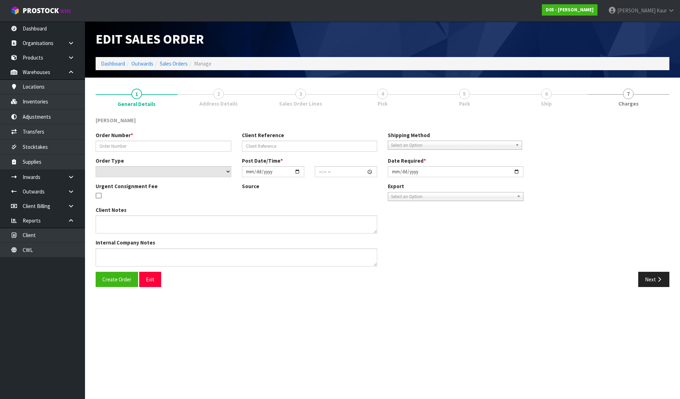
type input "00078812-00"
type input "10064004 - CWL TRANSPORT"
select select "number:0"
type input "[DATE]"
type input "08:08:00.000"
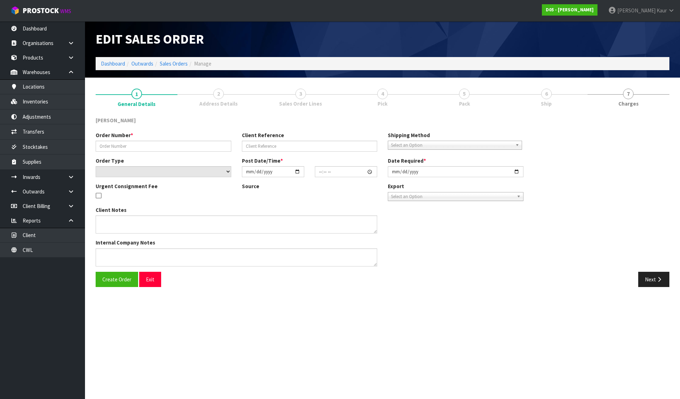
type input "[DATE]"
type textarea "REMAINING STOCK DUE IN ON LCL TCNU7240441 (40HC) ETA 13/9. PLEASE RECEIVE PICK …"
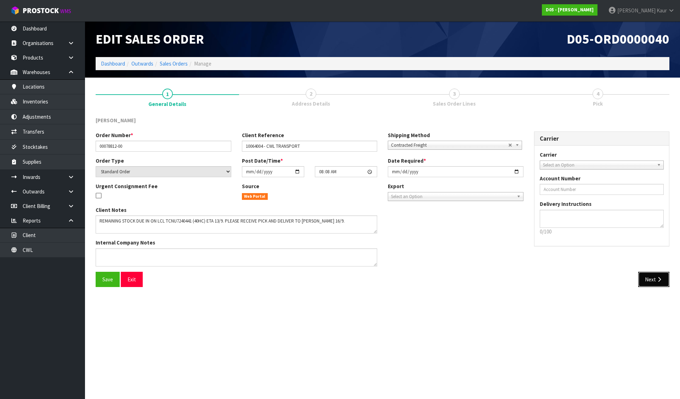
click at [655, 283] on button "Next" at bounding box center [653, 278] width 31 height 15
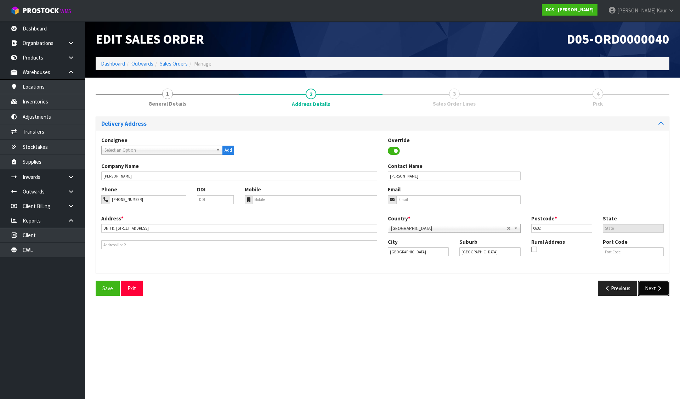
click at [655, 281] on button "Next" at bounding box center [653, 287] width 31 height 15
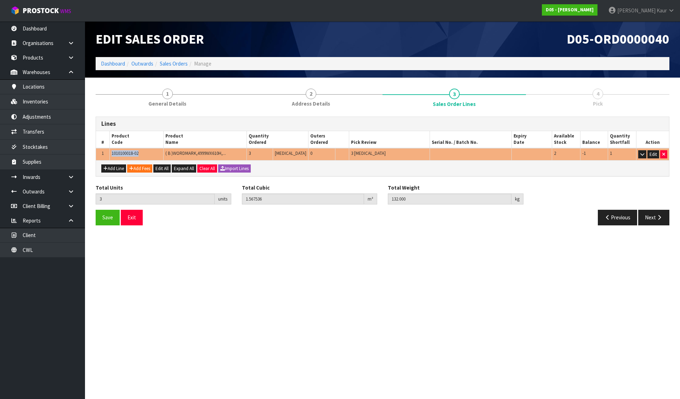
drag, startPoint x: 146, startPoint y: 153, endPoint x: 107, endPoint y: 153, distance: 38.9
click at [107, 153] on tr "1 1010100018-02 ( B )WORDMARK,4999WX610H,... 3 [MEDICAL_DATA] 0 3 [MEDICAL_DATA…" at bounding box center [382, 154] width 573 height 12
copy tr "1010100018-02"
click at [63, 99] on link "Inventories" at bounding box center [42, 101] width 85 height 15
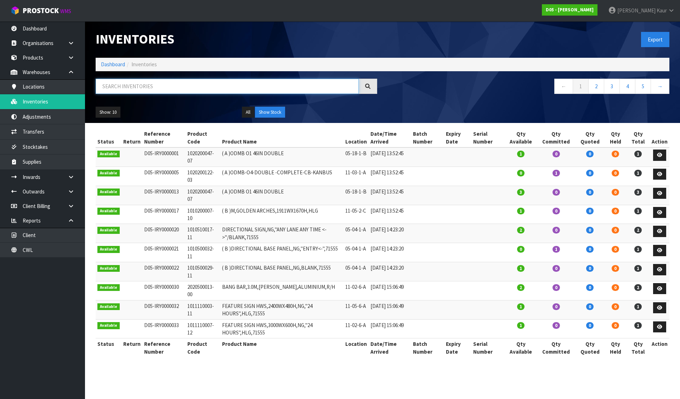
click at [127, 82] on input "text" at bounding box center [227, 86] width 263 height 15
paste input "1010100018-02"
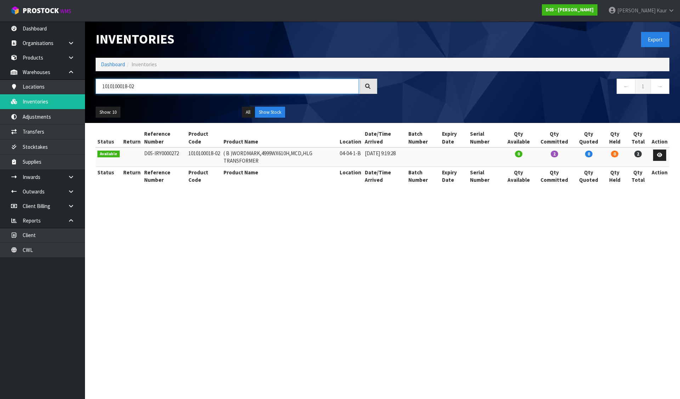
type input "1010100018-02"
click at [121, 58] on ol "Dashboard Inventories" at bounding box center [382, 64] width 573 height 13
click at [121, 61] on link "Dashboard" at bounding box center [113, 64] width 24 height 7
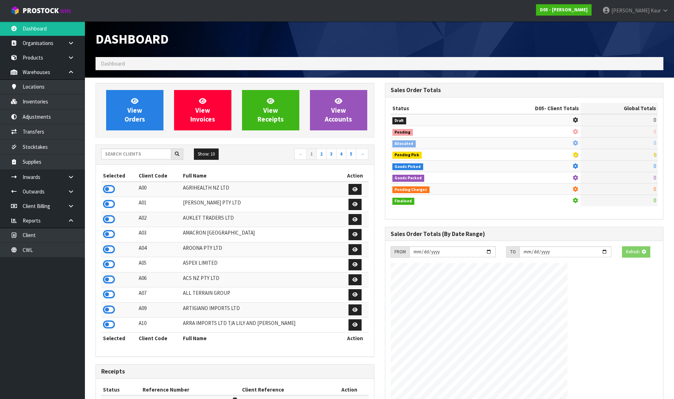
click at [131, 84] on div "View Orders View Invoices View Receipts View Accounts" at bounding box center [235, 110] width 279 height 55
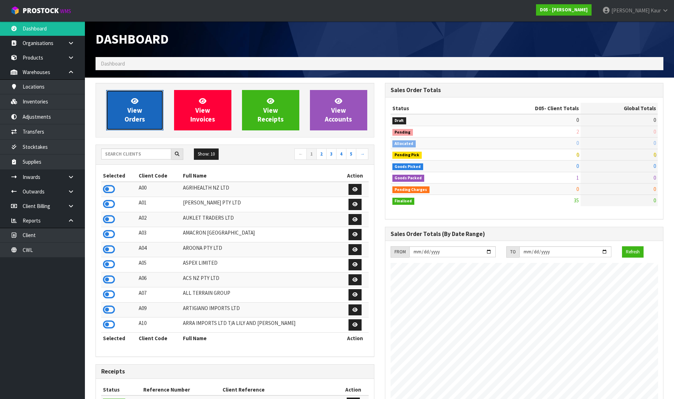
scroll to position [581, 289]
click at [134, 102] on icon at bounding box center [134, 100] width 7 height 7
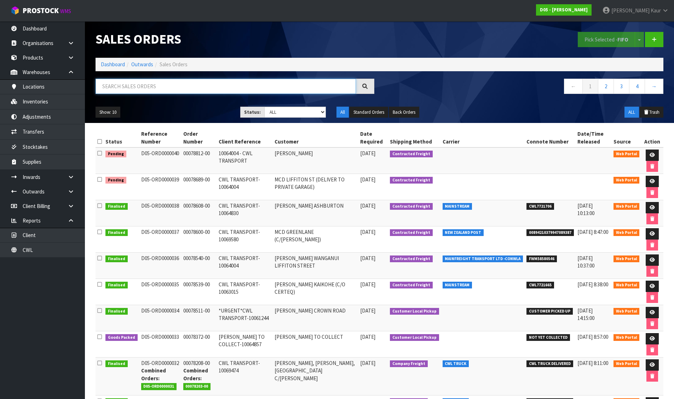
click at [154, 91] on input "text" at bounding box center [226, 86] width 260 height 15
paste input "1010100018-02"
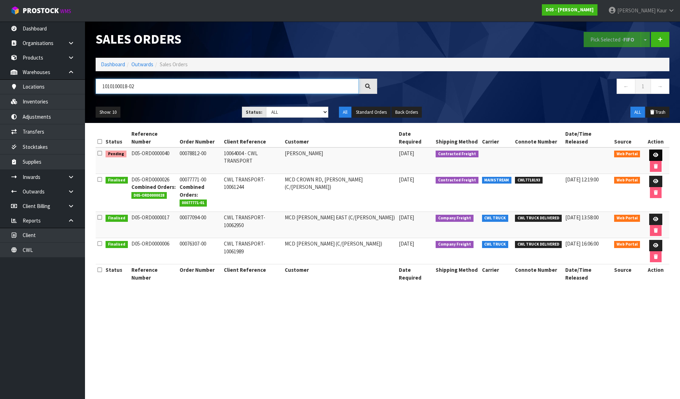
type input "1010100018-02"
click at [653, 153] on icon at bounding box center [655, 155] width 5 height 5
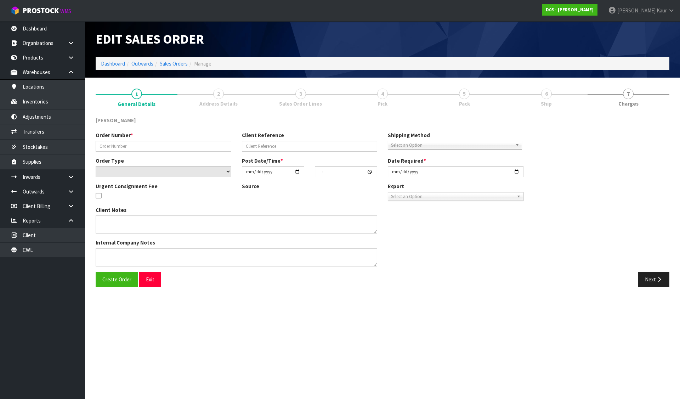
type input "00078812-00"
type input "10064004 - CWL TRANSPORT"
select select "number:0"
type input "[DATE]"
type input "08:08:00.000"
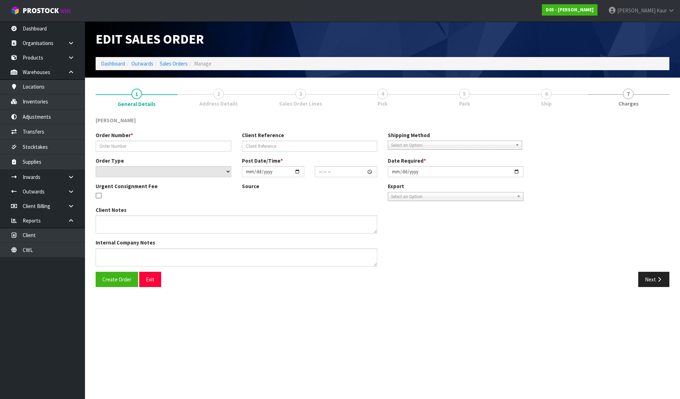
type input "[DATE]"
type textarea "REMAINING STOCK DUE IN ON LCL TCNU7240441 (40HC) ETA 13/9. PLEASE RECEIVE PICK …"
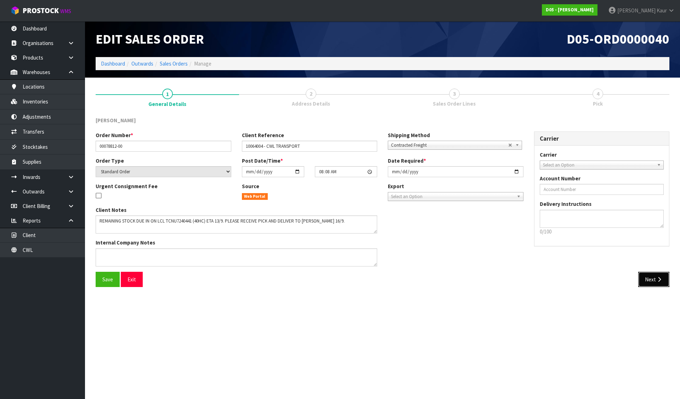
click at [657, 276] on icon "button" at bounding box center [658, 278] width 7 height 5
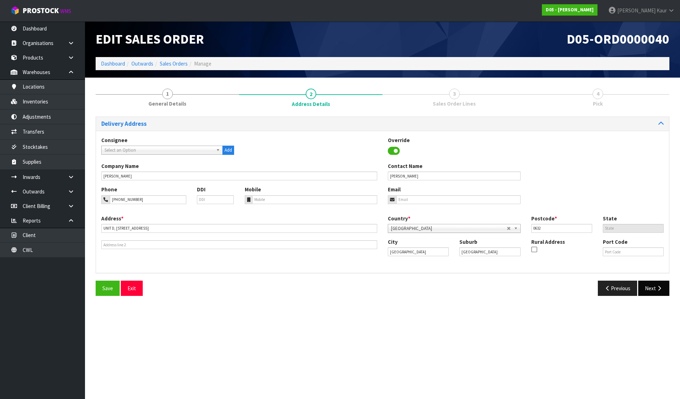
drag, startPoint x: 656, startPoint y: 275, endPoint x: 652, endPoint y: 282, distance: 7.8
click at [655, 279] on div "Delivery Address Consignee 000001.BAY MECHANICS - BAY MECHANICS 000001A - BRAKE…" at bounding box center [382, 208] width 573 height 184
click at [652, 282] on button "Next" at bounding box center [653, 287] width 31 height 15
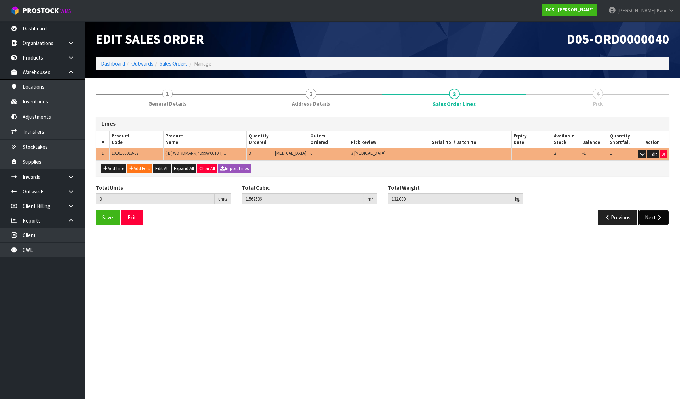
click at [658, 221] on button "Next" at bounding box center [653, 217] width 31 height 15
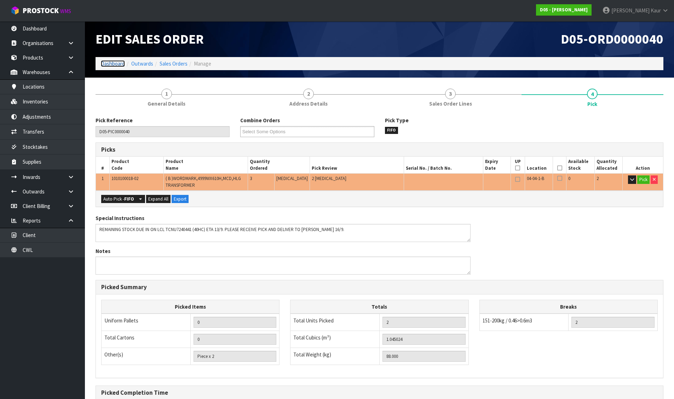
click at [115, 63] on link "Dashboard" at bounding box center [113, 63] width 24 height 7
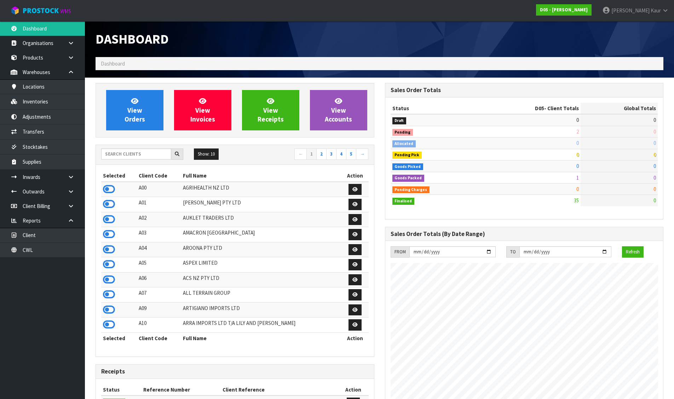
scroll to position [619, 289]
click at [136, 149] on input "text" at bounding box center [136, 153] width 70 height 11
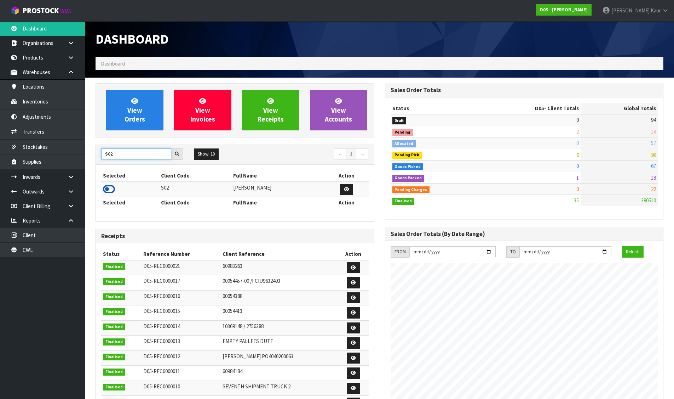
type input "S02"
click at [107, 190] on icon at bounding box center [109, 189] width 12 height 11
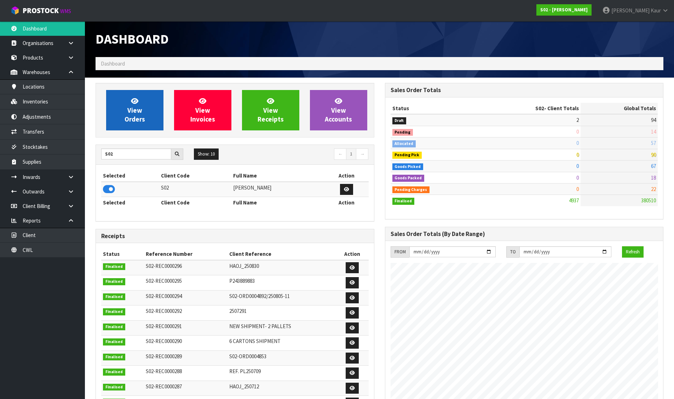
scroll to position [491, 289]
click at [130, 114] on span "View Orders" at bounding box center [135, 110] width 21 height 27
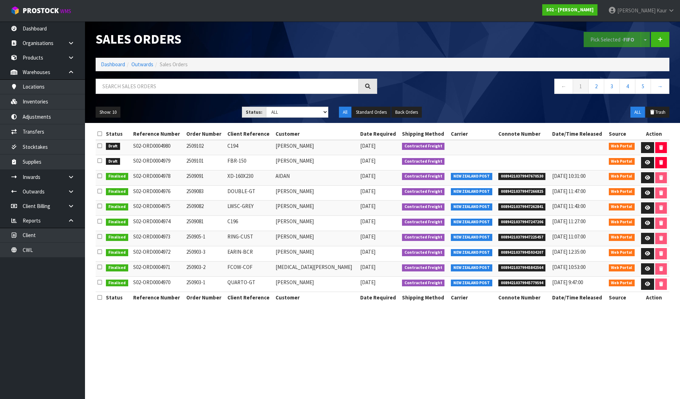
click at [100, 133] on icon at bounding box center [99, 133] width 5 height 5
click at [596, 33] on button "Pick Selected - FIFO" at bounding box center [611, 39] width 57 height 15
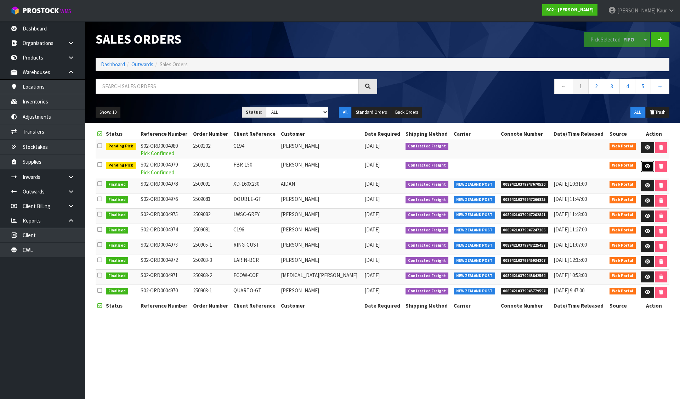
click at [647, 165] on icon at bounding box center [646, 166] width 5 height 5
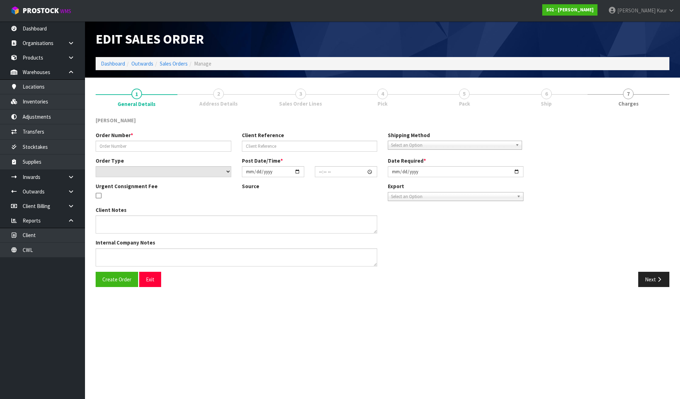
type input "2509101"
type input "FBR-150"
select select "number:0"
type input "[DATE]"
type input "16:44:00.000"
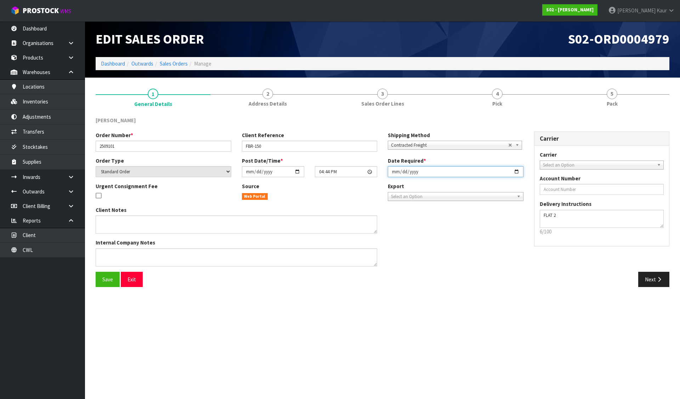
click at [391, 173] on input "[DATE]" at bounding box center [456, 171] width 136 height 11
click at [105, 276] on span "Save" at bounding box center [107, 279] width 11 height 7
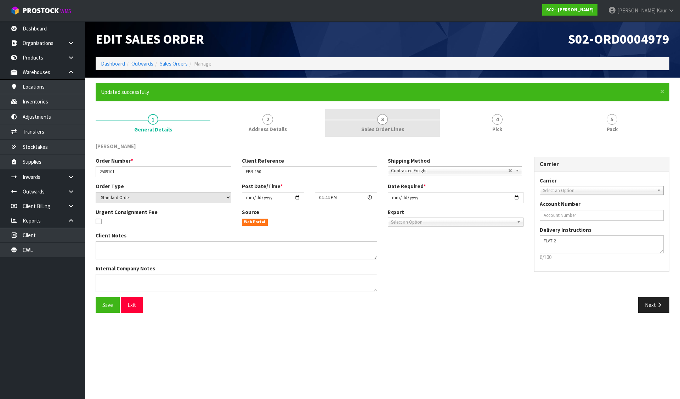
click at [385, 127] on span "Sales Order Lines" at bounding box center [382, 128] width 43 height 7
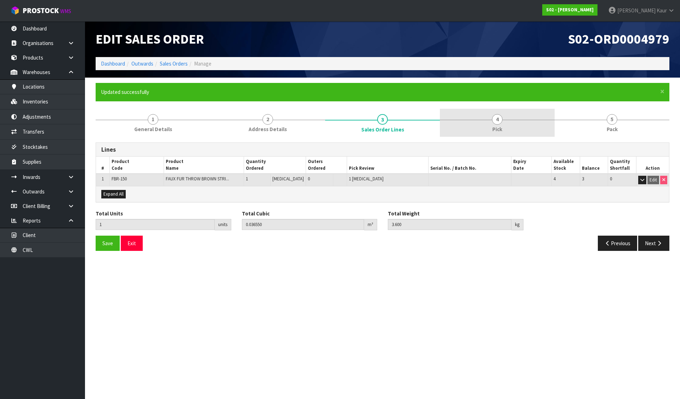
click at [474, 122] on link "4 Pick" at bounding box center [497, 123] width 115 height 28
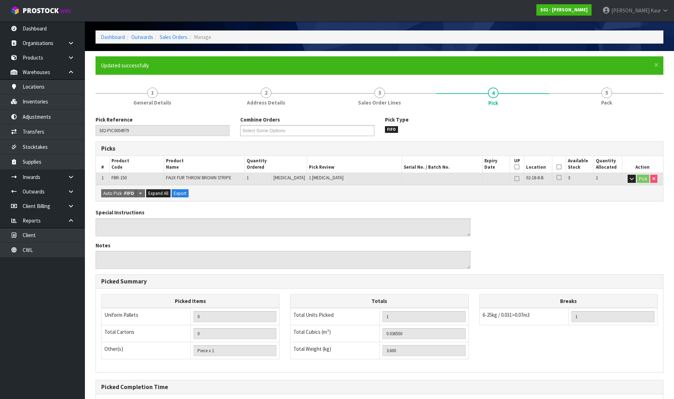
scroll to position [97, 0]
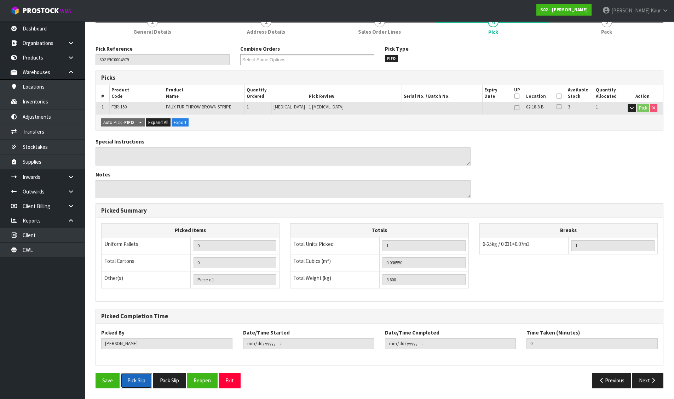
click at [140, 376] on button "Pick Slip" at bounding box center [136, 379] width 31 height 15
click at [161, 378] on button "Pack Slip" at bounding box center [169, 379] width 33 height 15
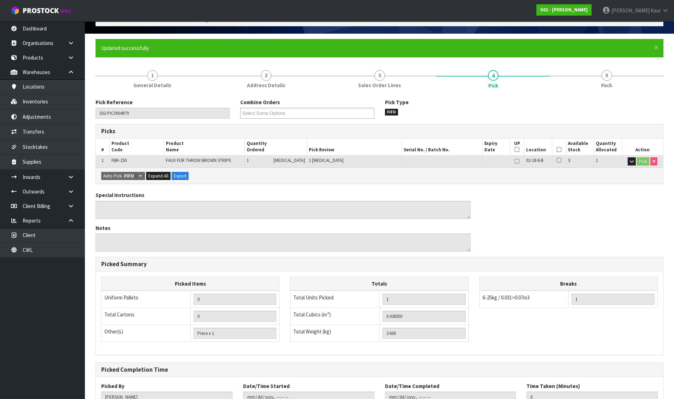
scroll to position [0, 0]
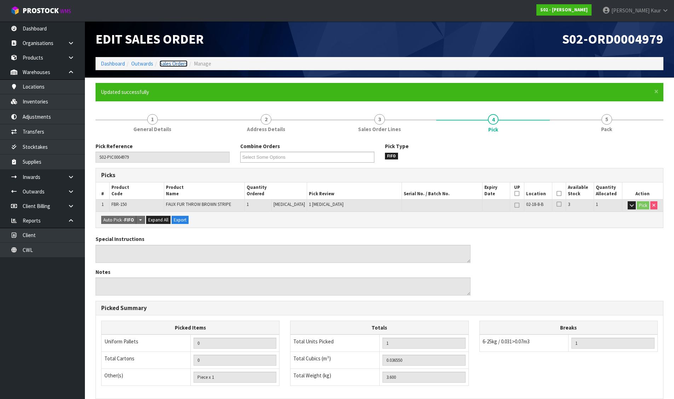
click at [173, 63] on link "Sales Orders" at bounding box center [174, 63] width 28 height 7
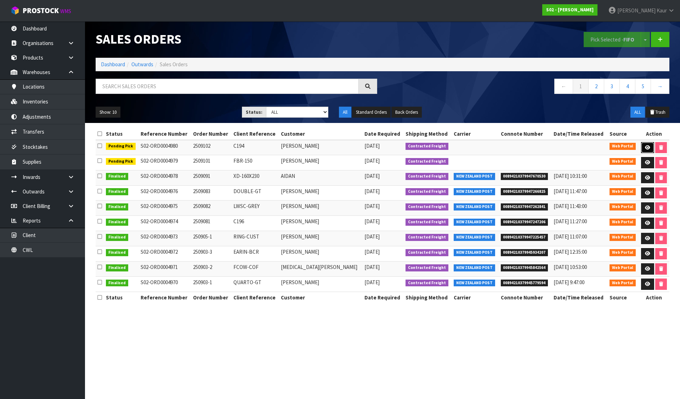
click at [641, 146] on link at bounding box center [647, 147] width 13 height 11
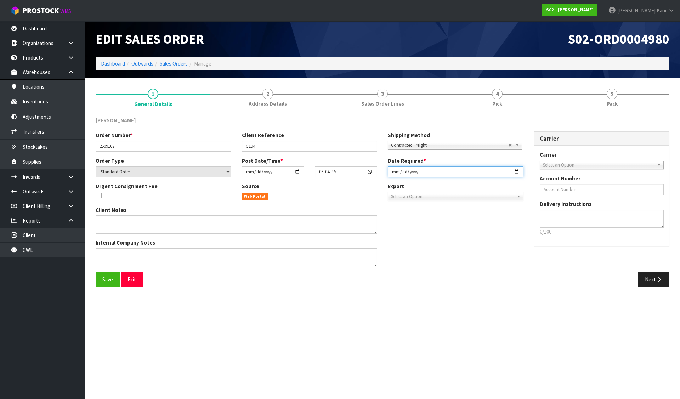
click at [391, 175] on input "[DATE]" at bounding box center [456, 171] width 136 height 11
click at [113, 280] on span "Save" at bounding box center [107, 279] width 11 height 7
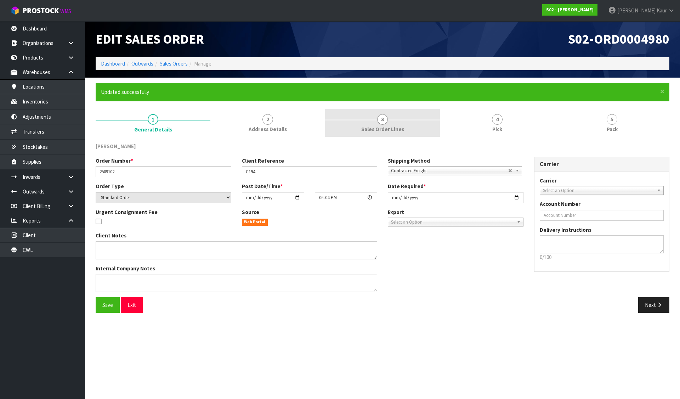
click at [385, 125] on span "Sales Order Lines" at bounding box center [382, 128] width 43 height 7
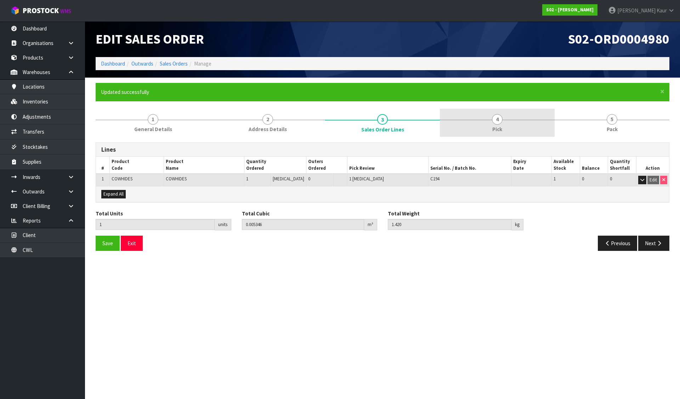
click at [487, 122] on link "4 Pick" at bounding box center [497, 123] width 115 height 28
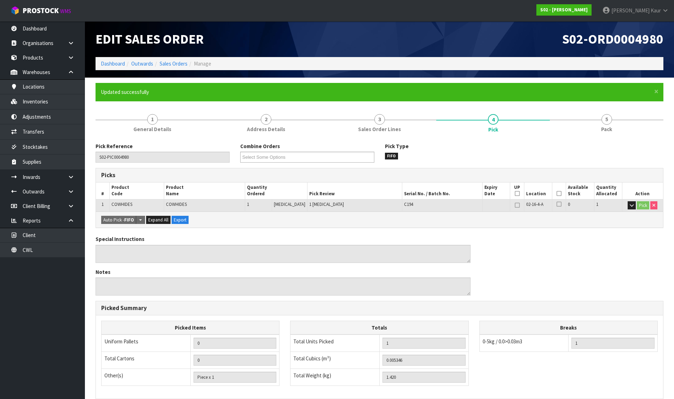
scroll to position [97, 0]
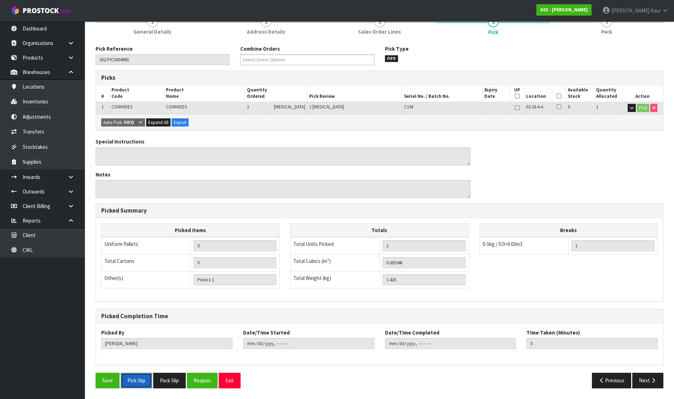
click at [141, 379] on button "Pick Slip" at bounding box center [136, 379] width 31 height 15
click at [166, 383] on button "Pack Slip" at bounding box center [169, 379] width 33 height 15
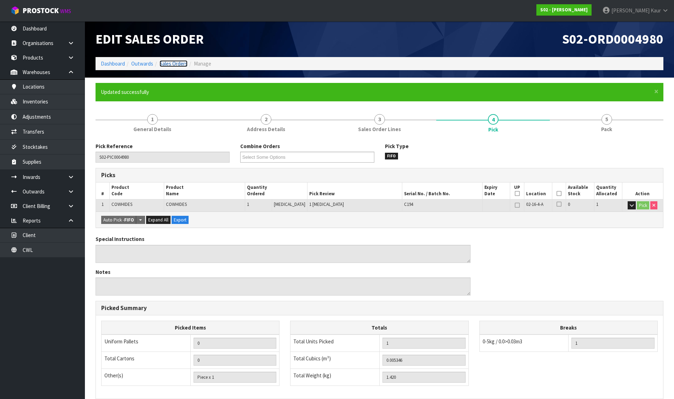
click at [181, 63] on link "Sales Orders" at bounding box center [174, 63] width 28 height 7
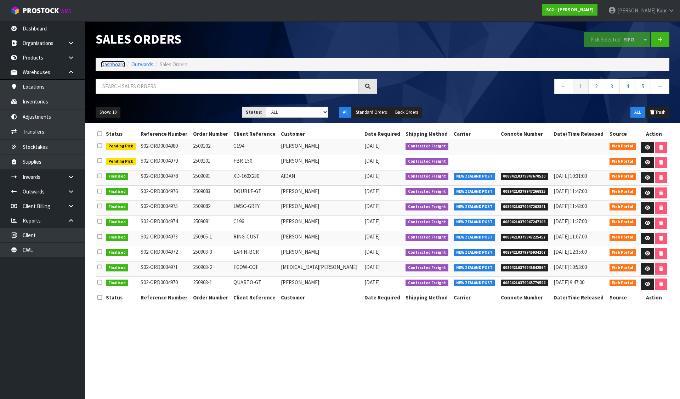
drag, startPoint x: 116, startPoint y: 63, endPoint x: 261, endPoint y: 131, distance: 159.6
click at [117, 63] on link "Dashboard" at bounding box center [113, 64] width 24 height 7
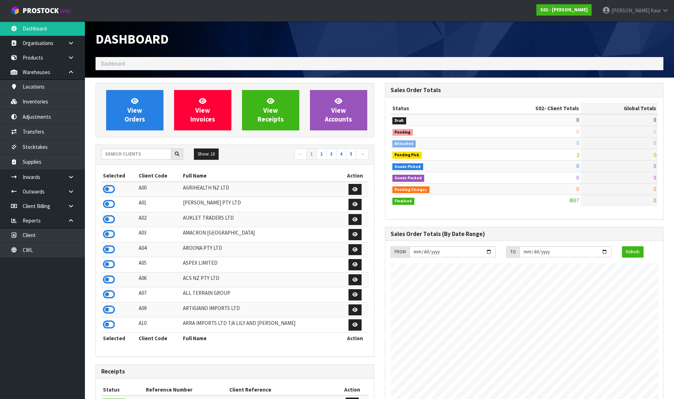
scroll to position [491, 289]
click at [109, 205] on icon at bounding box center [109, 204] width 12 height 11
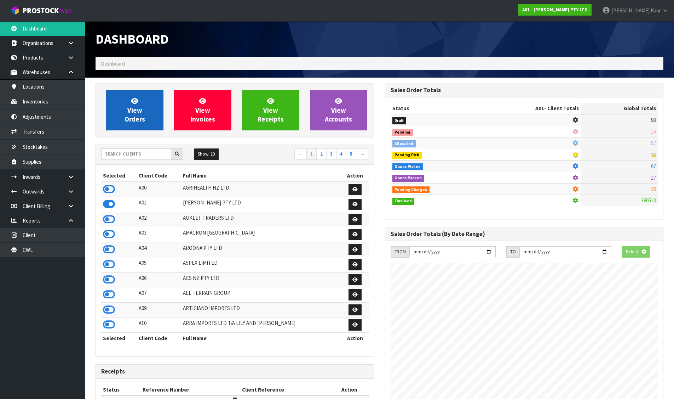
scroll to position [353484, 353635]
click at [135, 125] on link "View Orders" at bounding box center [134, 110] width 57 height 40
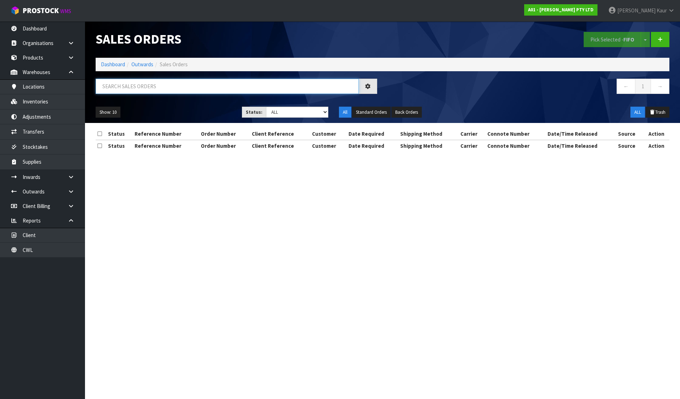
click at [149, 88] on input "text" at bounding box center [227, 86] width 263 height 15
paste input "NZ19429"
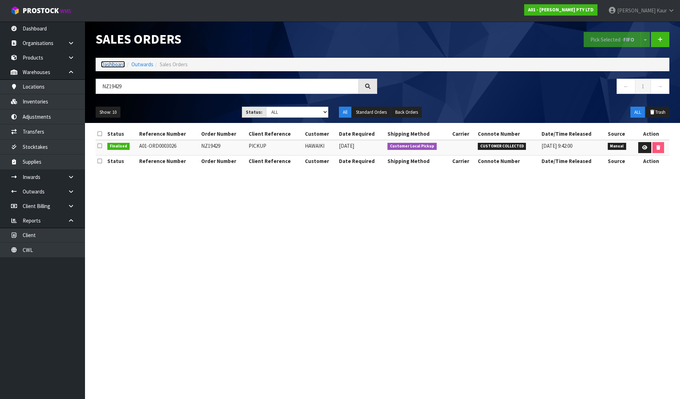
click at [107, 63] on link "Dashboard" at bounding box center [113, 64] width 24 height 7
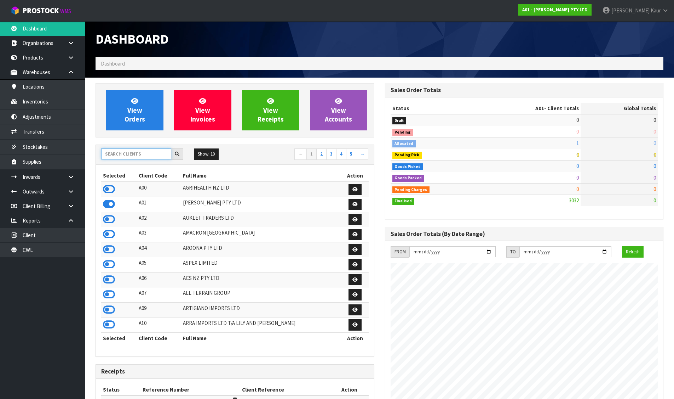
click at [113, 154] on input "text" at bounding box center [136, 153] width 70 height 11
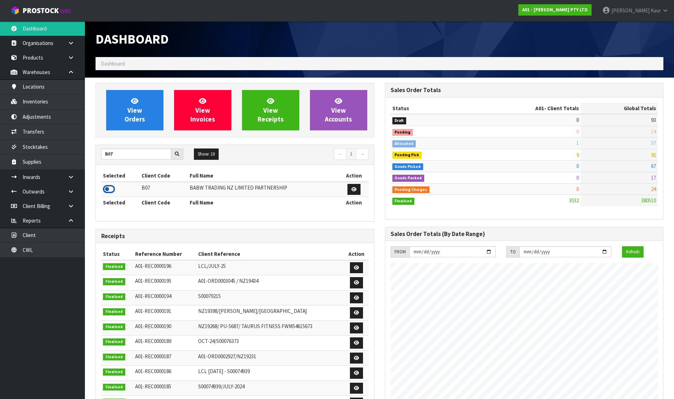
click at [107, 187] on icon at bounding box center [109, 189] width 12 height 11
click at [127, 118] on span "View Orders" at bounding box center [135, 110] width 21 height 27
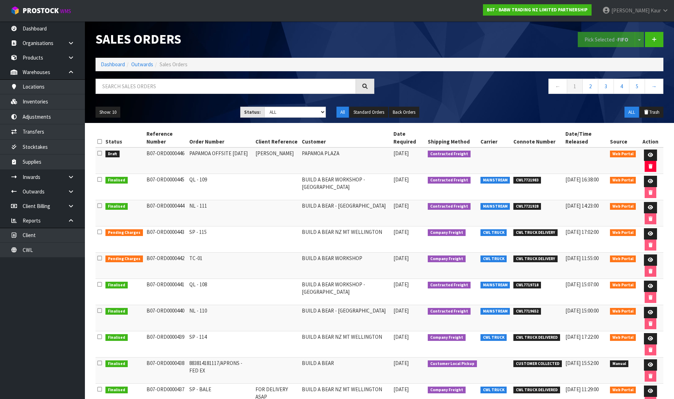
click at [98, 153] on icon at bounding box center [99, 152] width 5 height 5
click at [0, 0] on input "checkbox" at bounding box center [0, 0] width 0 height 0
click at [597, 38] on button "Pick Selected - FIFO" at bounding box center [606, 39] width 57 height 15
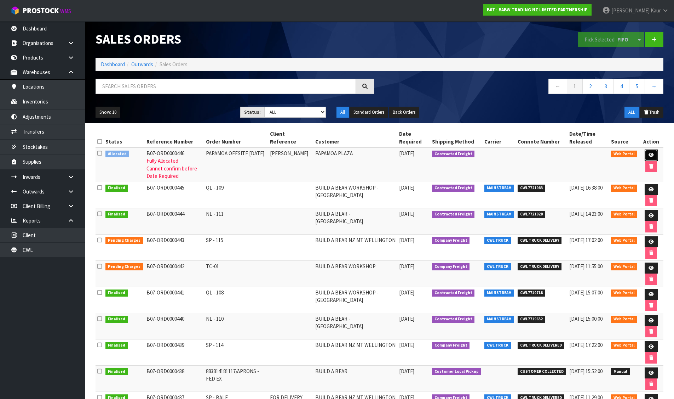
click at [649, 155] on icon at bounding box center [651, 155] width 5 height 5
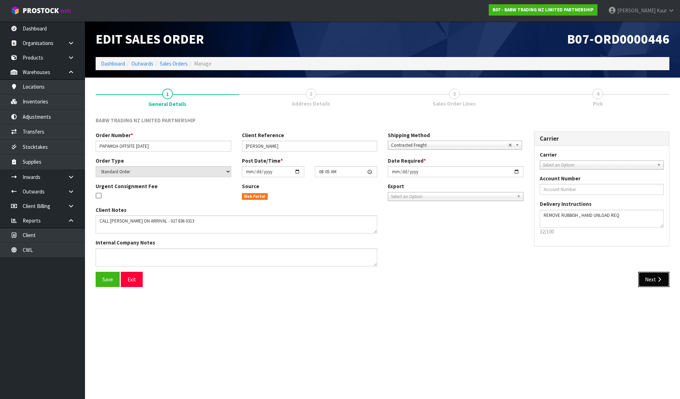
click at [658, 277] on icon "button" at bounding box center [658, 278] width 7 height 5
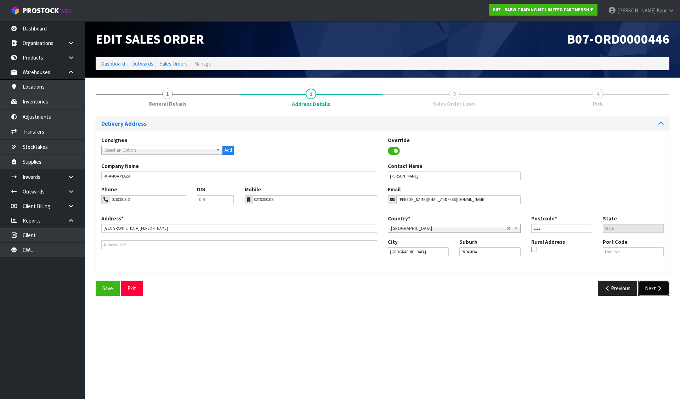
click at [659, 289] on icon "button" at bounding box center [658, 287] width 7 height 5
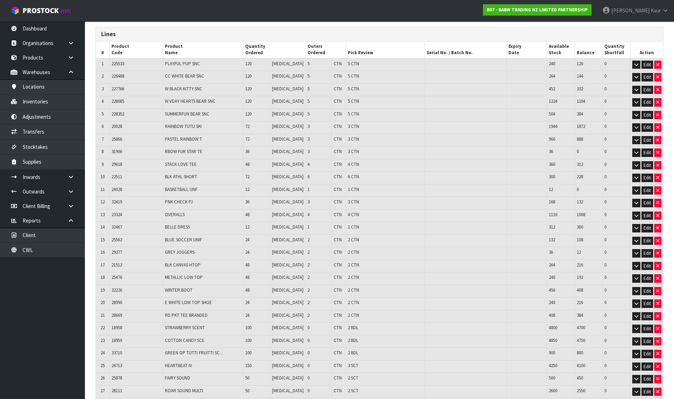
scroll to position [201, 0]
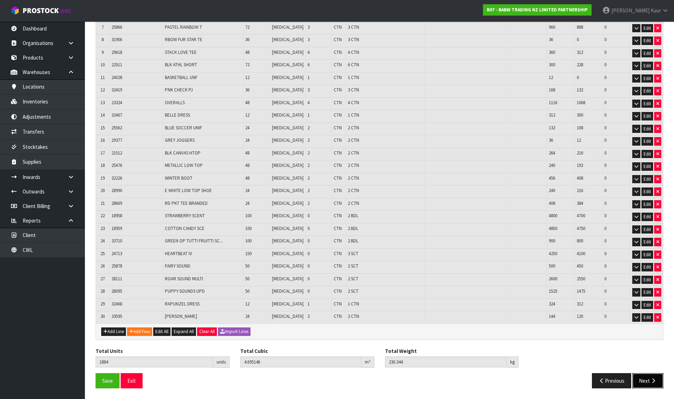
click at [651, 379] on icon "button" at bounding box center [653, 380] width 7 height 5
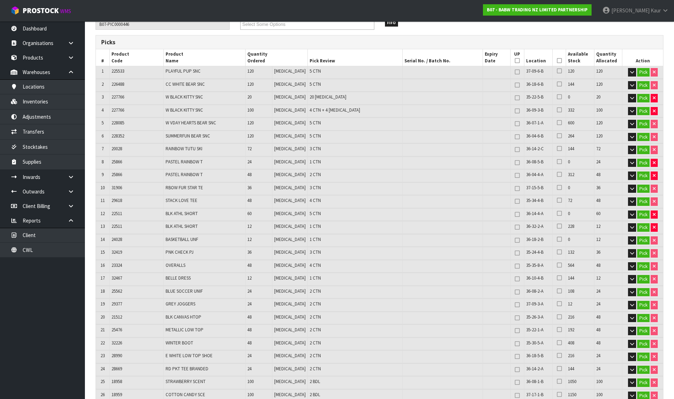
scroll to position [106, 0]
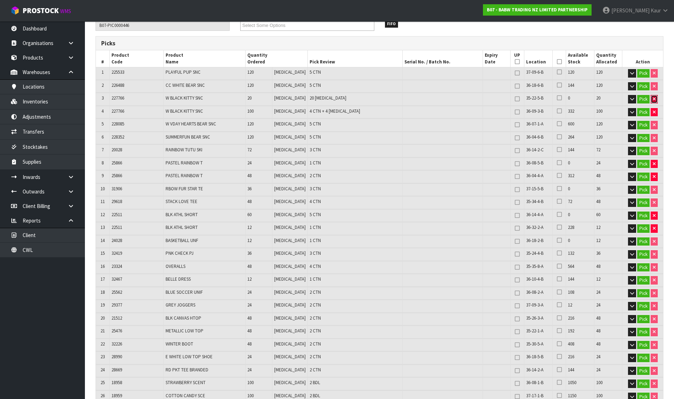
click at [651, 99] on button "button" at bounding box center [654, 99] width 7 height 8
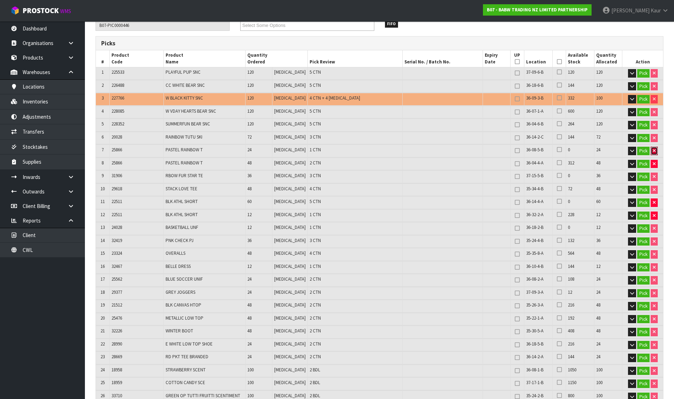
drag, startPoint x: 655, startPoint y: 148, endPoint x: 654, endPoint y: 162, distance: 14.2
click at [654, 148] on button "button" at bounding box center [654, 151] width 7 height 8
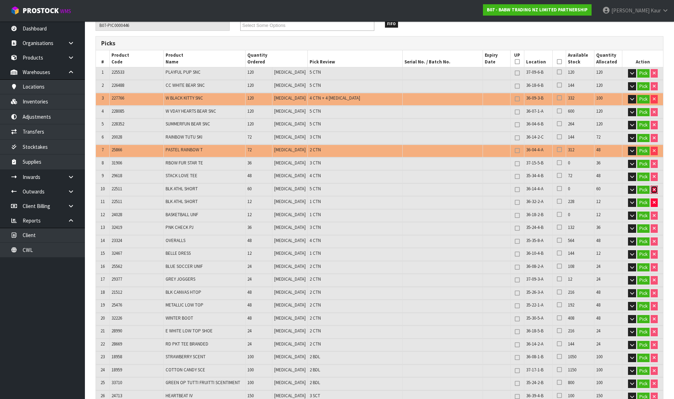
click at [651, 190] on button "button" at bounding box center [654, 189] width 7 height 8
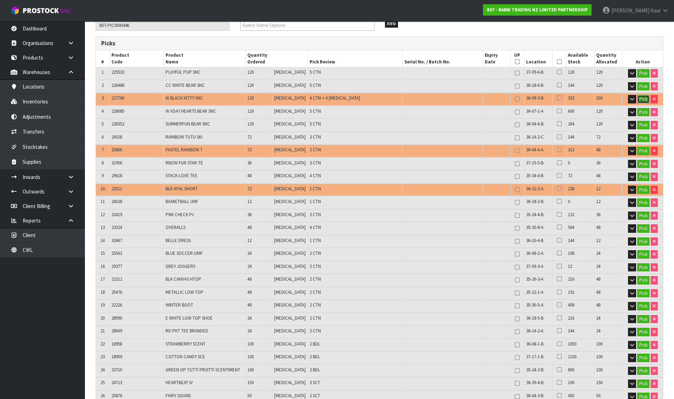
click at [647, 98] on button "Pick" at bounding box center [643, 99] width 12 height 8
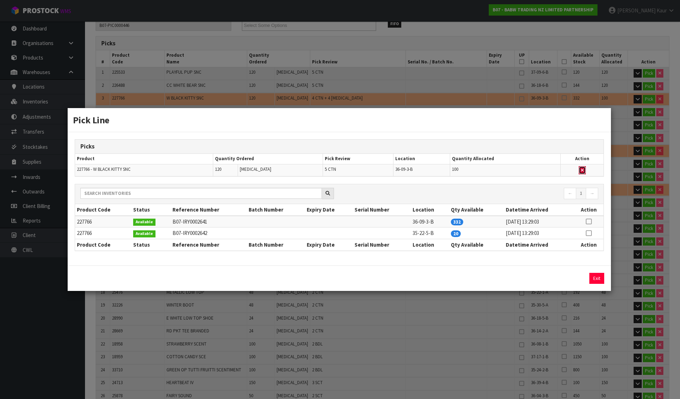
click at [583, 170] on icon "button" at bounding box center [581, 170] width 3 height 5
click at [589, 233] on icon at bounding box center [588, 233] width 6 height 0
drag, startPoint x: 577, startPoint y: 276, endPoint x: 580, endPoint y: 265, distance: 11.4
click at [577, 277] on button "Assign Pick" at bounding box center [572, 278] width 29 height 11
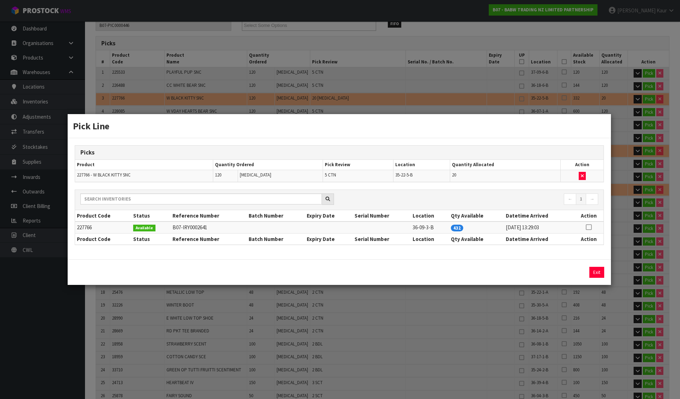
click at [591, 224] on link at bounding box center [588, 227] width 6 height 7
click at [574, 267] on button "Assign Pick" at bounding box center [572, 272] width 29 height 11
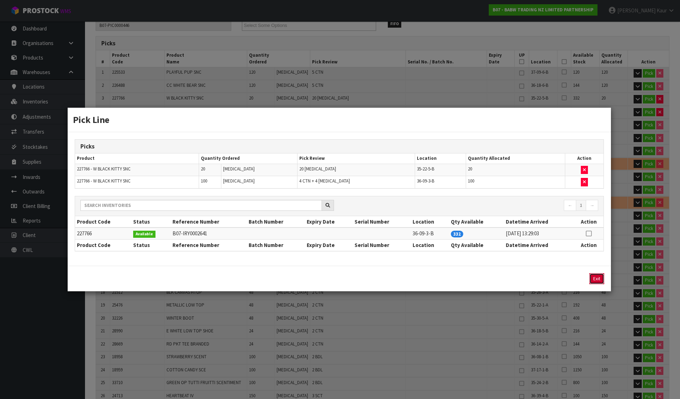
drag, startPoint x: 600, startPoint y: 273, endPoint x: 636, endPoint y: 162, distance: 116.5
click at [599, 273] on button "Exit" at bounding box center [596, 278] width 15 height 11
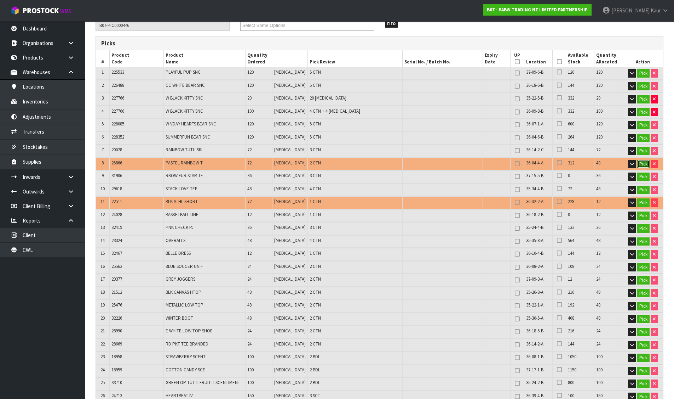
click at [642, 164] on button "Pick" at bounding box center [643, 164] width 12 height 8
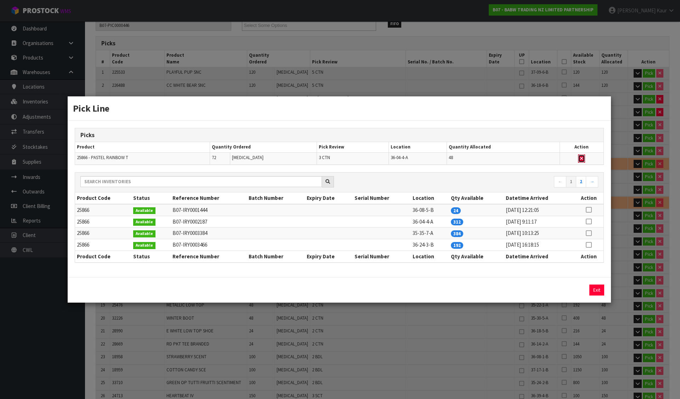
click at [582, 157] on icon "button" at bounding box center [581, 158] width 3 height 5
click at [586, 210] on icon at bounding box center [588, 210] width 6 height 0
click at [562, 290] on button "Assign Pick" at bounding box center [572, 289] width 29 height 11
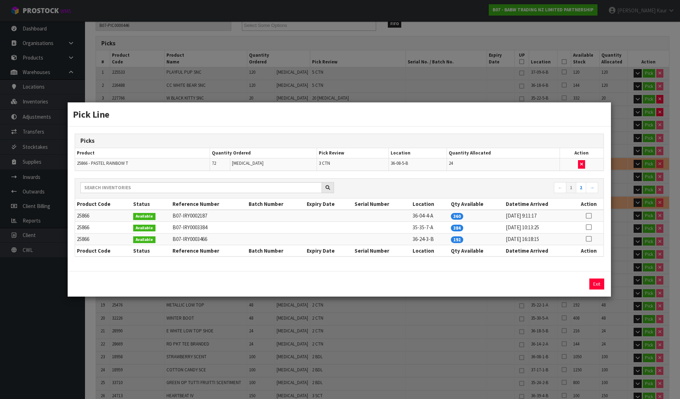
click at [587, 239] on icon at bounding box center [588, 239] width 6 height 0
click at [568, 283] on button "Assign Pick" at bounding box center [572, 283] width 29 height 11
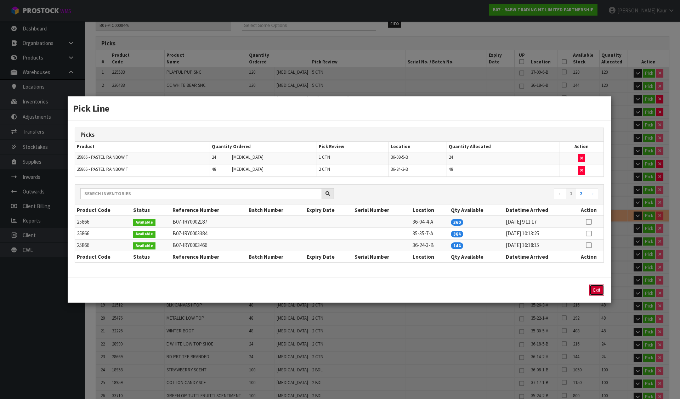
click at [592, 288] on button "Exit" at bounding box center [596, 289] width 15 height 11
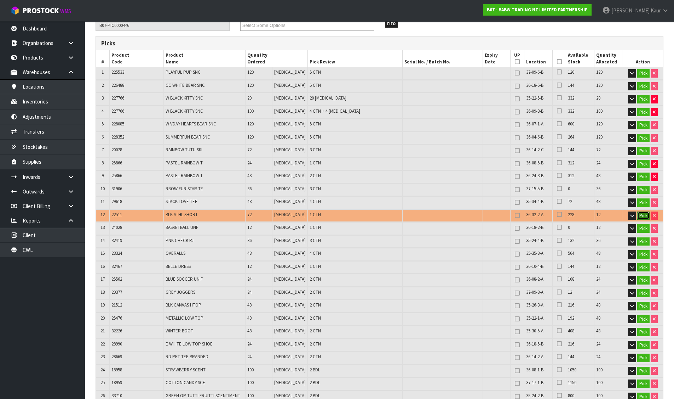
click at [645, 217] on button "Pick" at bounding box center [643, 215] width 12 height 8
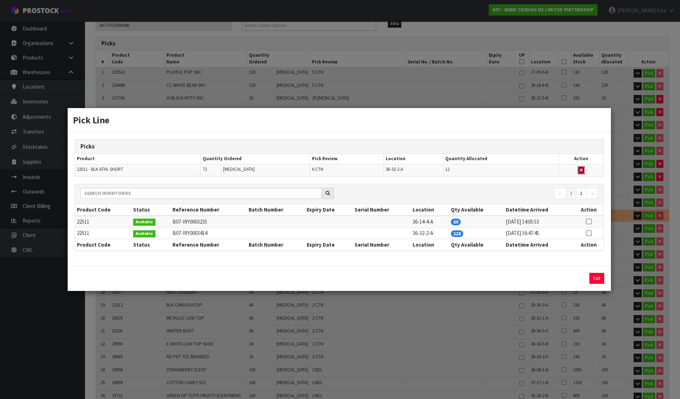
click at [580, 168] on icon "button" at bounding box center [580, 170] width 3 height 5
click at [589, 221] on icon at bounding box center [588, 221] width 6 height 0
click at [566, 278] on button "Assign Pick" at bounding box center [572, 278] width 29 height 11
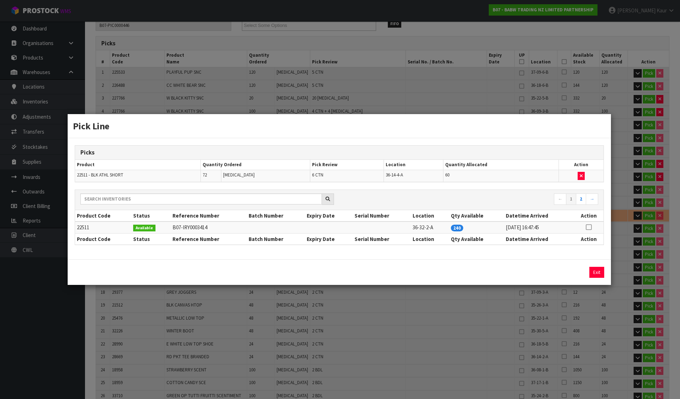
click at [589, 227] on icon at bounding box center [588, 227] width 6 height 0
click at [576, 273] on button "Assign Pick" at bounding box center [572, 272] width 29 height 11
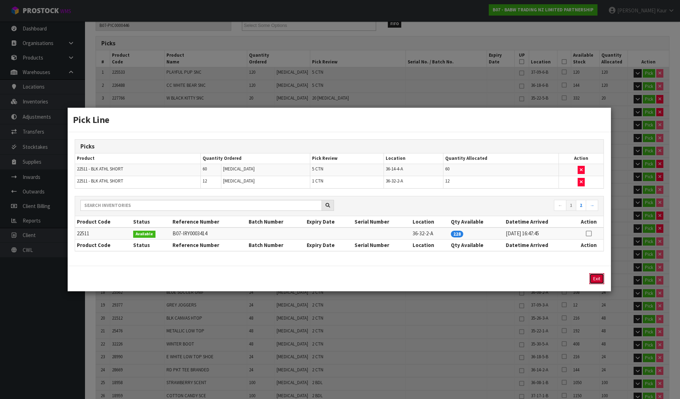
click at [594, 275] on button "Exit" at bounding box center [596, 278] width 15 height 11
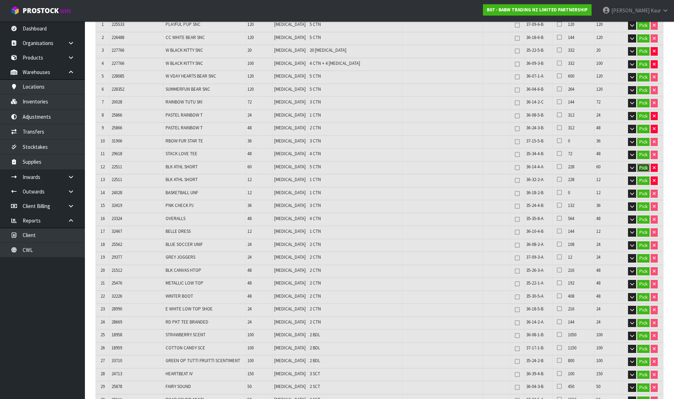
scroll to position [142, 0]
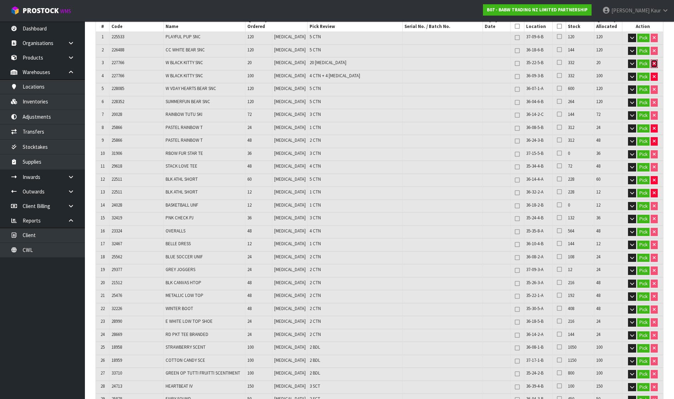
click at [653, 63] on icon "button" at bounding box center [654, 63] width 3 height 5
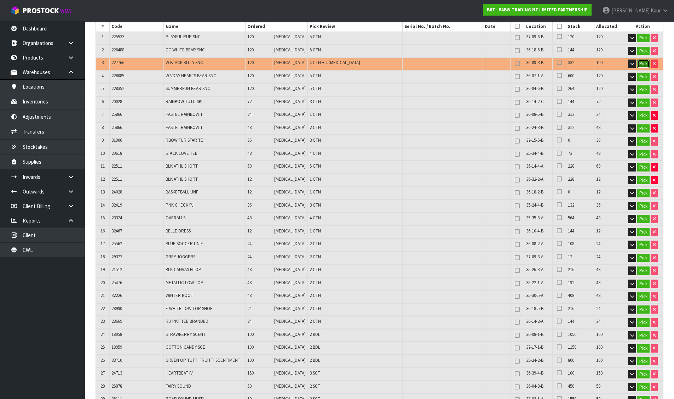
click at [647, 65] on button "Pick" at bounding box center [643, 63] width 12 height 8
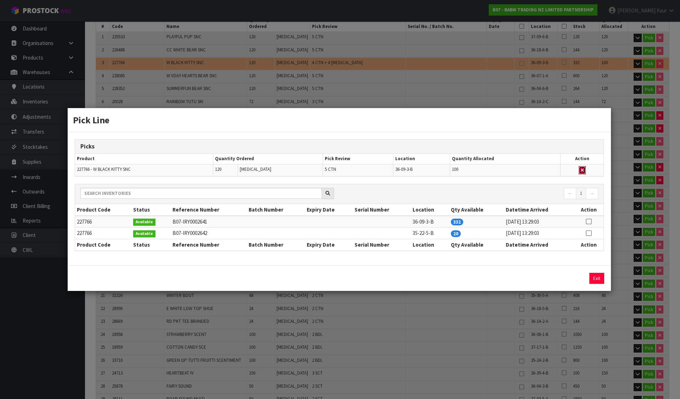
click at [582, 170] on icon "button" at bounding box center [581, 170] width 3 height 5
click at [589, 221] on icon at bounding box center [588, 221] width 6 height 0
click at [581, 275] on button "Assign Pick" at bounding box center [572, 278] width 29 height 11
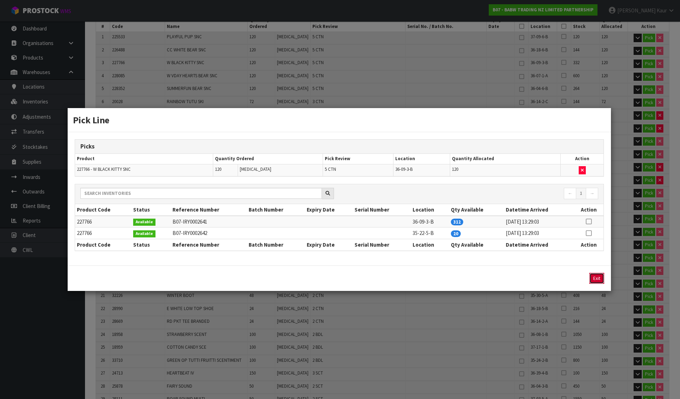
click at [597, 278] on button "Exit" at bounding box center [596, 278] width 15 height 11
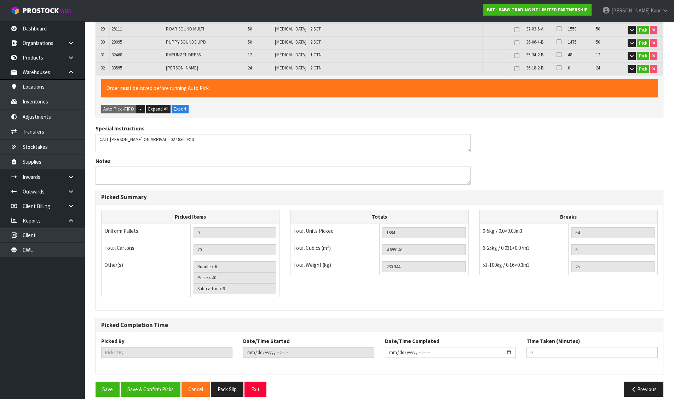
scroll to position [520, 0]
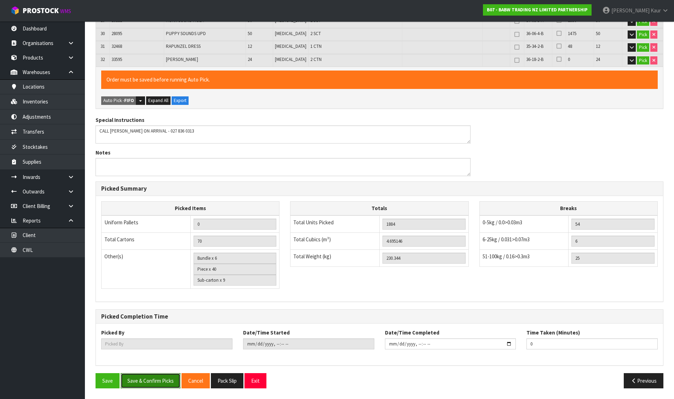
click at [153, 380] on button "Save & Confirm Picks" at bounding box center [151, 380] width 60 height 15
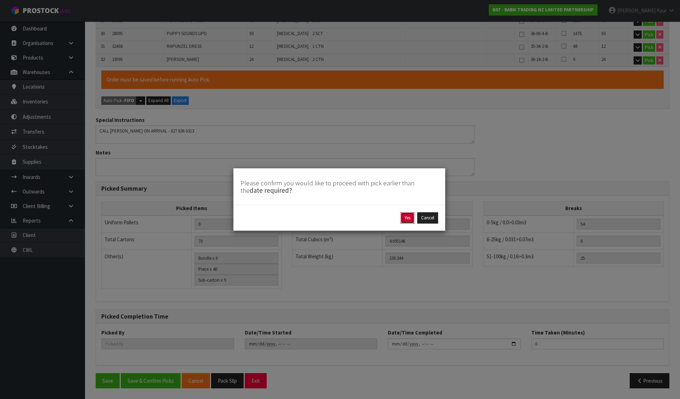
click at [405, 216] on button "Yes" at bounding box center [407, 217] width 14 height 11
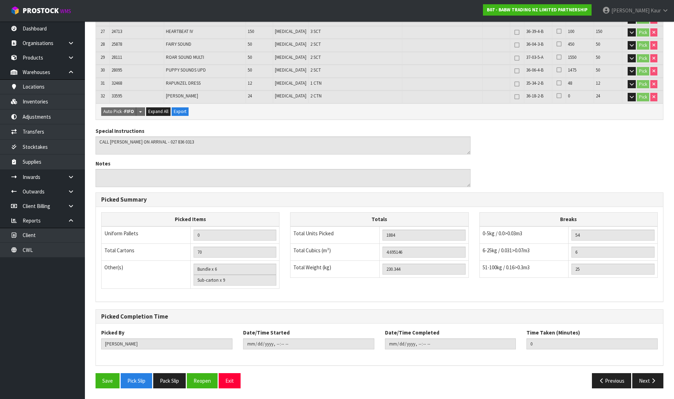
scroll to position [509, 0]
click at [172, 376] on button "Pack Slip" at bounding box center [169, 380] width 33 height 15
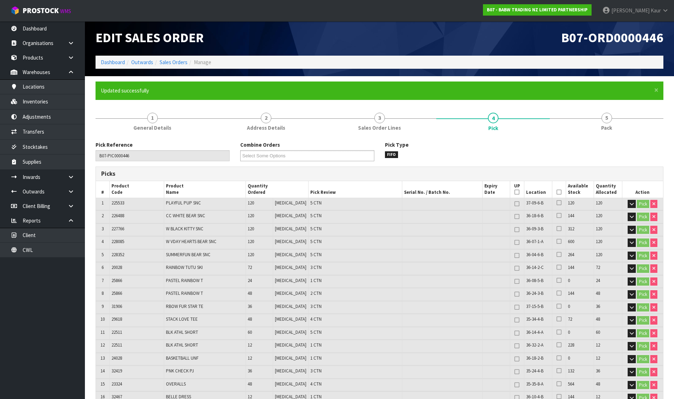
scroll to position [0, 0]
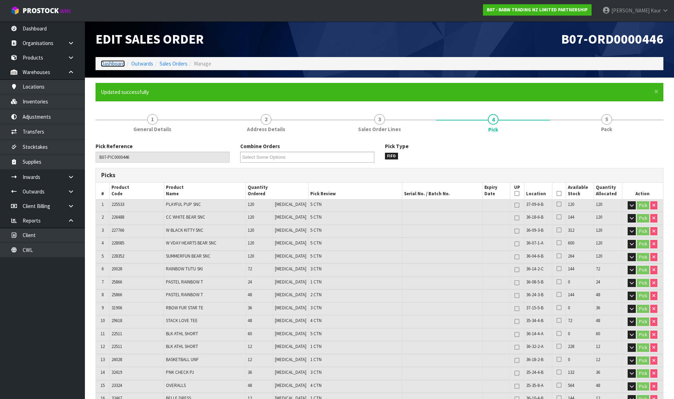
click at [109, 64] on link "Dashboard" at bounding box center [113, 63] width 24 height 7
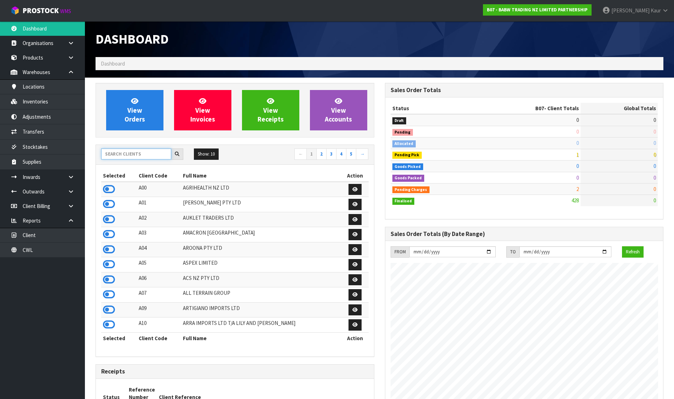
click at [138, 151] on input "text" at bounding box center [136, 153] width 70 height 11
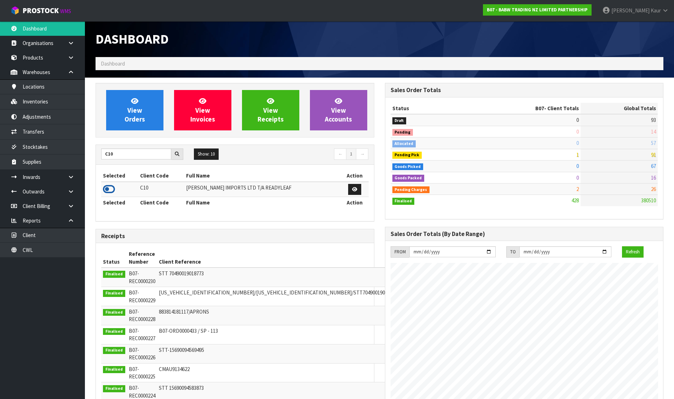
click at [109, 191] on icon at bounding box center [109, 189] width 12 height 11
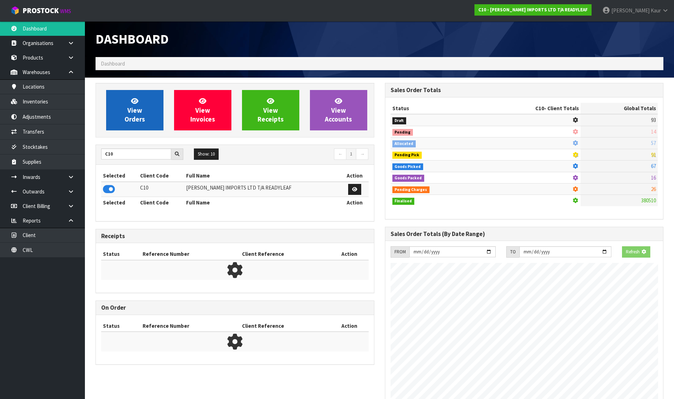
scroll to position [441, 289]
click at [134, 119] on span "View Orders" at bounding box center [135, 110] width 21 height 27
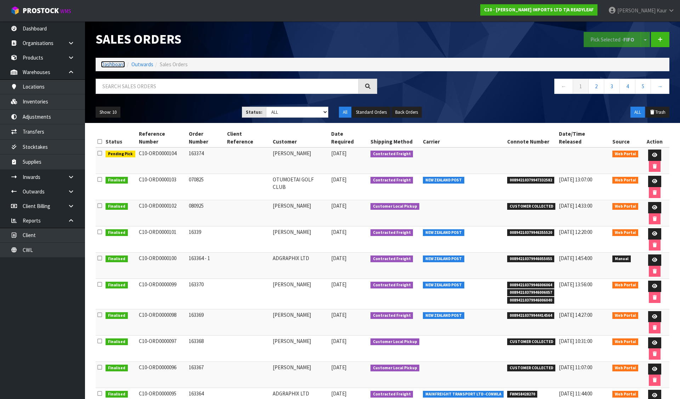
click at [113, 62] on link "Dashboard" at bounding box center [113, 64] width 24 height 7
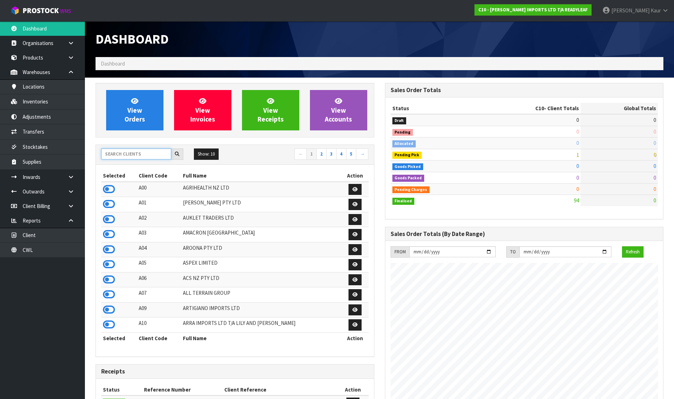
click at [134, 150] on input "text" at bounding box center [136, 153] width 70 height 11
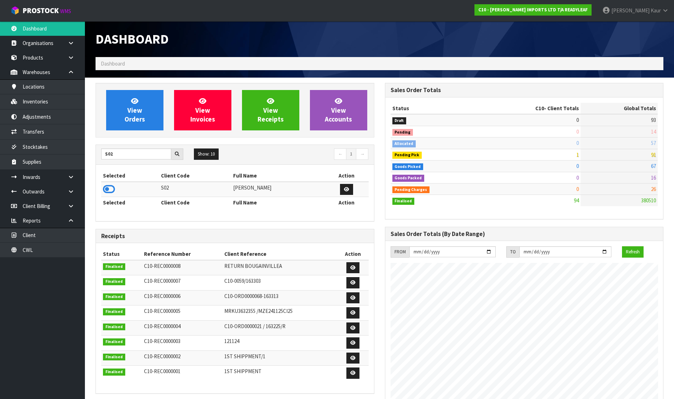
click at [108, 195] on td at bounding box center [130, 189] width 58 height 15
drag, startPoint x: 116, startPoint y: 184, endPoint x: 110, endPoint y: 187, distance: 6.4
click at [115, 185] on td at bounding box center [130, 189] width 58 height 15
click at [110, 187] on icon at bounding box center [109, 189] width 12 height 11
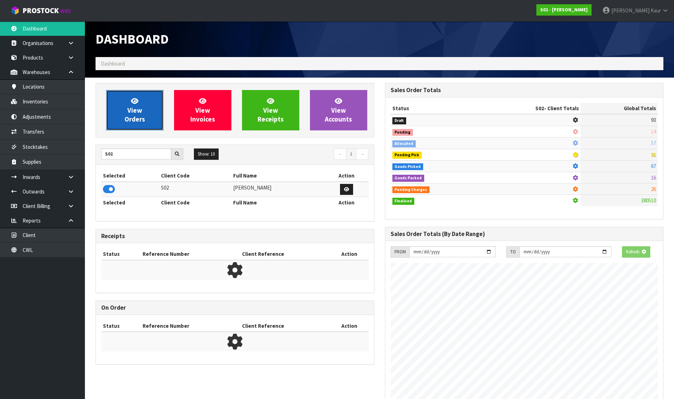
click at [124, 124] on link "View Orders" at bounding box center [134, 110] width 57 height 40
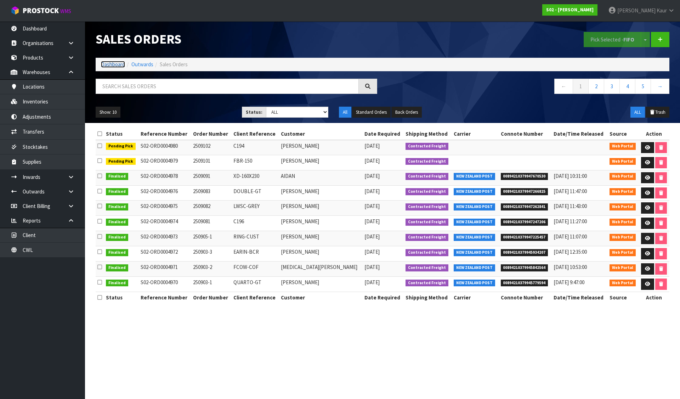
click at [108, 63] on link "Dashboard" at bounding box center [113, 64] width 24 height 7
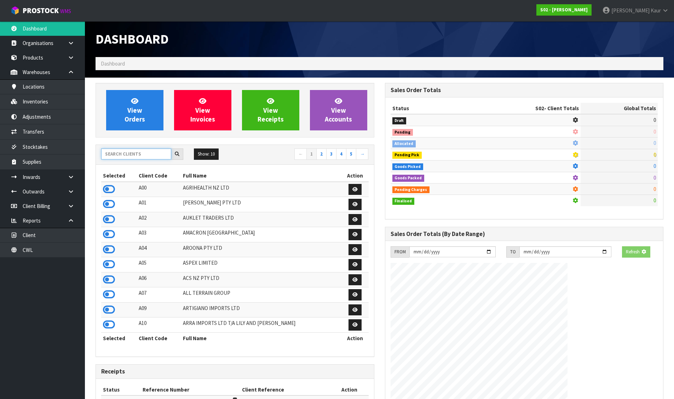
click at [148, 153] on input "text" at bounding box center [136, 153] width 70 height 11
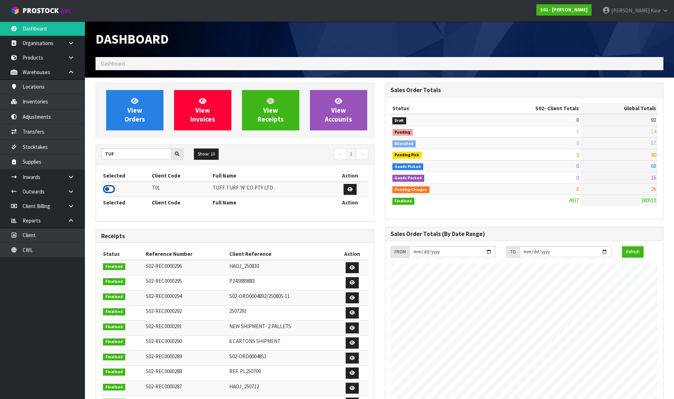
click at [109, 190] on icon at bounding box center [109, 189] width 12 height 11
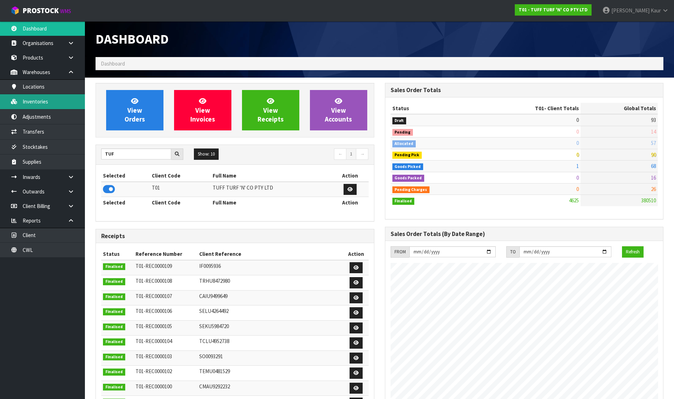
scroll to position [536, 289]
click at [50, 100] on link "Inventories" at bounding box center [42, 101] width 85 height 15
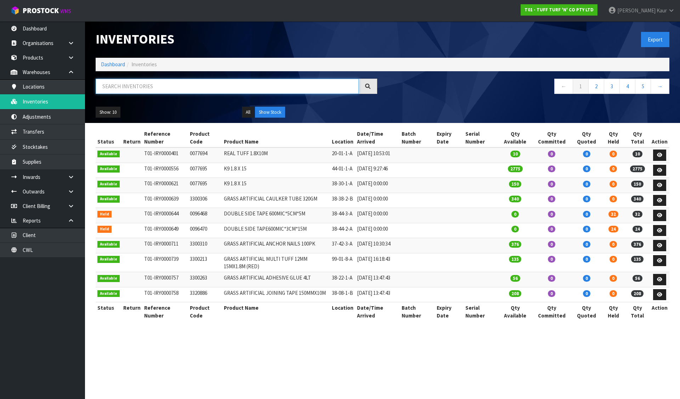
click at [116, 88] on input "text" at bounding box center [227, 86] width 263 height 15
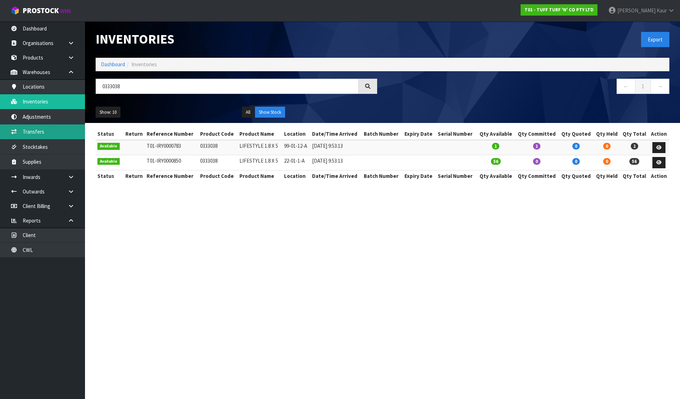
click at [45, 138] on link "Transfers" at bounding box center [42, 131] width 85 height 15
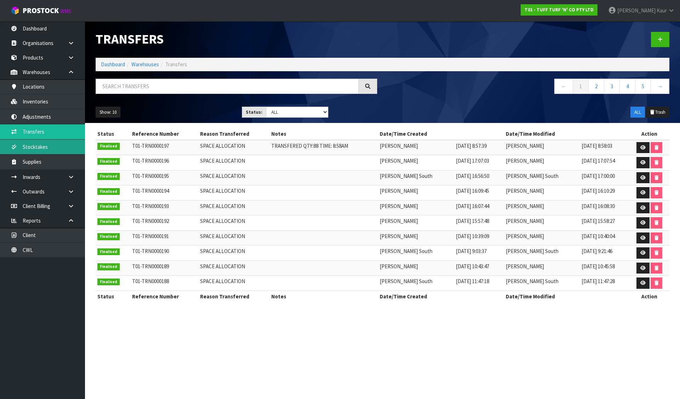
click at [44, 147] on link "Stocktakes" at bounding box center [42, 146] width 85 height 15
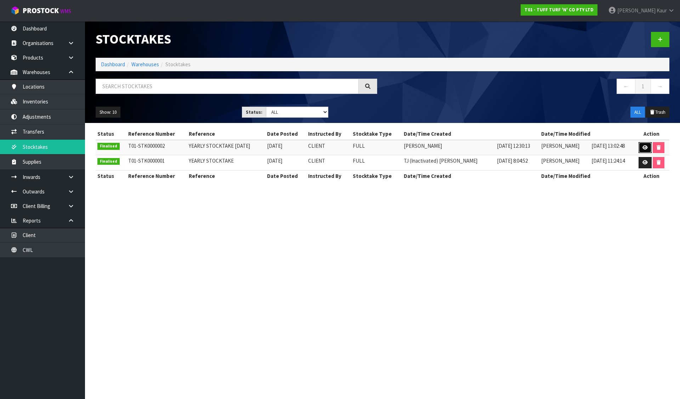
click at [647, 144] on link at bounding box center [644, 147] width 13 height 11
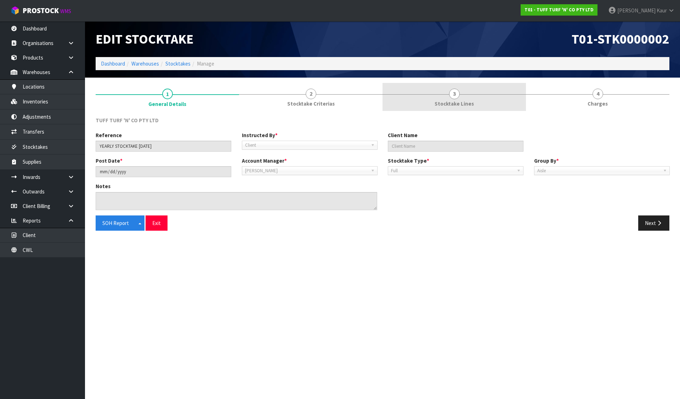
click at [428, 91] on link "3 Stocktake Lines" at bounding box center [453, 97] width 143 height 28
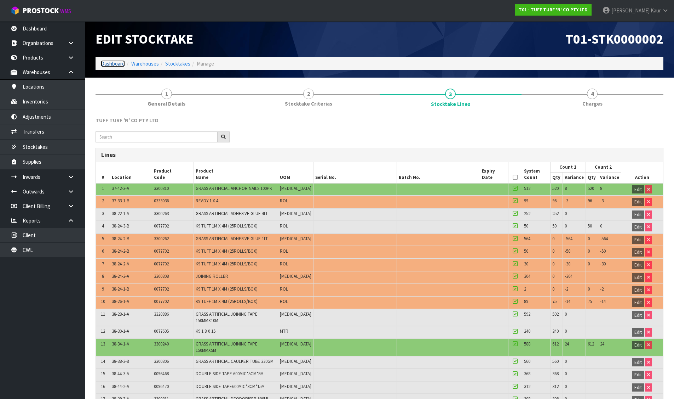
click at [115, 64] on link "Dashboard" at bounding box center [113, 63] width 24 height 7
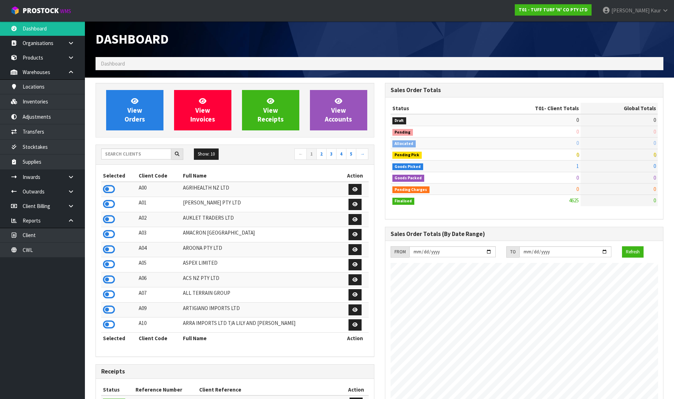
scroll to position [536, 289]
click at [149, 107] on link "View Orders" at bounding box center [134, 110] width 57 height 40
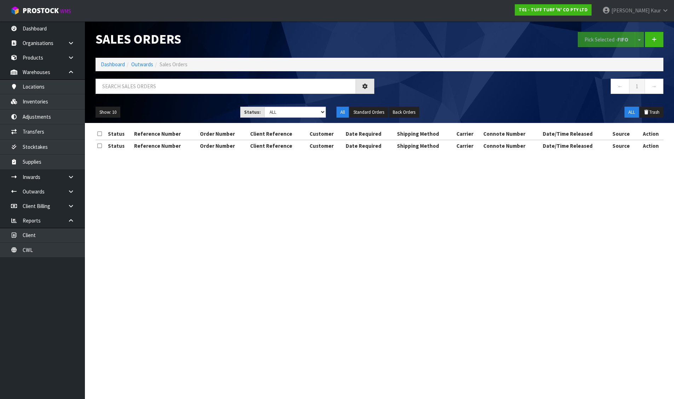
click at [180, 75] on div "Sales Orders Pick Selected - FIFO Split button! FIFO - First In First Out FEFO …" at bounding box center [379, 72] width 579 height 102
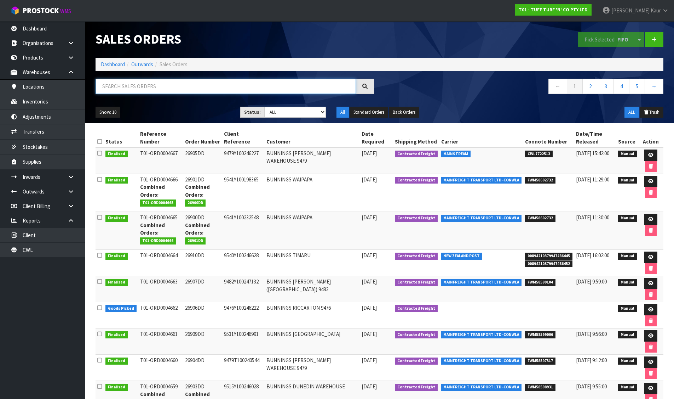
click at [174, 85] on input "text" at bounding box center [226, 86] width 260 height 15
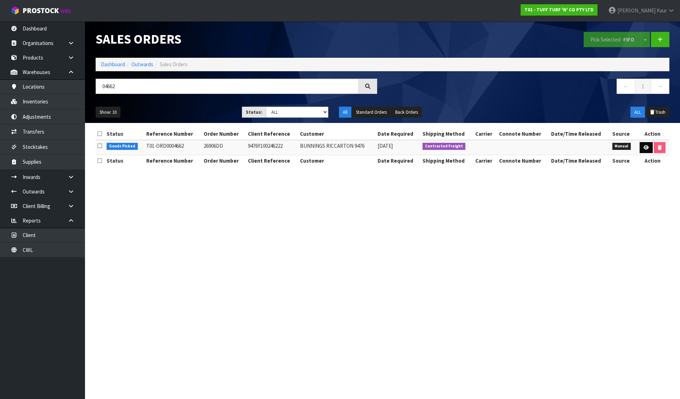
drag, startPoint x: 635, startPoint y: 145, endPoint x: 641, endPoint y: 144, distance: 6.4
click at [637, 145] on td at bounding box center [652, 147] width 34 height 15
click at [645, 144] on link at bounding box center [645, 147] width 13 height 11
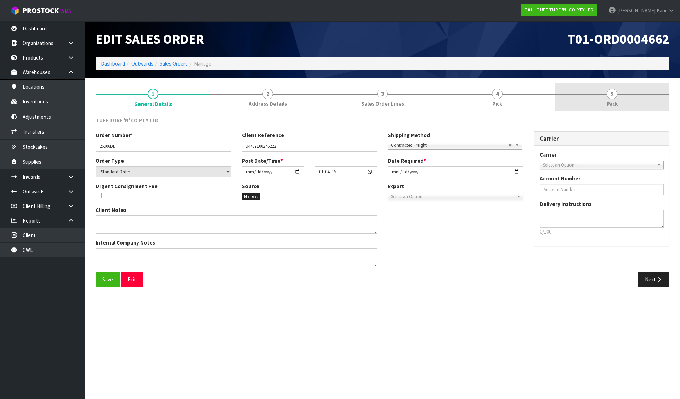
click at [460, 100] on link "4 Pick" at bounding box center [497, 97] width 115 height 28
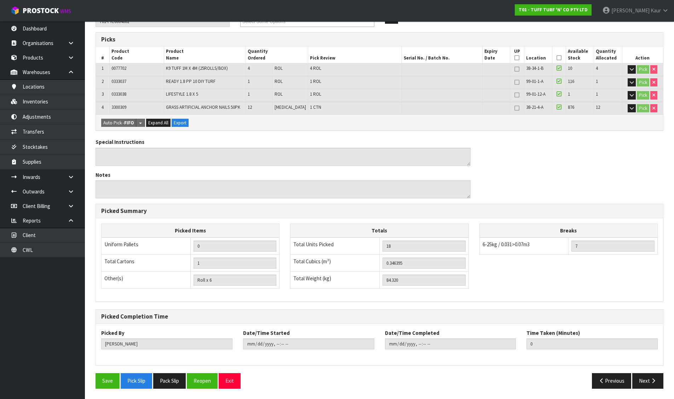
scroll to position [110, 0]
click at [194, 382] on button "Reopen" at bounding box center [202, 379] width 31 height 15
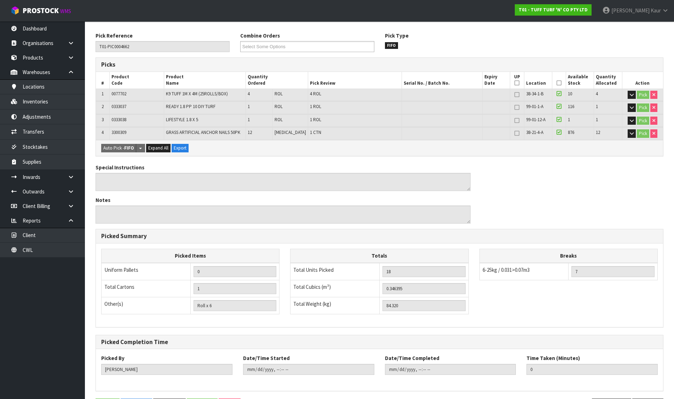
scroll to position [0, 0]
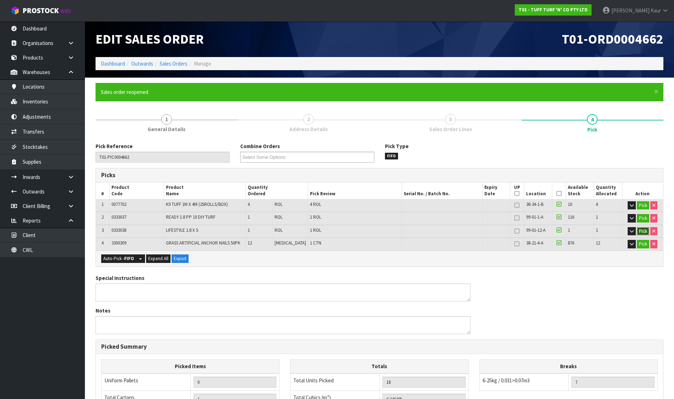
click at [644, 230] on button "Pick" at bounding box center [643, 231] width 12 height 8
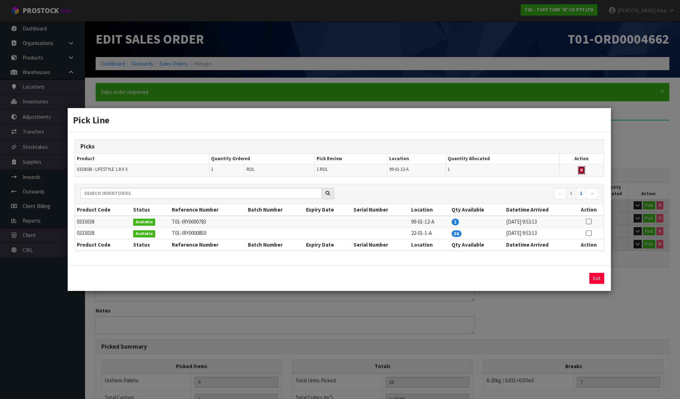
click at [583, 169] on icon "button" at bounding box center [581, 170] width 3 height 5
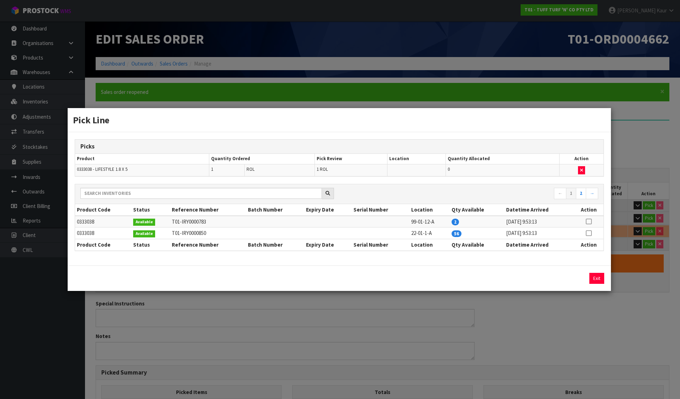
click at [586, 233] on icon at bounding box center [588, 233] width 6 height 0
click at [574, 278] on button "Assign Pick" at bounding box center [572, 278] width 29 height 11
click at [595, 275] on button "Exit" at bounding box center [596, 278] width 15 height 11
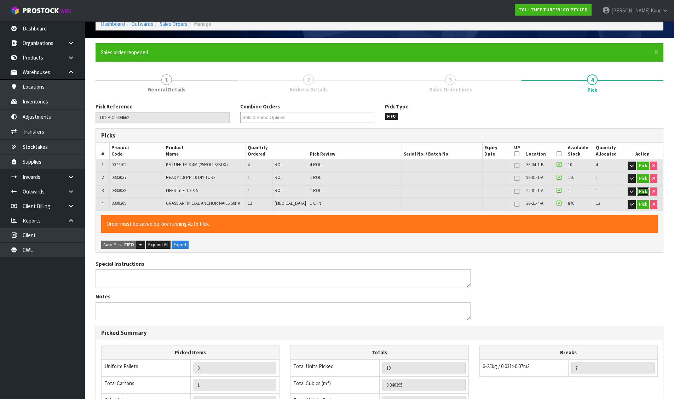
scroll to position [162, 0]
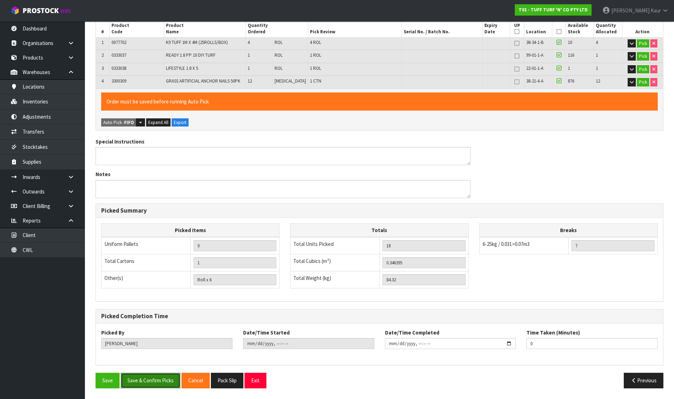
click at [166, 378] on button "Save & Confirm Picks" at bounding box center [151, 379] width 60 height 15
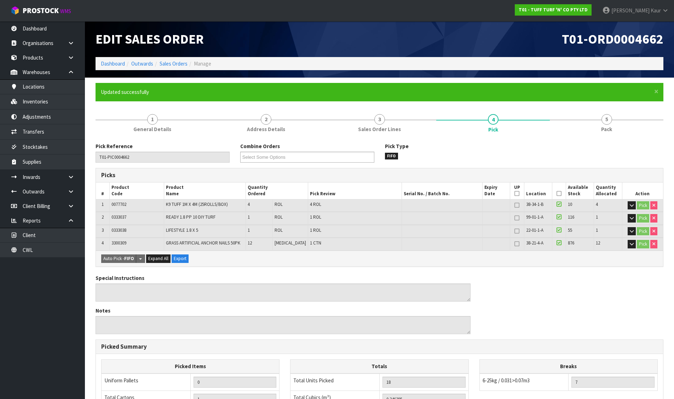
click at [119, 229] on span "0333038" at bounding box center [118, 230] width 15 height 6
copy span "0333038"
click at [44, 104] on link "Inventories" at bounding box center [42, 101] width 85 height 15
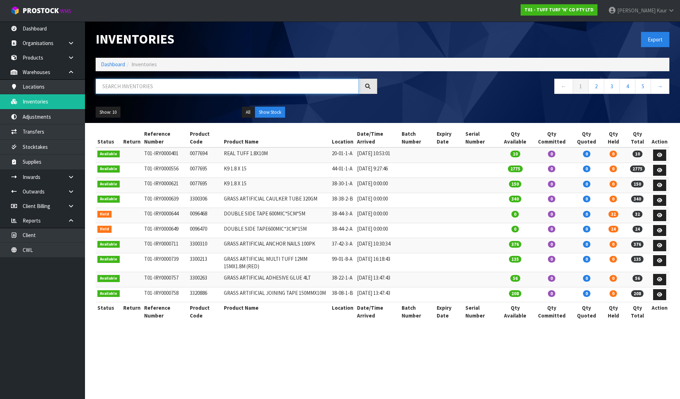
click at [148, 90] on input "text" at bounding box center [227, 86] width 263 height 15
paste input "0333038"
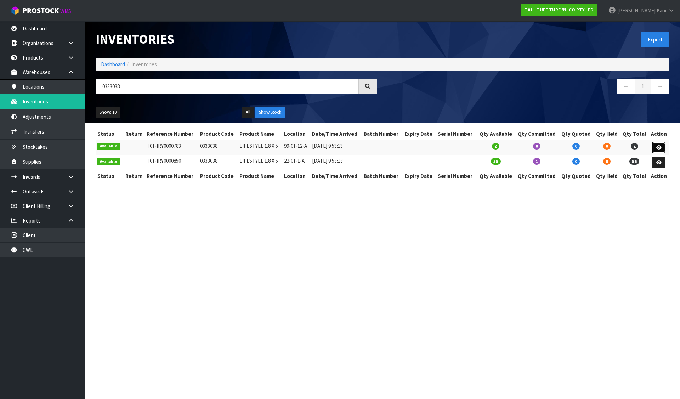
click at [657, 143] on link at bounding box center [658, 147] width 13 height 11
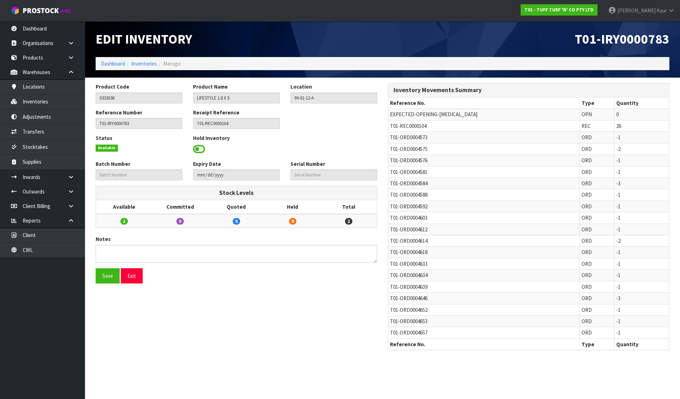
click at [196, 147] on span at bounding box center [199, 149] width 12 height 11
click at [341, 150] on span "Select an Option" at bounding box center [330, 148] width 74 height 8
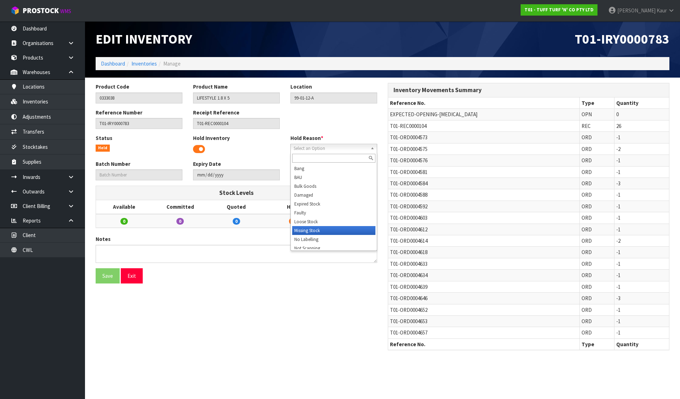
click at [315, 231] on li "Missing Stock" at bounding box center [333, 230] width 83 height 9
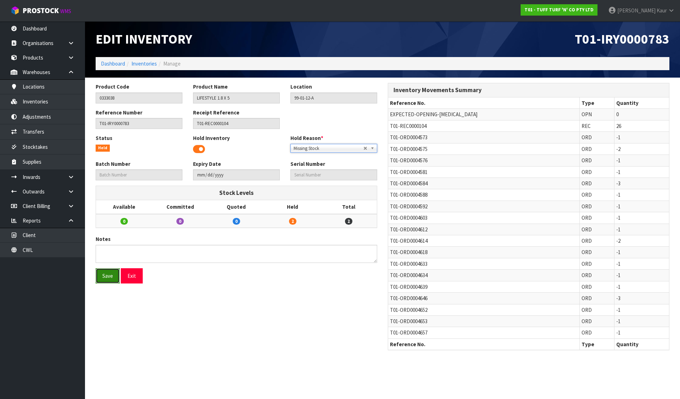
click at [114, 277] on button "Save" at bounding box center [108, 275] width 24 height 15
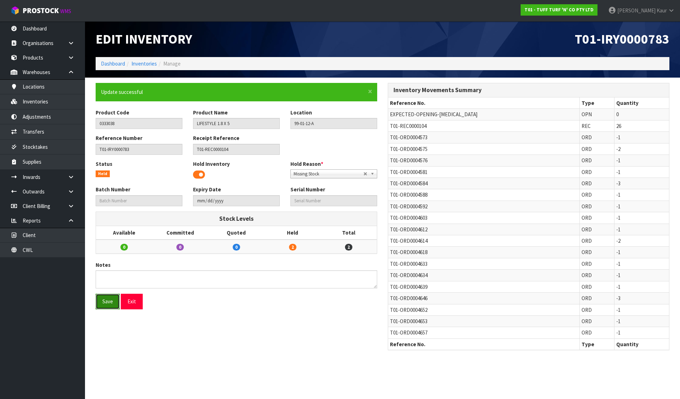
click at [100, 300] on button "Save" at bounding box center [108, 300] width 24 height 15
click at [115, 62] on link "Dashboard" at bounding box center [113, 63] width 24 height 7
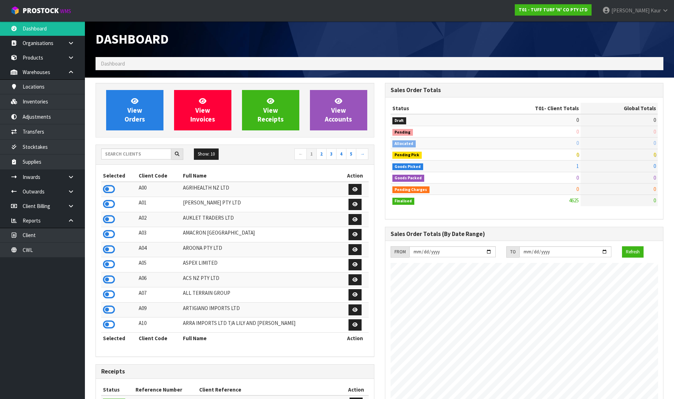
scroll to position [536, 289]
click at [154, 153] on input "text" at bounding box center [136, 153] width 70 height 11
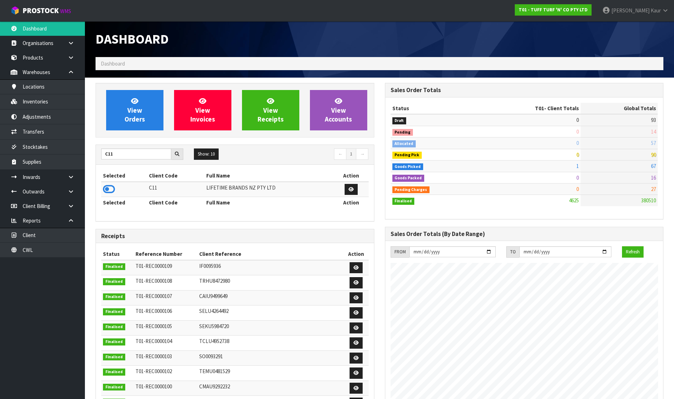
click at [110, 185] on icon at bounding box center [109, 189] width 12 height 11
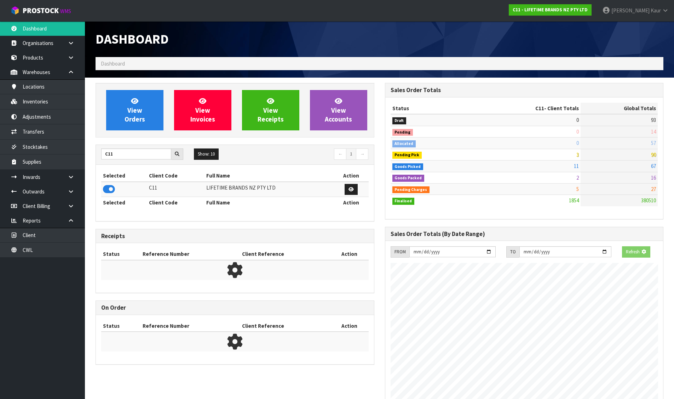
click at [114, 133] on div "View Orders View Invoices View Receipts View Accounts" at bounding box center [235, 110] width 279 height 55
click at [118, 121] on link "View Orders" at bounding box center [134, 110] width 57 height 40
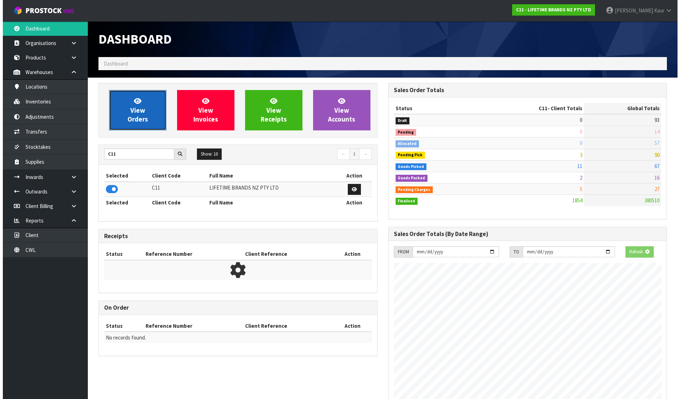
scroll to position [536, 289]
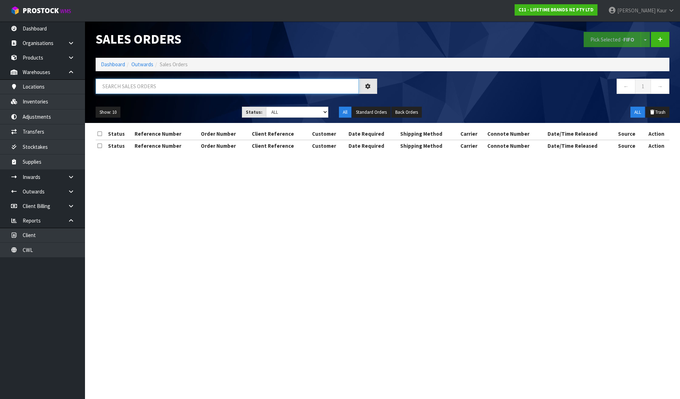
click at [127, 86] on input "text" at bounding box center [227, 86] width 263 height 15
paste input "JOBLBOWL39"
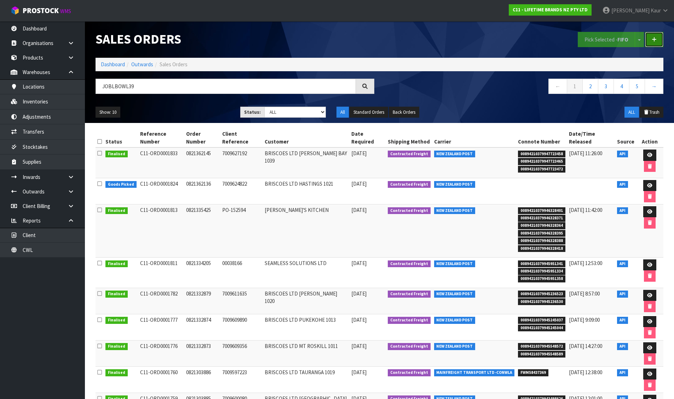
click at [658, 40] on link at bounding box center [654, 39] width 18 height 15
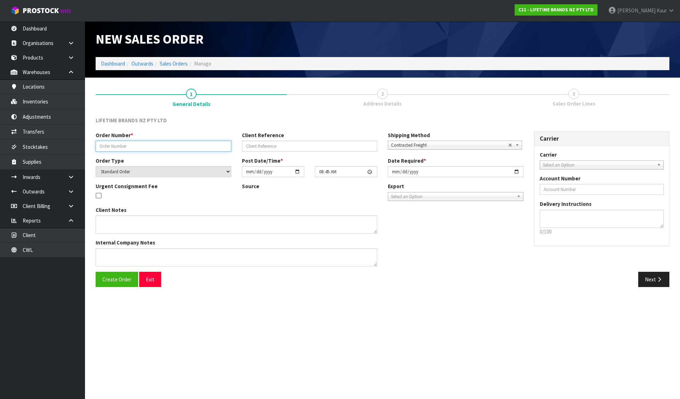
click at [196, 145] on input "text" at bounding box center [164, 146] width 136 height 11
paste input "JOBLBOWL39"
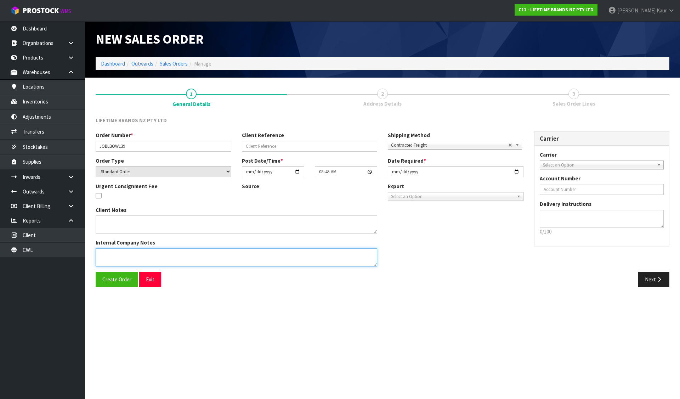
click at [280, 260] on textarea at bounding box center [236, 257] width 281 height 18
paste textarea "I WILL ADJUST THIS X1 FROM THE SYSTEM. PLEASE DO NOT SEND THIS OUT AND CLASS TH…"
click at [123, 257] on textarea at bounding box center [236, 257] width 281 height 18
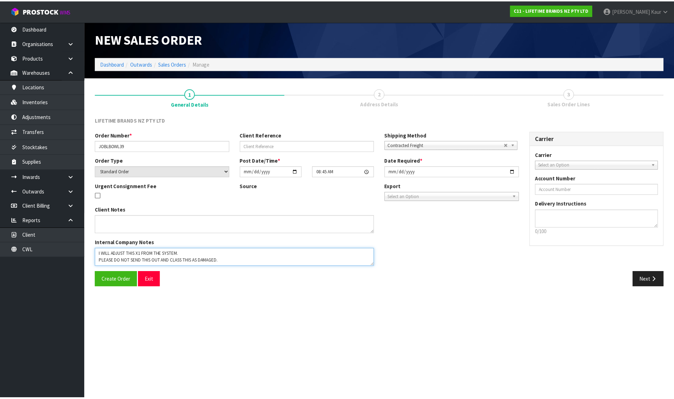
scroll to position [0, 0]
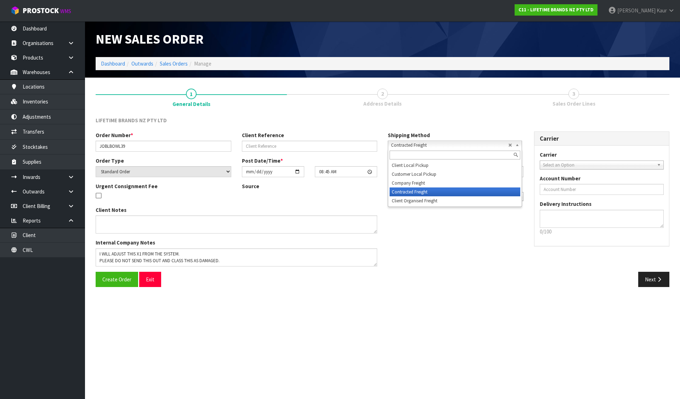
click at [406, 143] on span "Contracted Freight" at bounding box center [449, 145] width 117 height 8
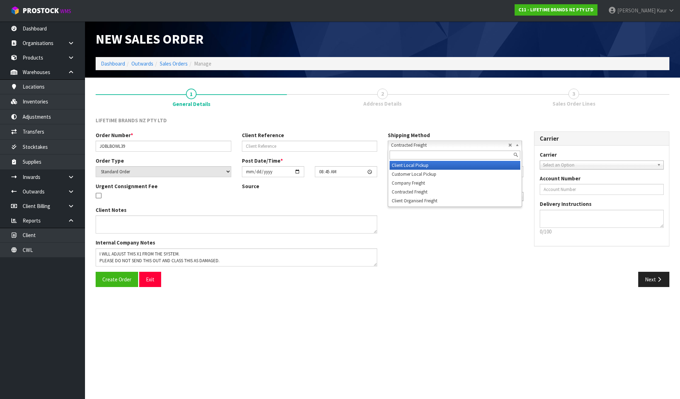
click at [402, 166] on li "Client Local Pickup" at bounding box center [454, 165] width 131 height 9
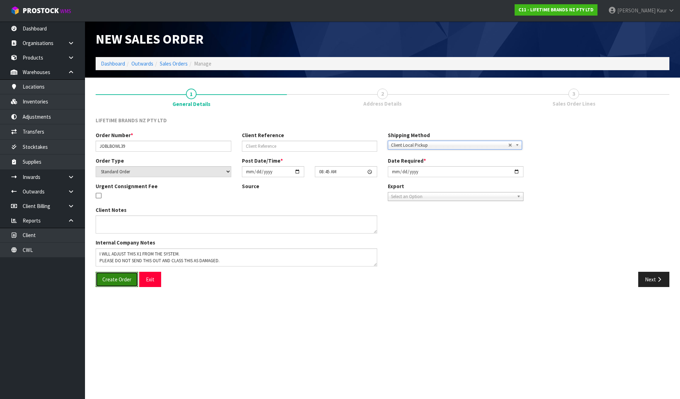
click at [114, 280] on span "Create Order" at bounding box center [116, 279] width 29 height 7
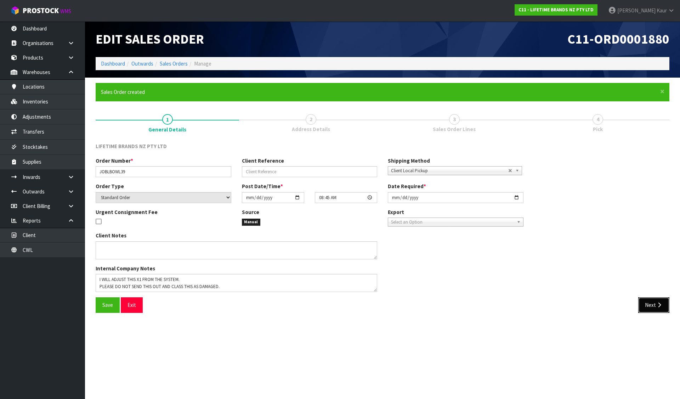
click at [668, 306] on button "Next" at bounding box center [653, 304] width 31 height 15
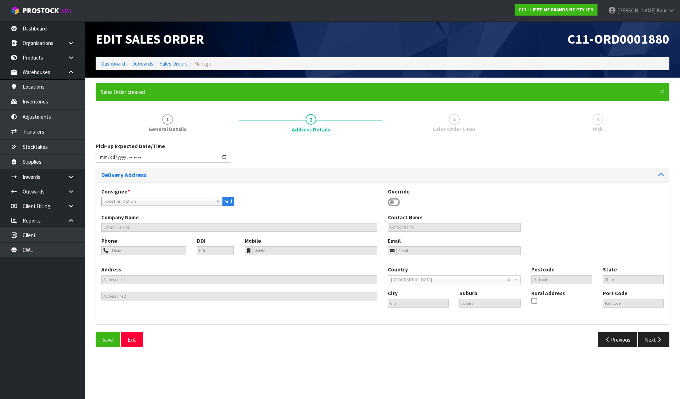
click at [390, 200] on icon at bounding box center [394, 202] width 12 height 11
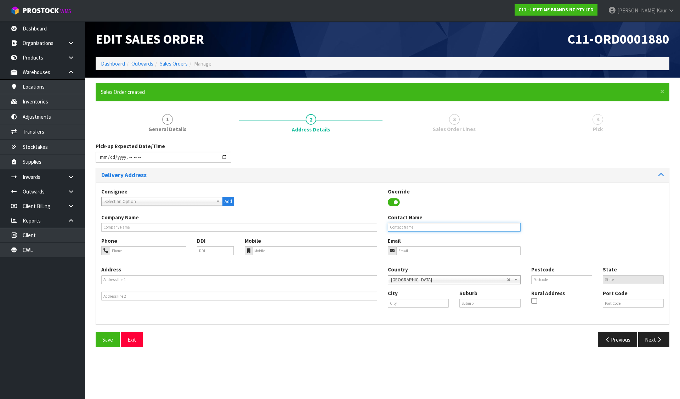
click at [399, 227] on input "text" at bounding box center [454, 227] width 133 height 9
click at [108, 341] on span "Save" at bounding box center [107, 339] width 11 height 7
click at [659, 343] on button "Next" at bounding box center [653, 339] width 31 height 15
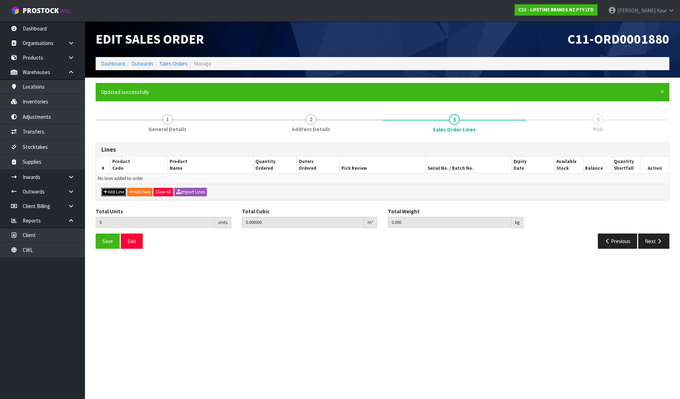
drag, startPoint x: 109, startPoint y: 188, endPoint x: 112, endPoint y: 187, distance: 3.8
click at [109, 188] on button "Add Line" at bounding box center [113, 192] width 25 height 8
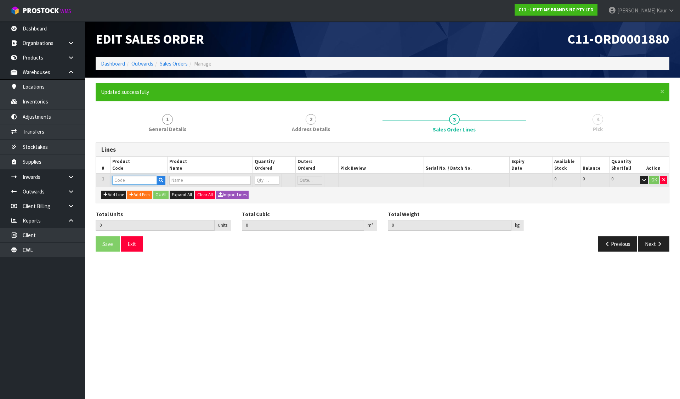
click at [124, 181] on input "text" at bounding box center [134, 180] width 45 height 9
paste input "JOBLBOWL39"
click at [166, 197] on button "Ok All" at bounding box center [160, 194] width 15 height 8
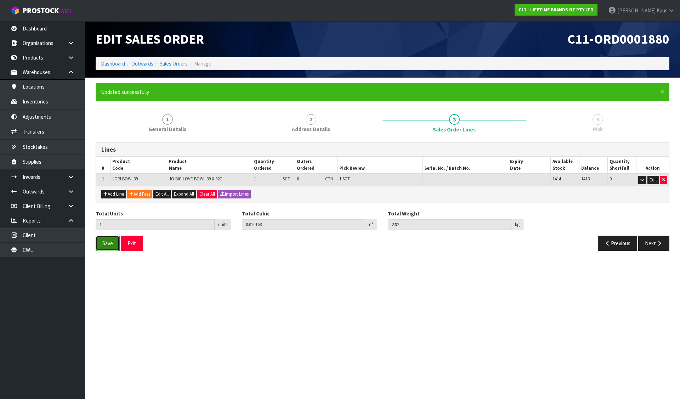
click at [110, 243] on span "Save" at bounding box center [107, 243] width 11 height 7
click at [166, 65] on link "Sales Orders" at bounding box center [174, 63] width 28 height 7
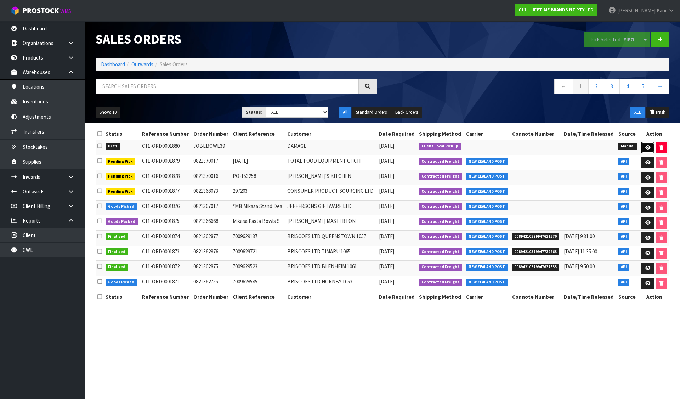
click at [648, 143] on link at bounding box center [647, 147] width 13 height 11
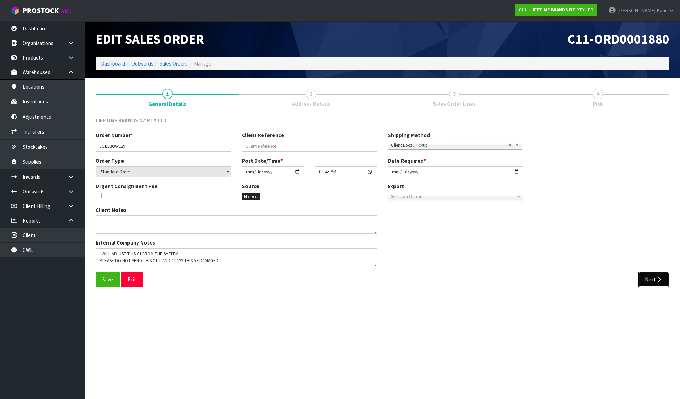
click at [653, 275] on button "Next" at bounding box center [653, 278] width 31 height 15
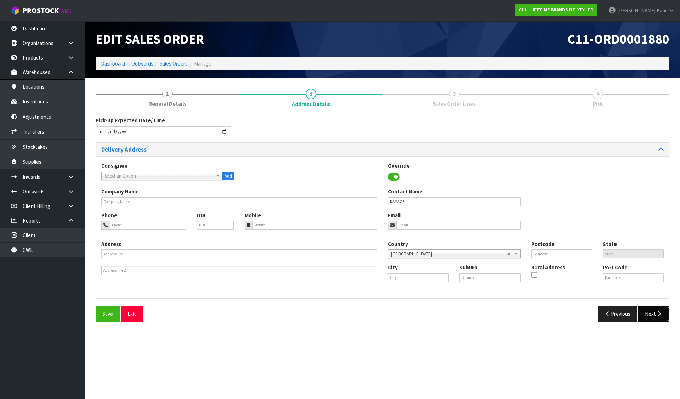
click at [666, 318] on button "Next" at bounding box center [653, 313] width 31 height 15
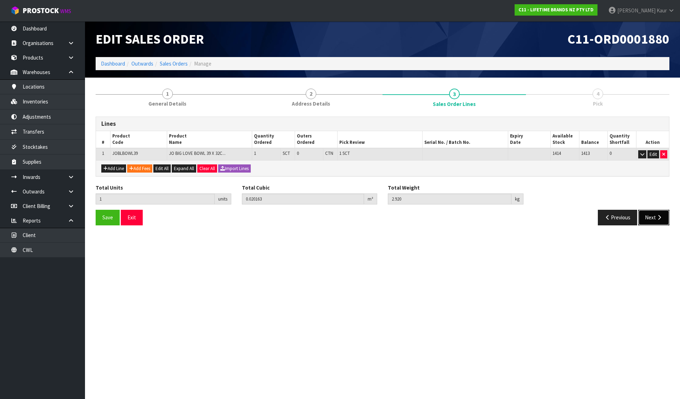
click at [655, 220] on button "Next" at bounding box center [653, 217] width 31 height 15
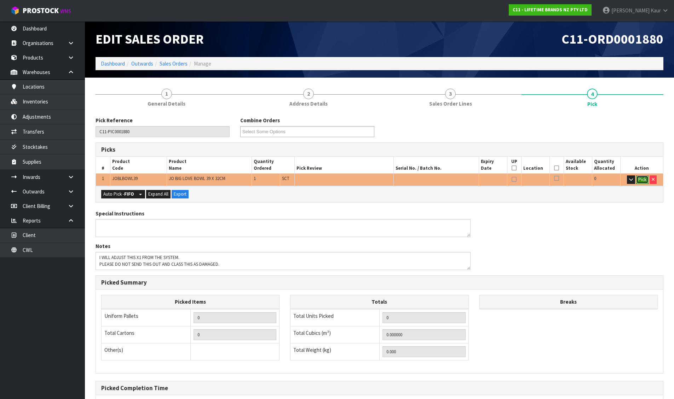
click at [642, 179] on button "Pick" at bounding box center [642, 179] width 12 height 8
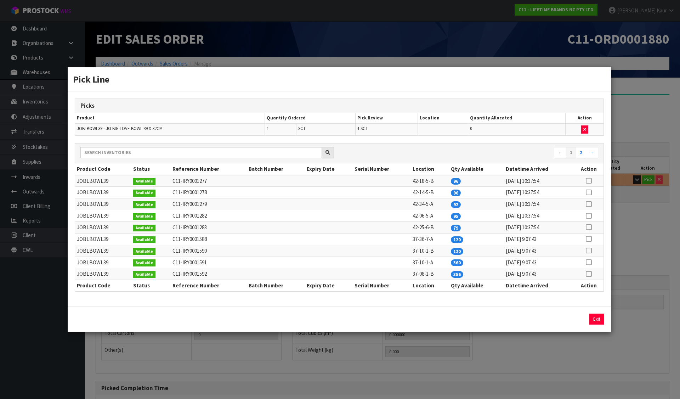
click at [587, 216] on icon at bounding box center [588, 216] width 6 height 0
click at [579, 155] on link "2" at bounding box center [580, 152] width 10 height 11
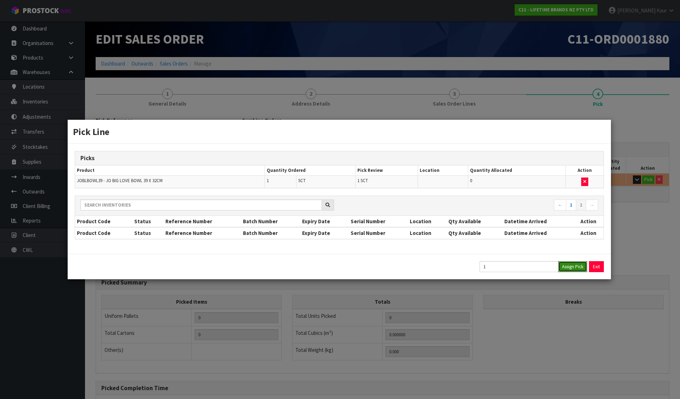
click at [572, 267] on button "Assign Pick" at bounding box center [572, 266] width 29 height 11
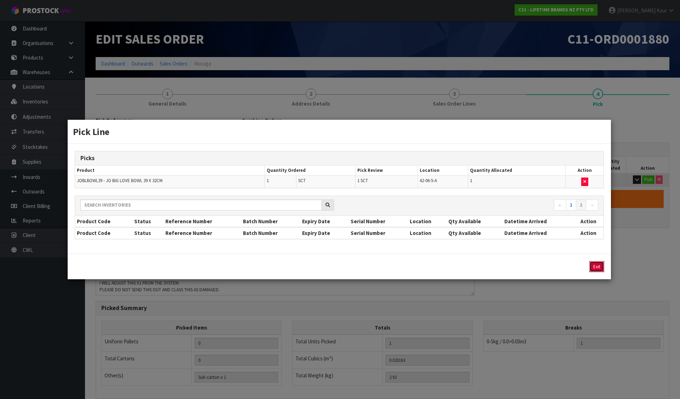
click at [597, 264] on button "Exit" at bounding box center [596, 266] width 15 height 11
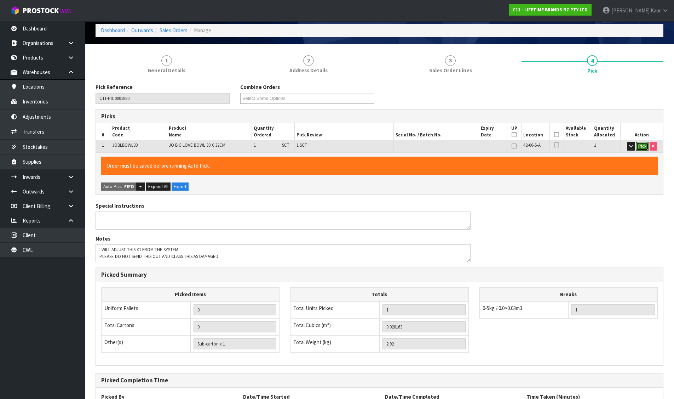
scroll to position [97, 0]
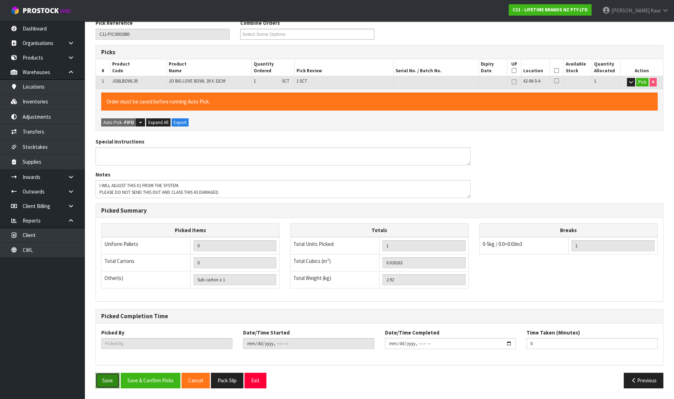
click at [108, 381] on button "Save" at bounding box center [108, 379] width 24 height 15
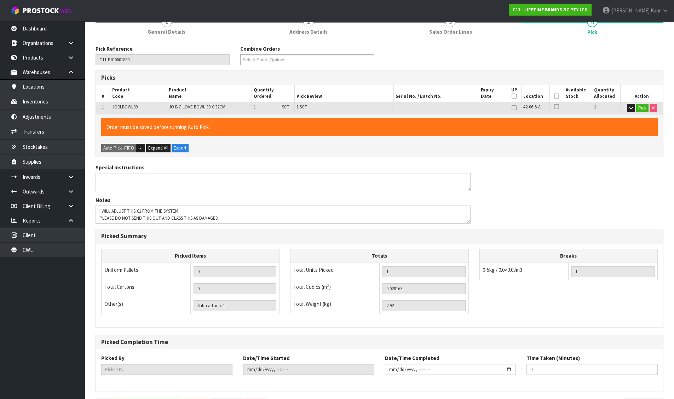
scroll to position [0, 0]
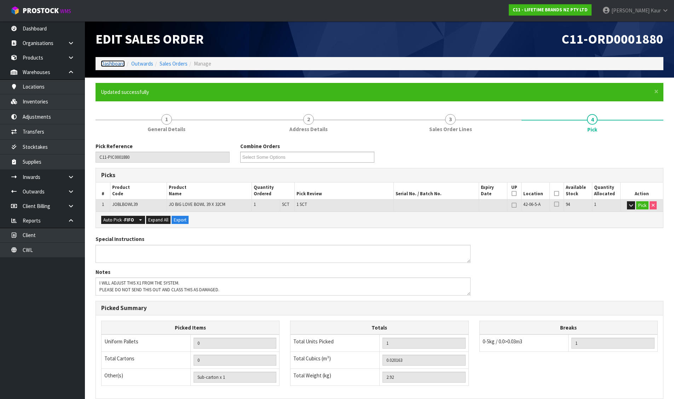
click at [114, 61] on link "Dashboard" at bounding box center [113, 63] width 24 height 7
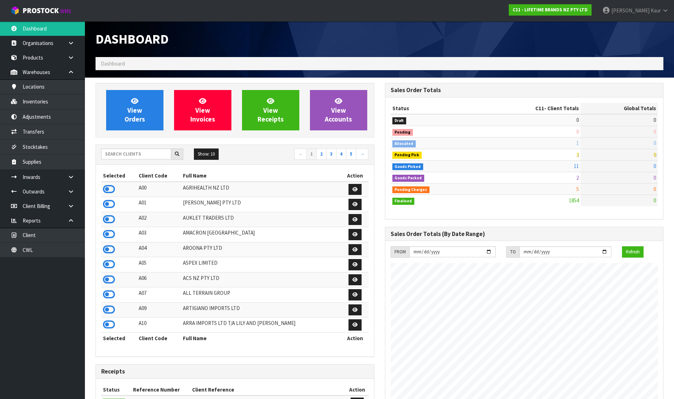
scroll to position [536, 289]
click at [148, 156] on input "text" at bounding box center [136, 153] width 70 height 11
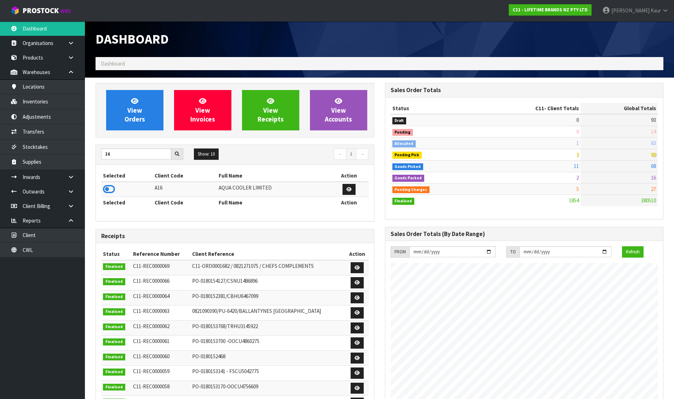
click at [113, 187] on icon at bounding box center [109, 189] width 12 height 11
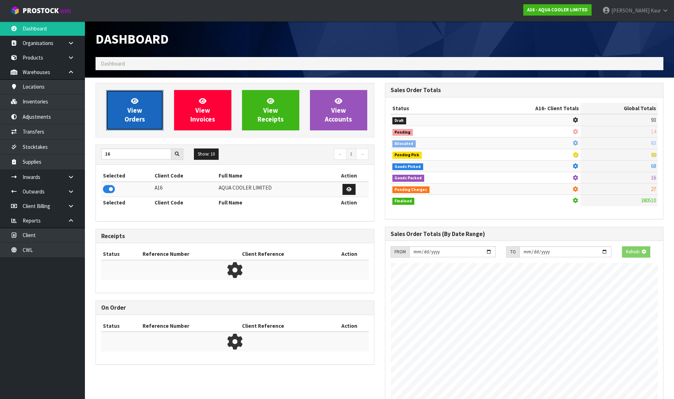
click at [141, 123] on span "View Orders" at bounding box center [135, 110] width 21 height 27
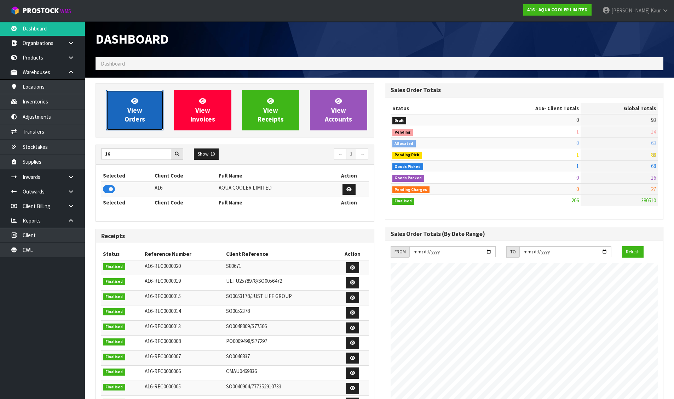
scroll to position [502, 289]
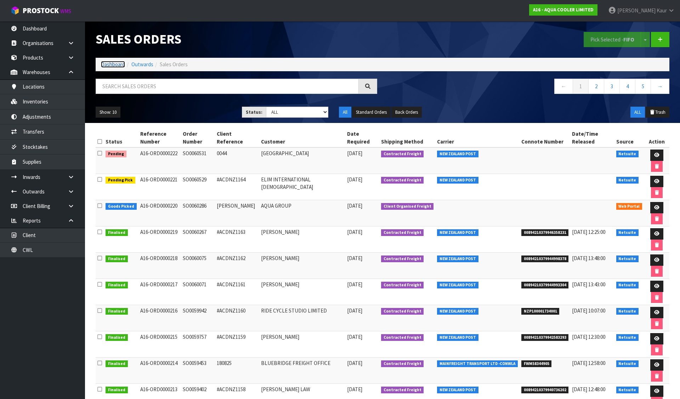
click at [116, 65] on link "Dashboard" at bounding box center [113, 64] width 24 height 7
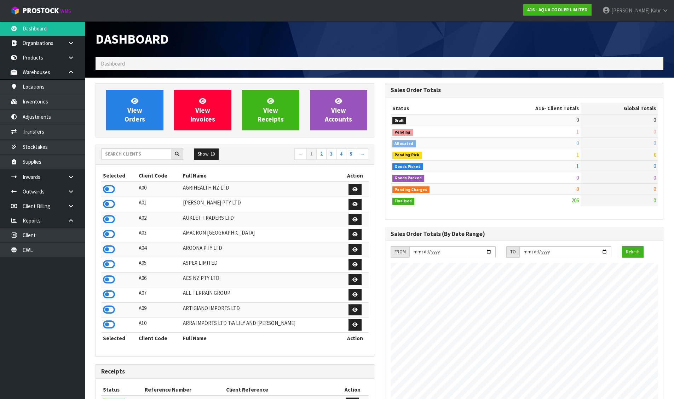
scroll to position [502, 289]
click at [123, 151] on input "text" at bounding box center [136, 153] width 70 height 11
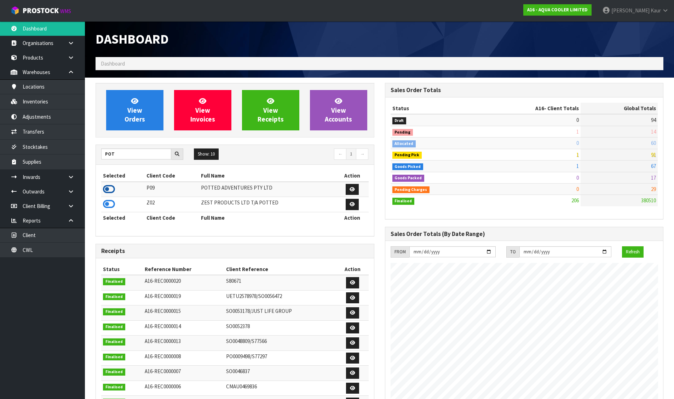
click at [111, 191] on icon at bounding box center [109, 189] width 12 height 11
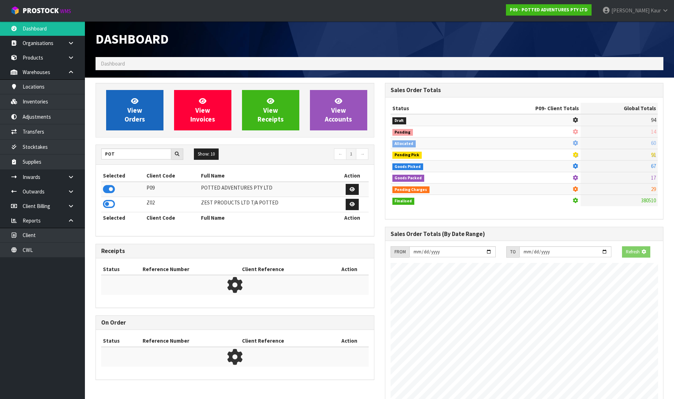
scroll to position [441, 289]
click at [128, 120] on span "View Orders" at bounding box center [135, 110] width 21 height 27
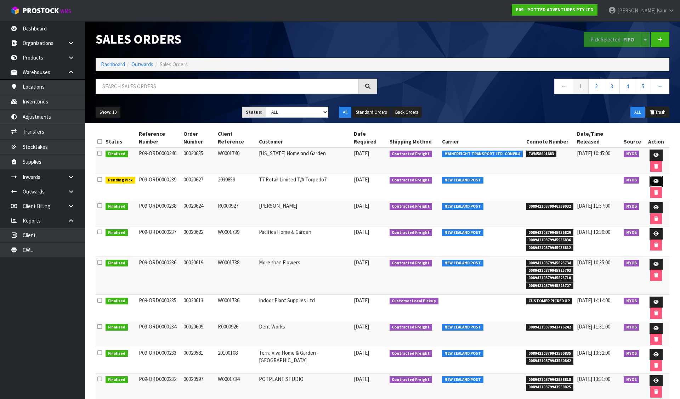
click at [649, 176] on link at bounding box center [655, 181] width 13 height 11
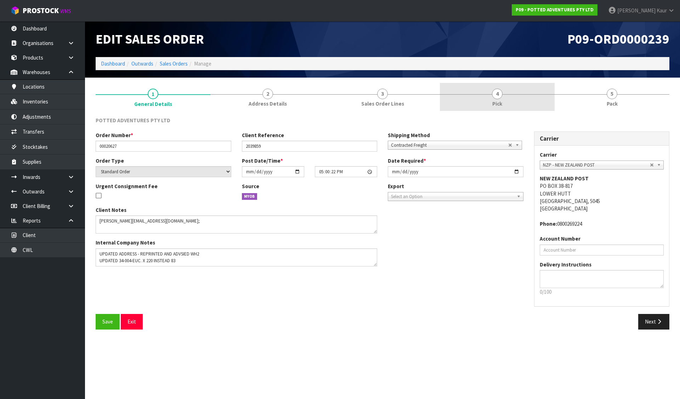
click at [493, 94] on span "4" at bounding box center [497, 93] width 11 height 11
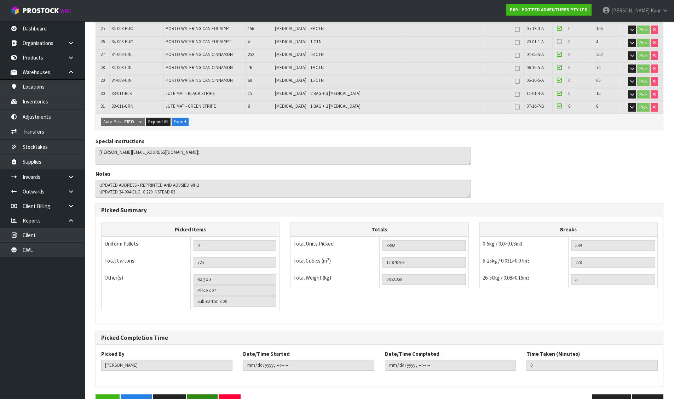
scroll to position [481, 0]
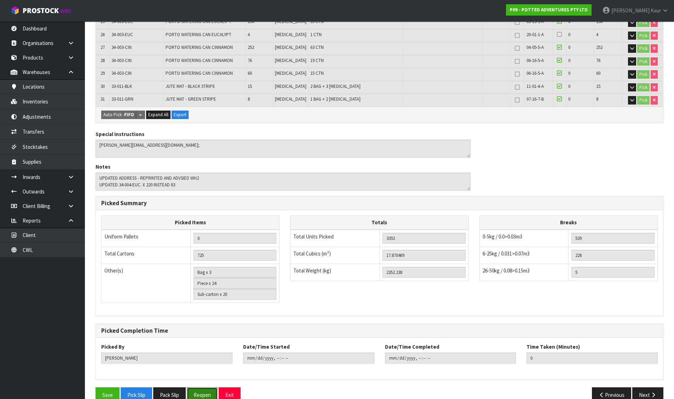
click at [201, 387] on button "Reopen" at bounding box center [202, 394] width 31 height 15
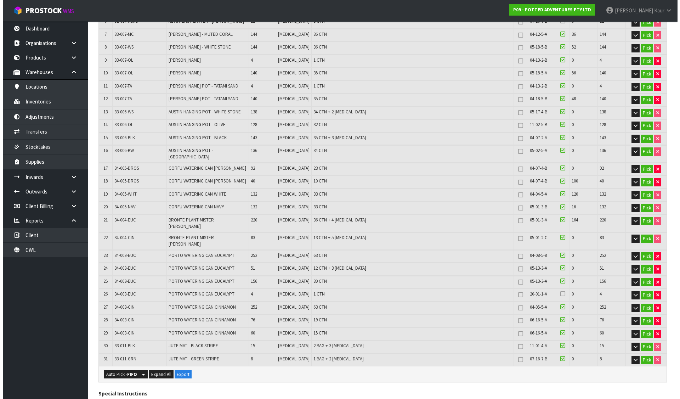
scroll to position [248, 0]
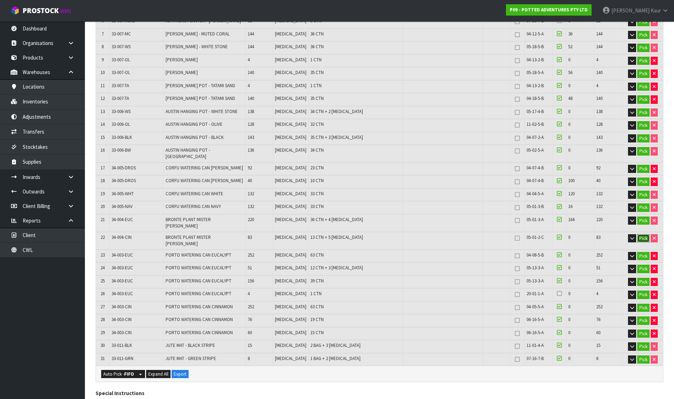
click at [642, 234] on button "Pick" at bounding box center [643, 238] width 12 height 8
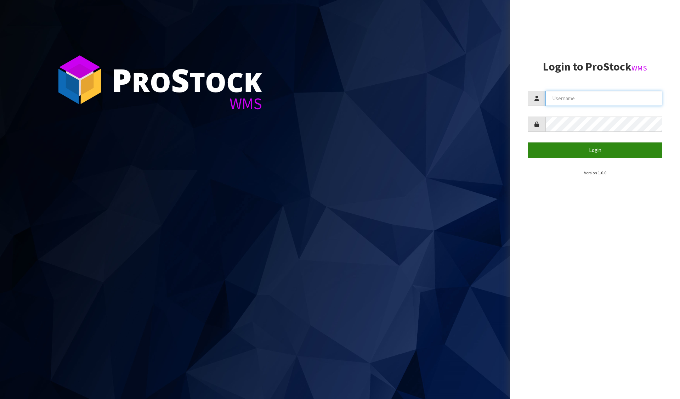
type input "[PERSON_NAME][EMAIL_ADDRESS][DOMAIN_NAME]"
click at [563, 149] on button "Login" at bounding box center [594, 149] width 134 height 15
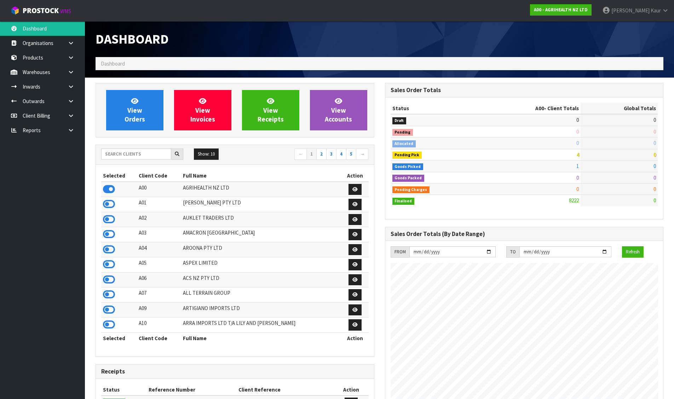
scroll to position [536, 289]
click at [72, 130] on icon at bounding box center [71, 129] width 7 height 5
click at [39, 157] on link "CWL" at bounding box center [42, 159] width 85 height 15
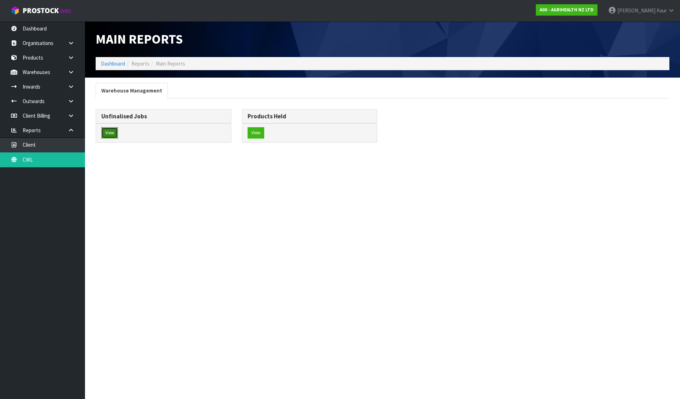
click at [117, 130] on button "View" at bounding box center [109, 132] width 17 height 11
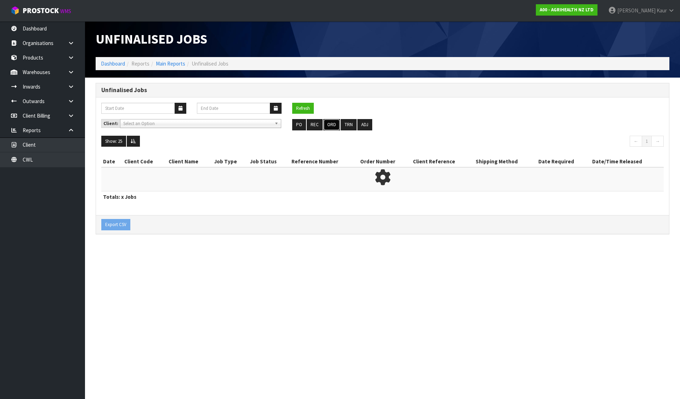
click at [330, 123] on button "ORD" at bounding box center [331, 124] width 17 height 11
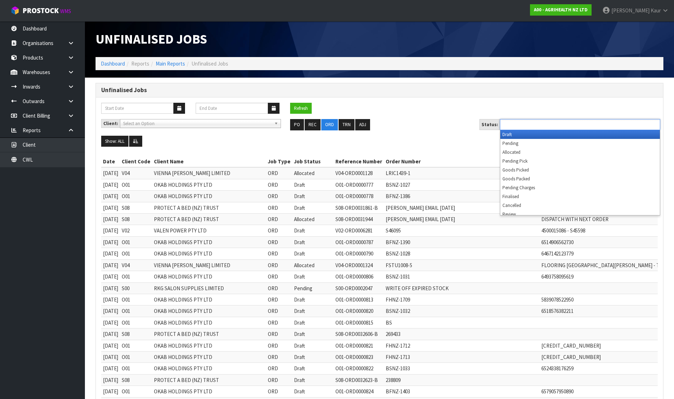
click at [543, 125] on input "text" at bounding box center [528, 124] width 52 height 9
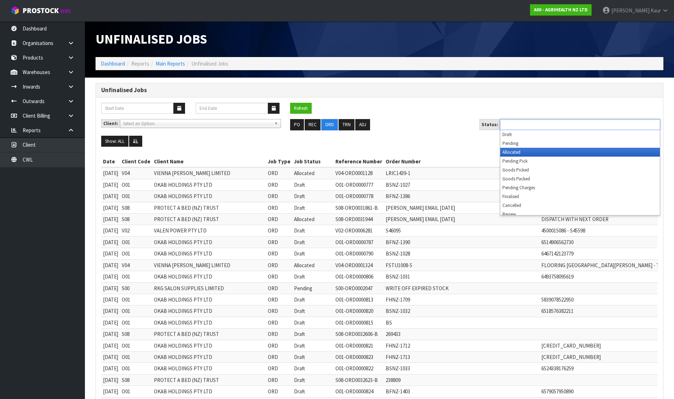
click at [527, 152] on li "Allocated" at bounding box center [580, 152] width 160 height 9
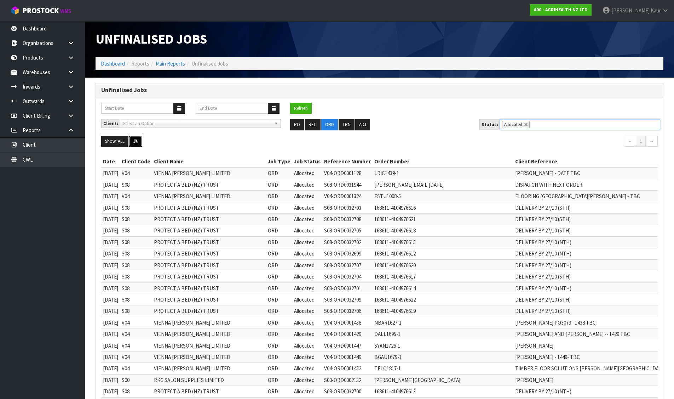
click at [135, 142] on icon at bounding box center [135, 141] width 5 height 5
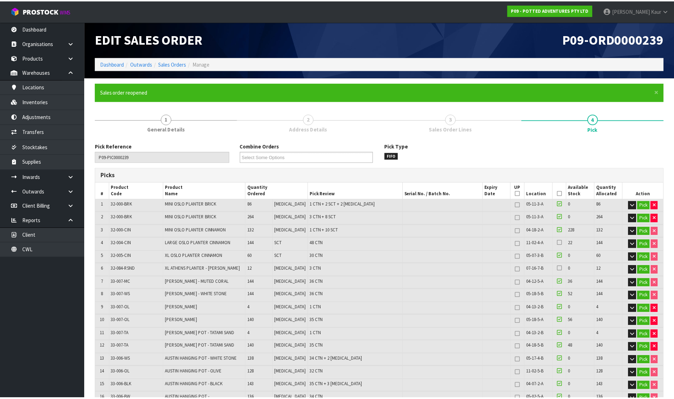
scroll to position [248, 0]
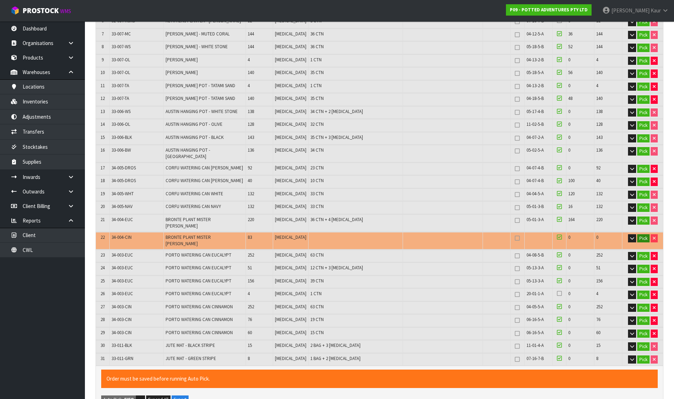
click at [641, 234] on button "Pick" at bounding box center [643, 238] width 12 height 8
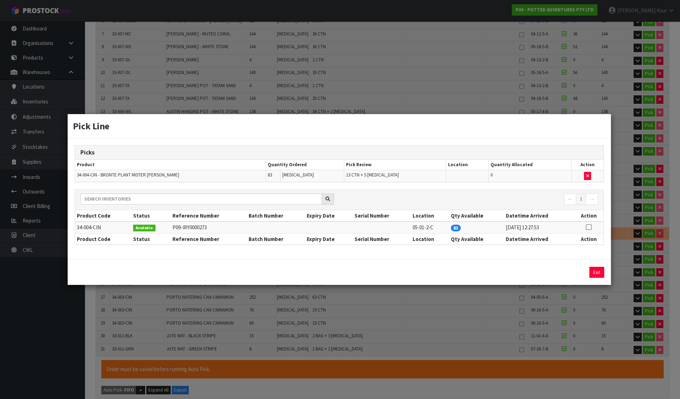
click at [586, 227] on icon at bounding box center [588, 227] width 6 height 0
click at [568, 274] on button "Assign Pick" at bounding box center [572, 272] width 29 height 11
type input "725"
type input "Piece x 24"
type input "3392"
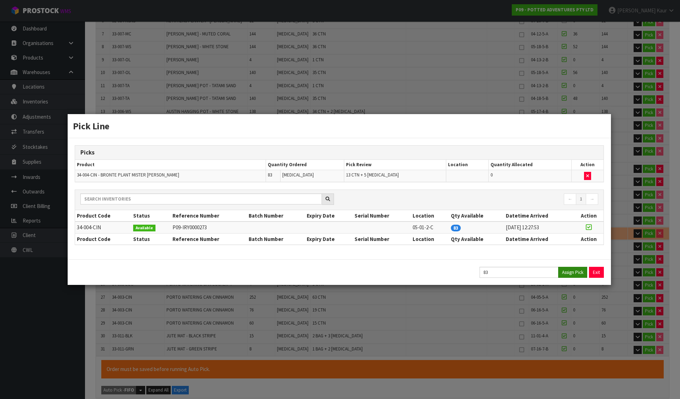
type input "17.870469"
type input "2352.238"
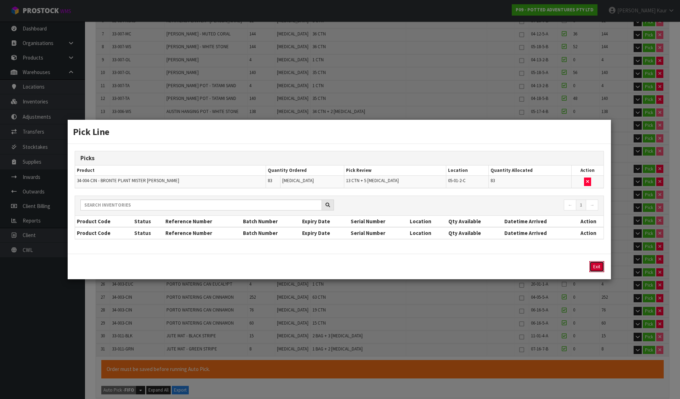
click at [593, 267] on button "Exit" at bounding box center [596, 266] width 15 height 11
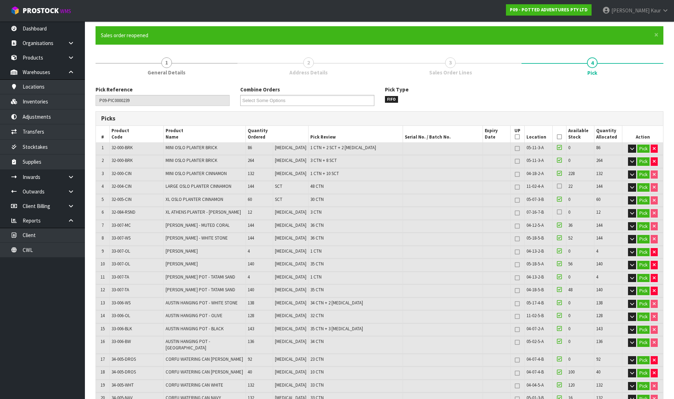
scroll to position [35, 0]
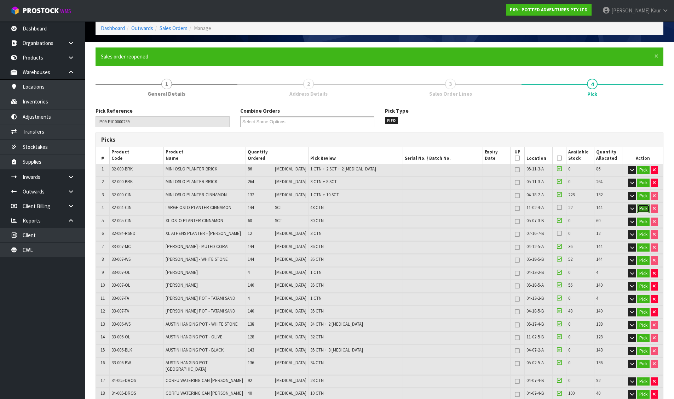
click at [640, 207] on button "Pick" at bounding box center [643, 208] width 12 height 8
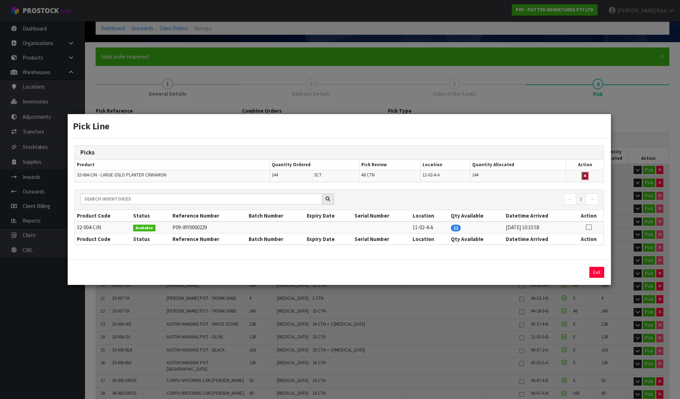
click at [586, 176] on icon "button" at bounding box center [584, 175] width 3 height 5
type input "677"
type input "3248"
type input "16.280709"
type input "2009.518"
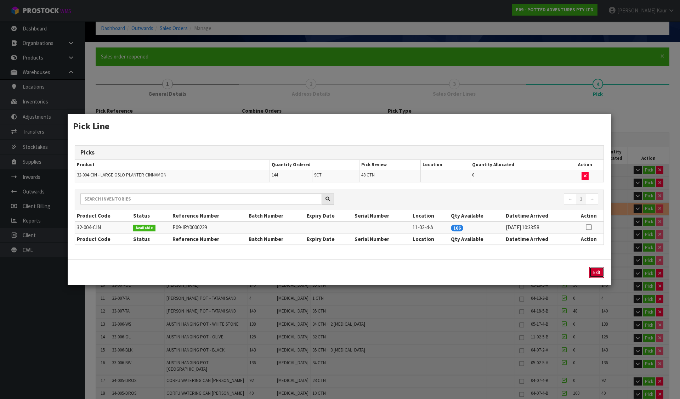
click at [594, 270] on button "Exit" at bounding box center [596, 272] width 15 height 11
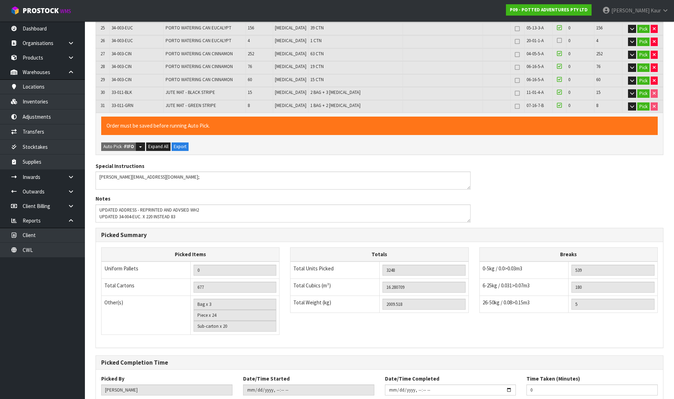
scroll to position [532, 0]
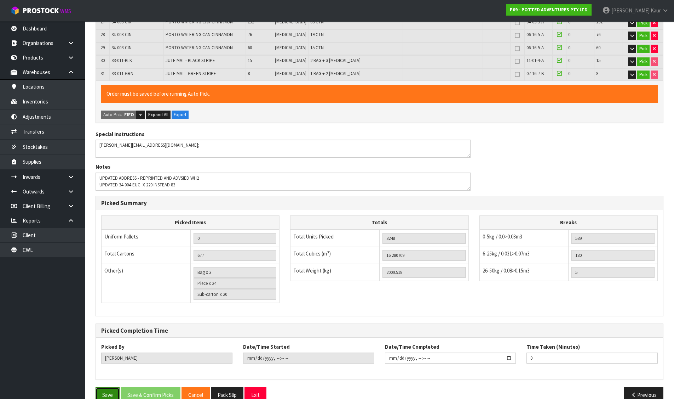
click at [109, 387] on button "Save" at bounding box center [108, 394] width 24 height 15
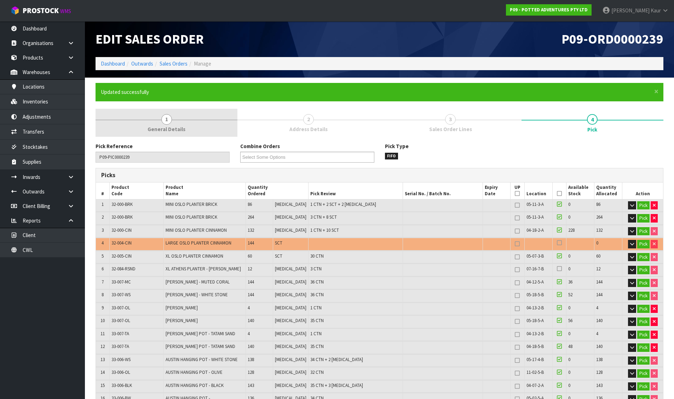
click at [171, 133] on span "General Details" at bounding box center [167, 128] width 38 height 7
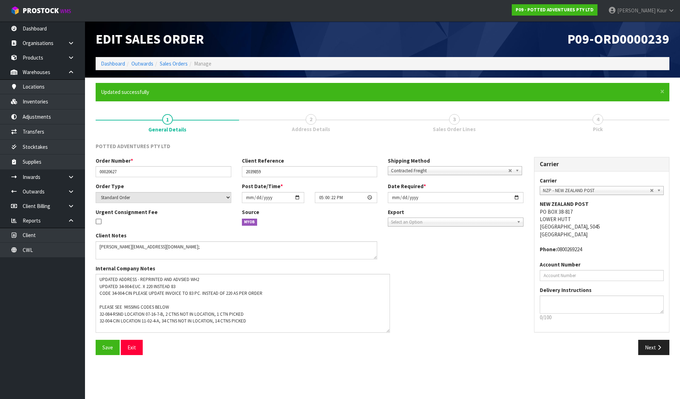
drag, startPoint x: 375, startPoint y: 290, endPoint x: 322, endPoint y: 324, distance: 62.7
click at [386, 332] on textarea at bounding box center [243, 303] width 294 height 59
click at [113, 356] on button "Save" at bounding box center [108, 352] width 24 height 15
click at [109, 60] on link "Dashboard" at bounding box center [113, 63] width 24 height 7
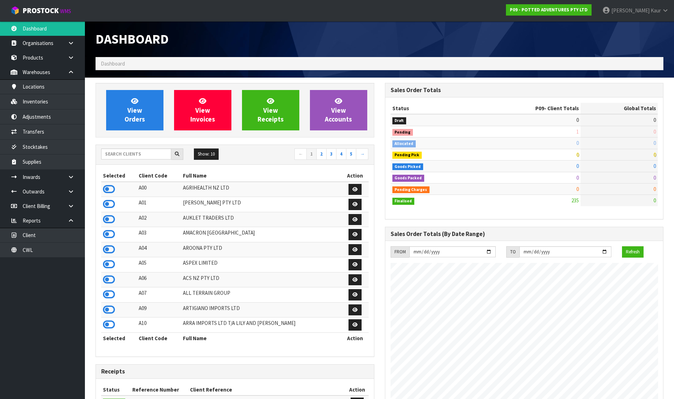
scroll to position [536, 289]
click at [655, 7] on span "Kaur" at bounding box center [656, 10] width 10 height 7
click at [629, 28] on icon at bounding box center [627, 28] width 5 height 0
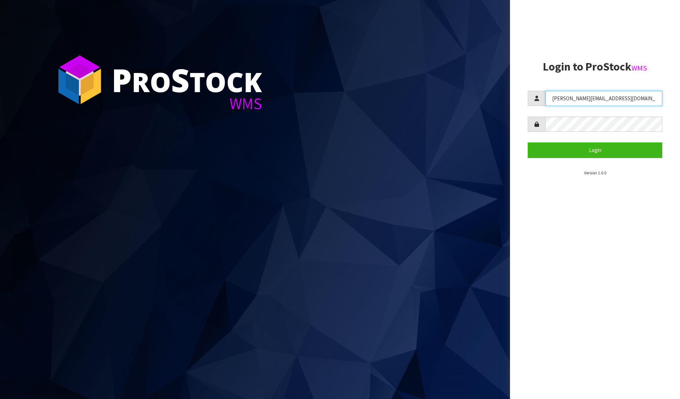
drag, startPoint x: 596, startPoint y: 100, endPoint x: 518, endPoint y: 97, distance: 77.6
click at [512, 99] on aside "Login to ProStock WMS divjot@cwl.co.nz Login Version 1.0.0" at bounding box center [595, 199] width 170 height 399
type input "meena"
click at [519, 142] on aside "Login to ProStock WMS meena Login Version 1.0.0" at bounding box center [595, 199] width 170 height 399
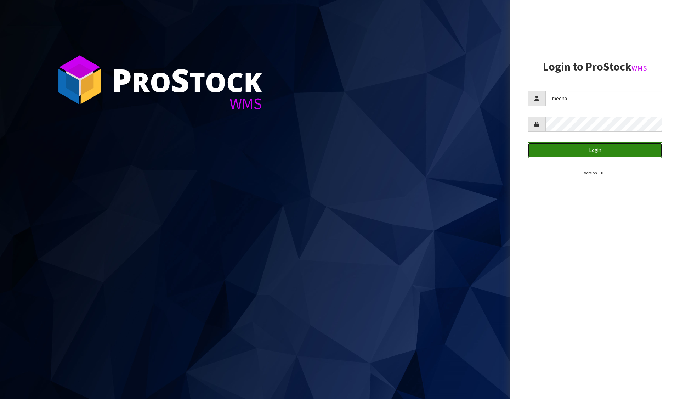
click at [532, 150] on button "Login" at bounding box center [594, 149] width 134 height 15
click at [535, 150] on button "Login" at bounding box center [594, 149] width 134 height 15
